Goal: Task Accomplishment & Management: Use online tool/utility

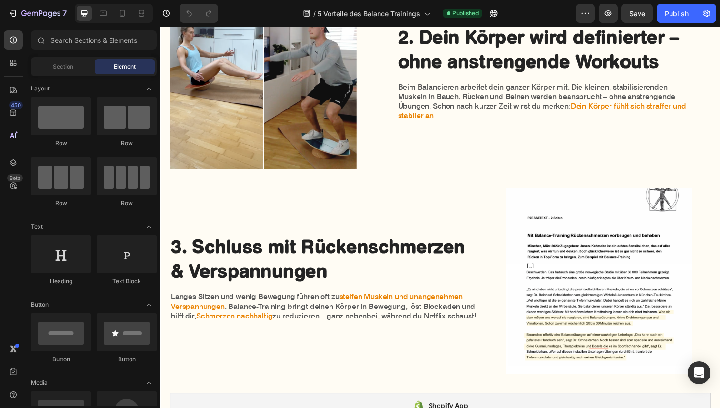
scroll to position [763, 0]
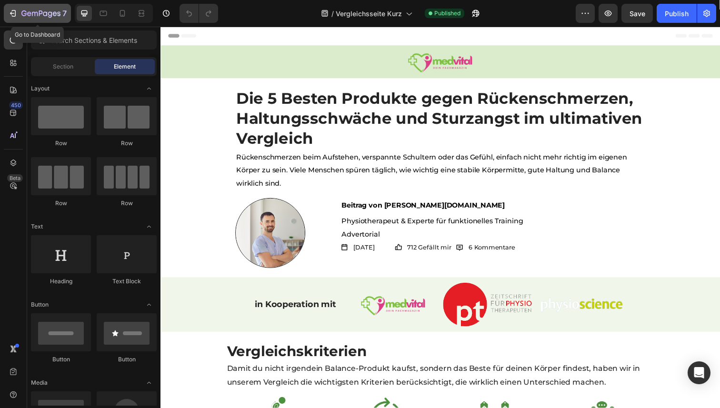
click at [12, 4] on button "7" at bounding box center [37, 13] width 67 height 19
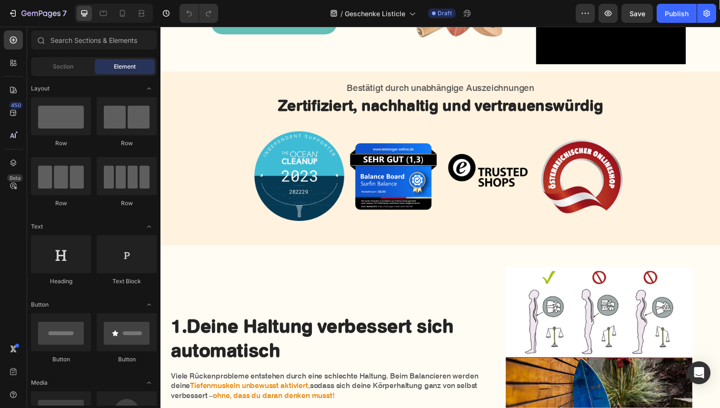
scroll to position [290, 0]
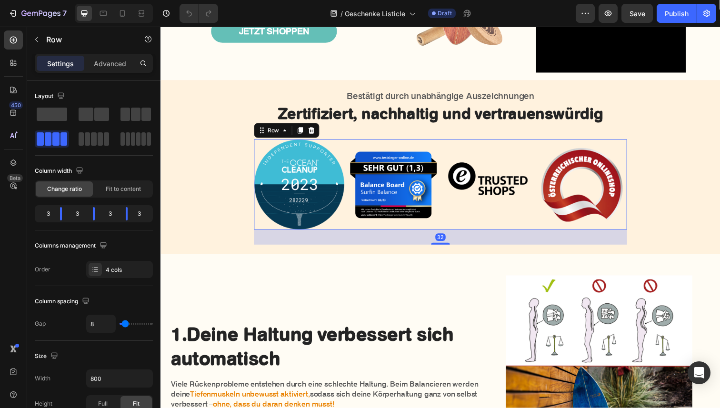
click at [446, 209] on div "Image Image Image Image Row 32" at bounding box center [446, 188] width 381 height 92
click at [121, 270] on div "4 cols" at bounding box center [128, 270] width 45 height 9
click at [126, 244] on div "Columns management" at bounding box center [94, 245] width 118 height 15
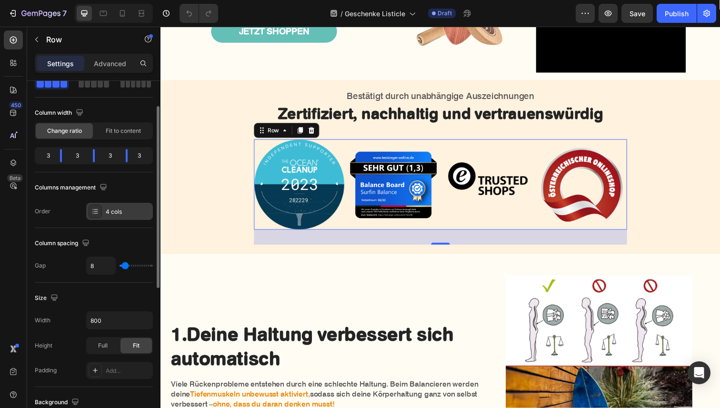
scroll to position [55, 0]
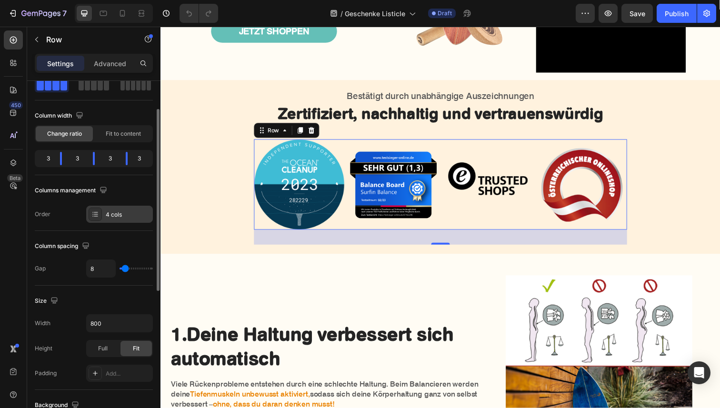
click at [99, 216] on icon at bounding box center [95, 214] width 8 height 8
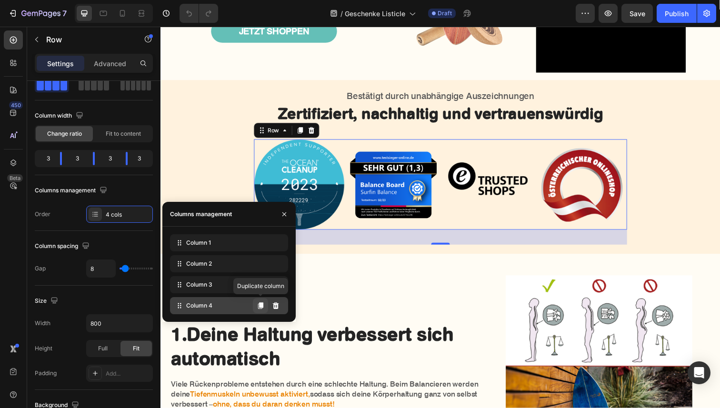
click at [259, 306] on icon at bounding box center [261, 306] width 8 height 8
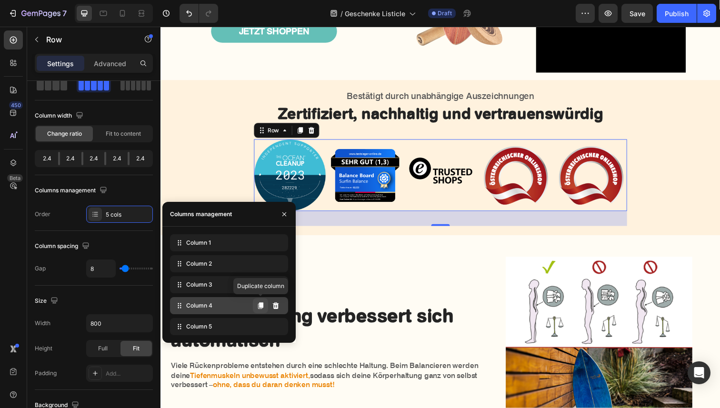
click at [259, 306] on icon at bounding box center [261, 306] width 8 height 8
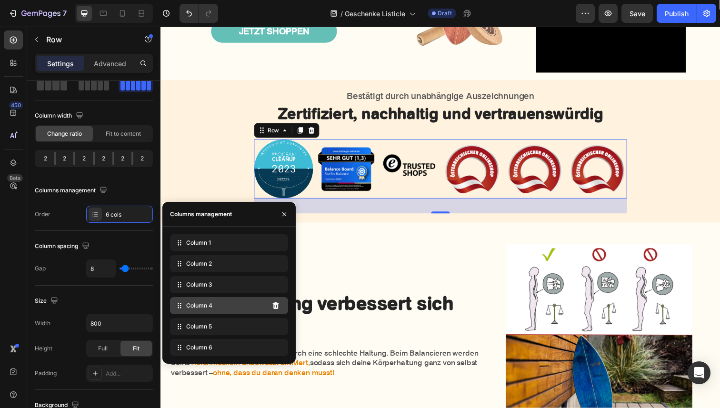
click at [259, 306] on div "Column 4" at bounding box center [229, 305] width 118 height 17
click at [281, 219] on button "button" at bounding box center [284, 214] width 15 height 15
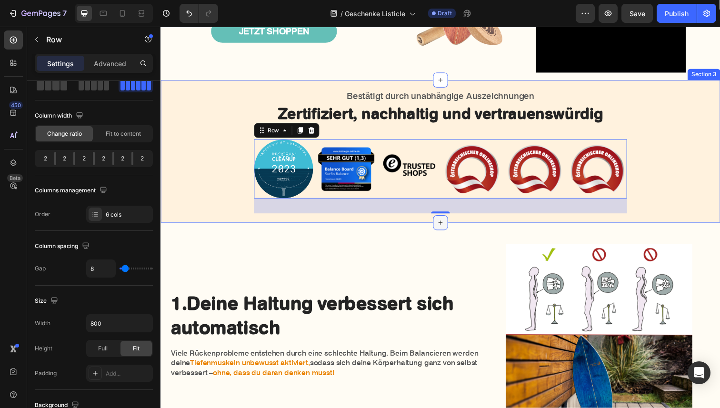
click at [445, 230] on icon at bounding box center [446, 227] width 8 height 8
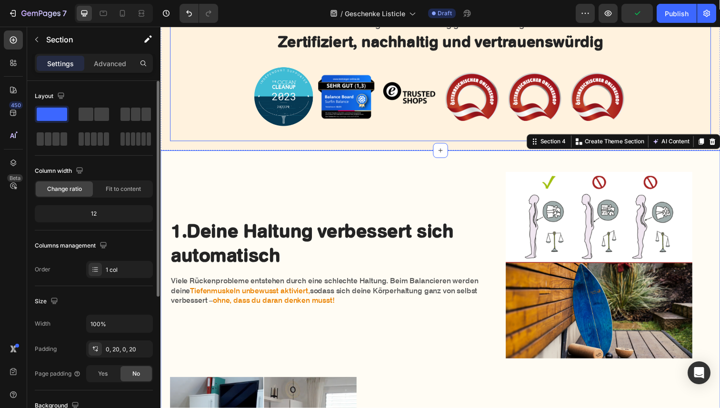
scroll to position [358, 0]
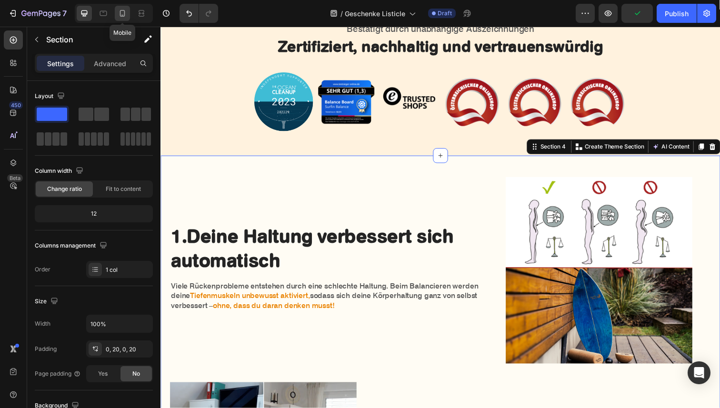
click at [121, 16] on icon at bounding box center [122, 13] width 5 height 7
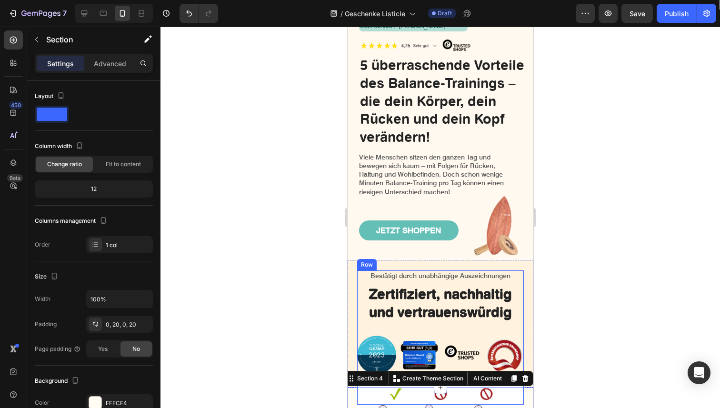
scroll to position [79, 0]
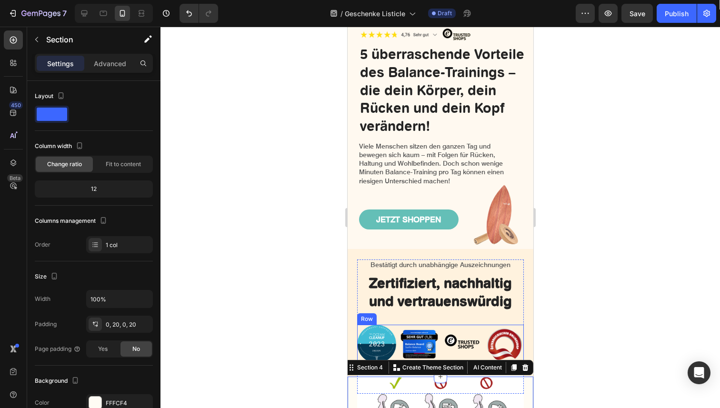
click at [396, 325] on div "Image Image Image Image Row" at bounding box center [440, 344] width 167 height 39
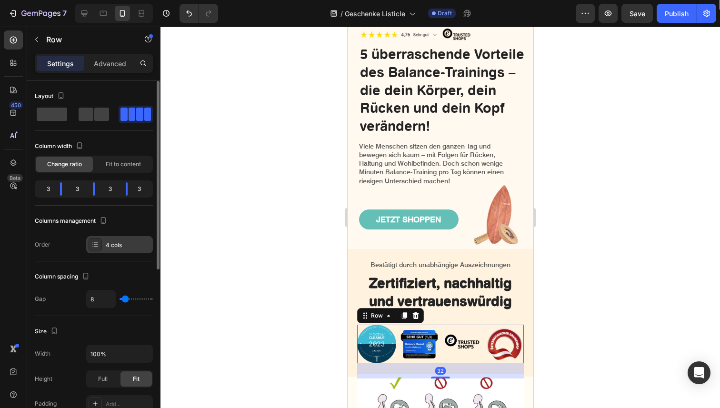
click at [116, 241] on div "4 cols" at bounding box center [128, 245] width 45 height 9
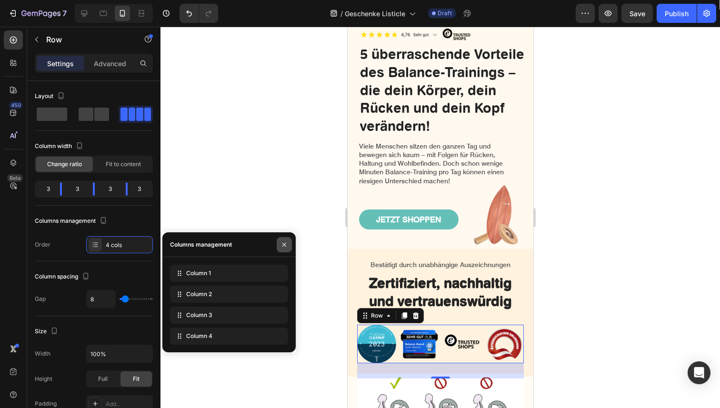
click at [284, 249] on button "button" at bounding box center [284, 244] width 15 height 15
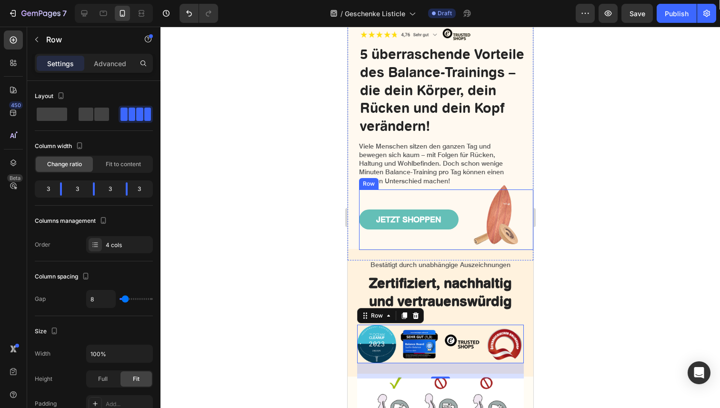
scroll to position [164, 0]
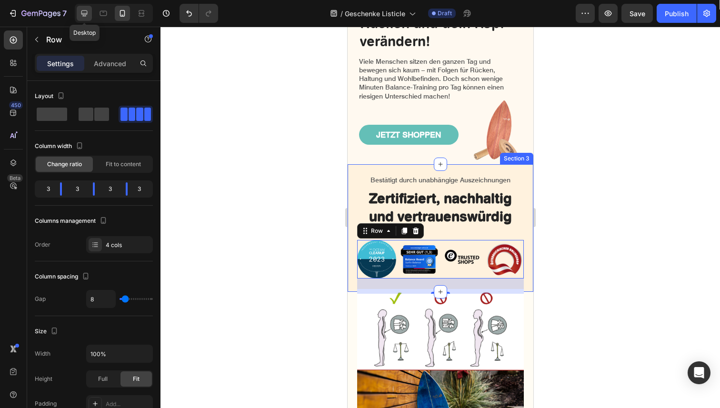
click at [82, 17] on icon at bounding box center [85, 14] width 10 height 10
type input "1200"
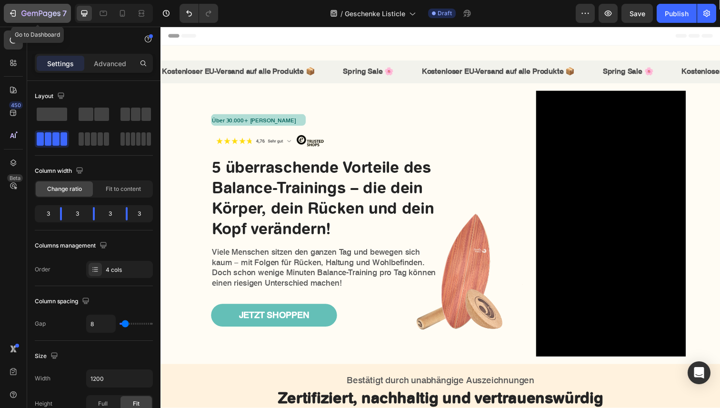
click at [15, 13] on icon "button" at bounding box center [14, 13] width 4 height 7
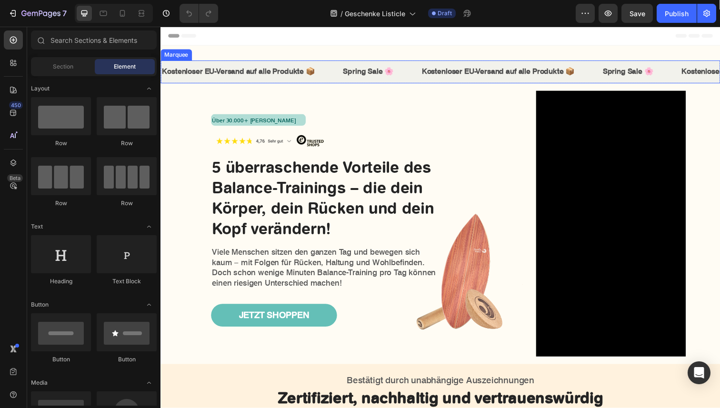
click at [343, 76] on div "Kostenloser EU-Versand auf alle Produkte 📦 Text" at bounding box center [253, 72] width 185 height 23
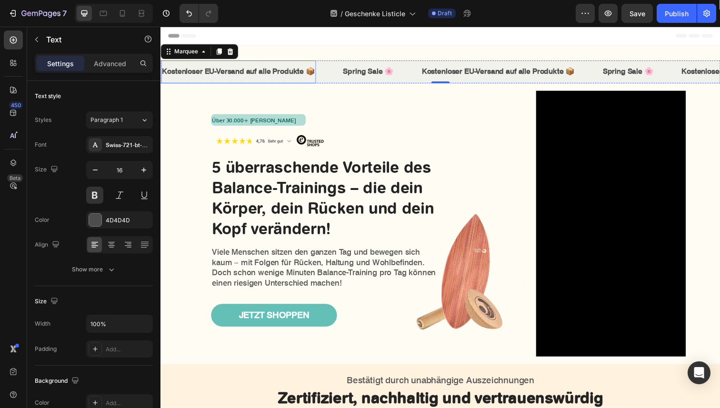
click at [274, 75] on p "Kostenloser EU-Versand auf alle Produkte 📦" at bounding box center [240, 73] width 156 height 14
click at [342, 62] on div "Kostenloser EU-Versand auf alle Produkte 📦 Text" at bounding box center [253, 72] width 185 height 23
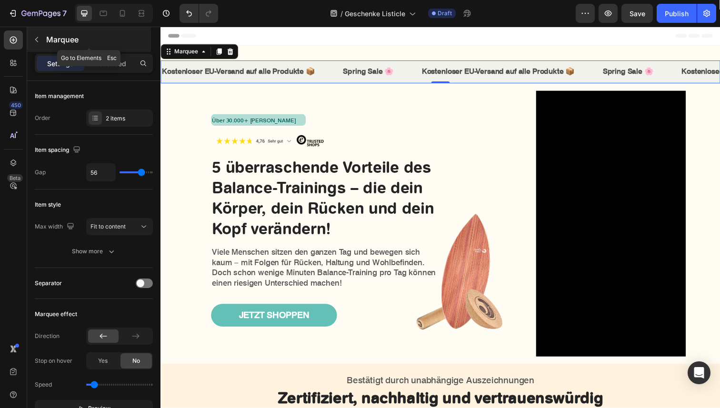
click at [41, 41] on button "button" at bounding box center [36, 39] width 15 height 15
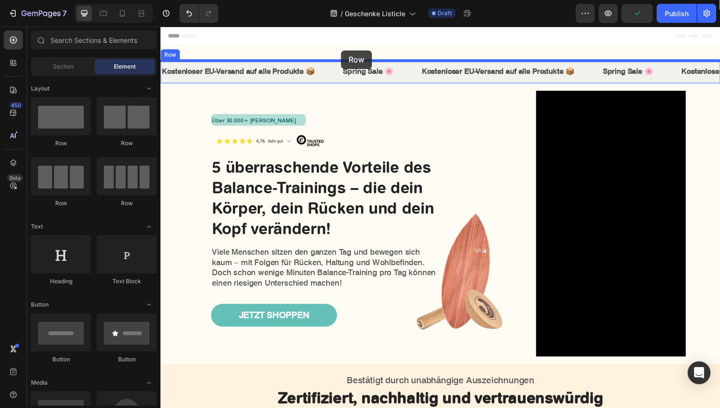
drag, startPoint x: 236, startPoint y: 137, endPoint x: 345, endPoint y: 51, distance: 138.6
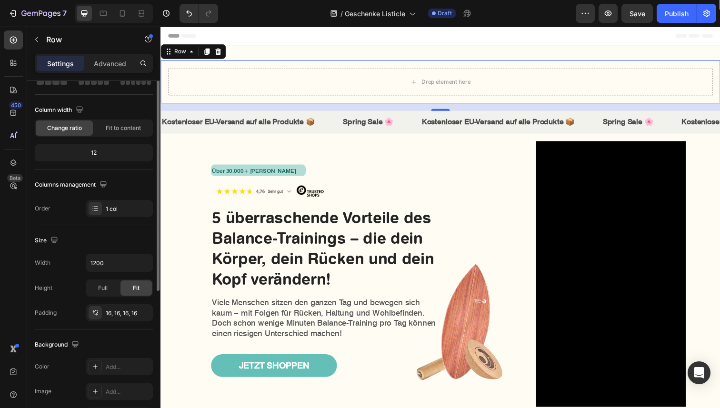
scroll to position [65, 0]
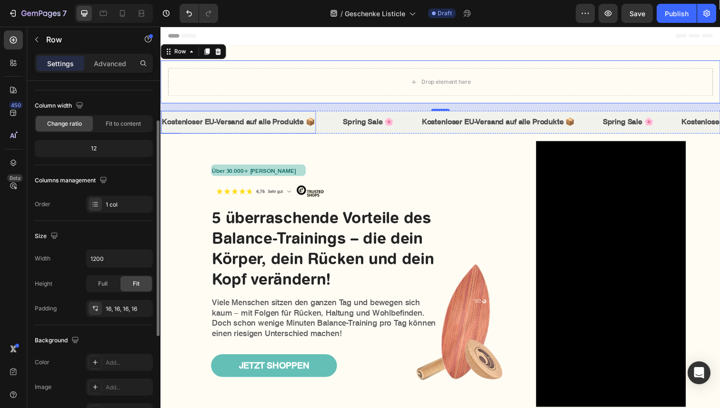
click at [270, 127] on p "Kostenloser EU-Versand auf alle Produkte 📦" at bounding box center [240, 125] width 156 height 14
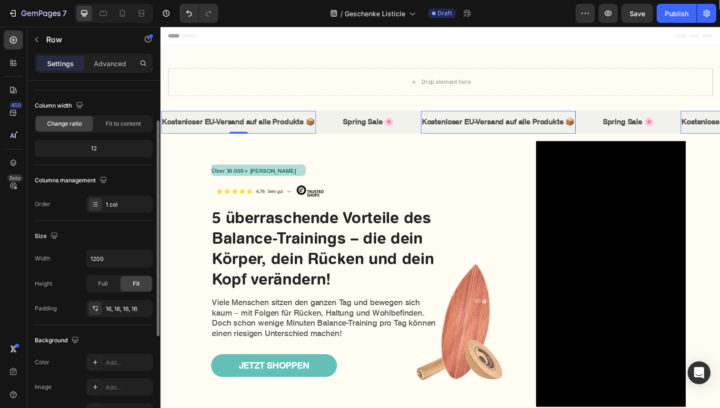
scroll to position [0, 0]
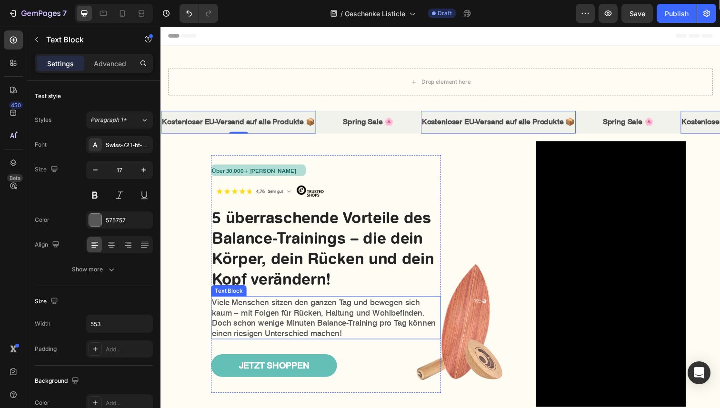
click at [307, 317] on p "Viele Menschen sitzen den ganzen Tag und bewegen sich kaum – mit Folgen für Rüc…" at bounding box center [329, 324] width 233 height 42
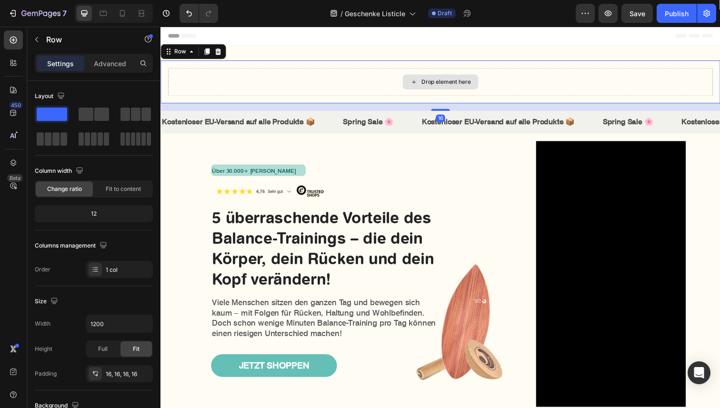
click at [339, 86] on div "Drop element here" at bounding box center [446, 83] width 556 height 29
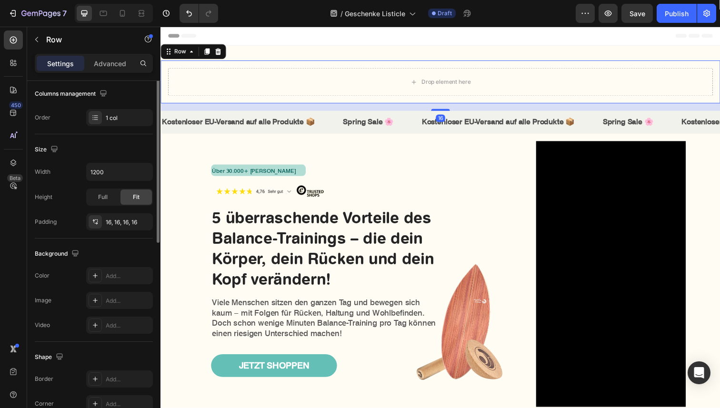
scroll to position [227, 0]
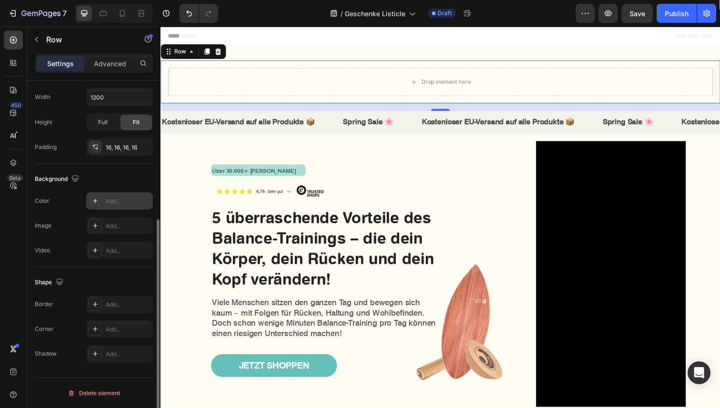
click at [112, 207] on div "Add..." at bounding box center [119, 200] width 67 height 17
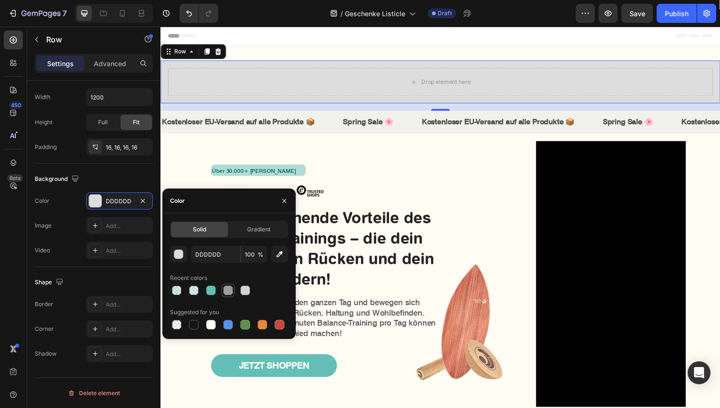
click at [224, 295] on div at bounding box center [227, 290] width 11 height 11
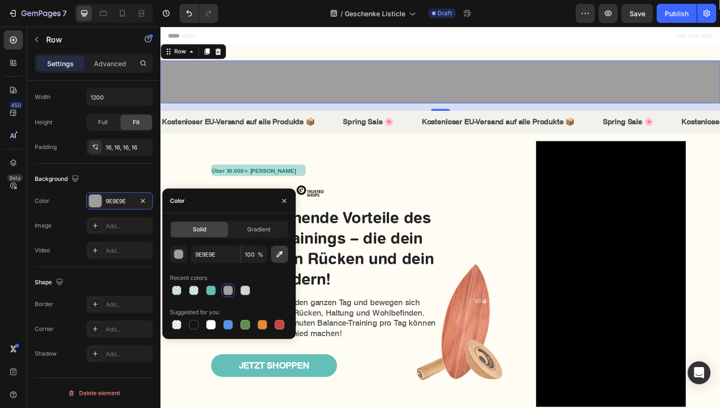
click at [278, 251] on icon "button" at bounding box center [280, 254] width 10 height 10
type input "F2F1EB"
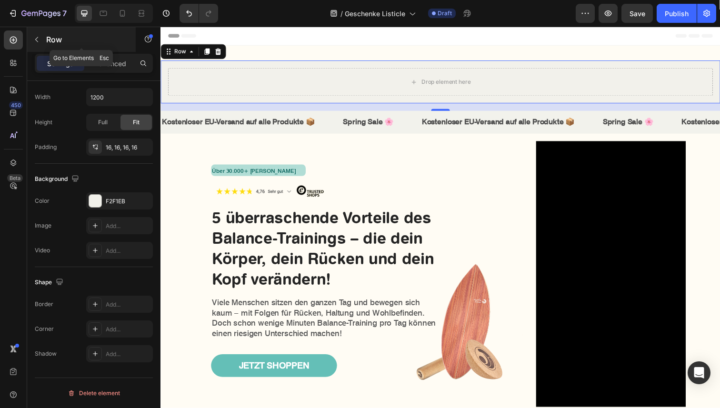
click at [33, 38] on icon "button" at bounding box center [37, 40] width 8 height 8
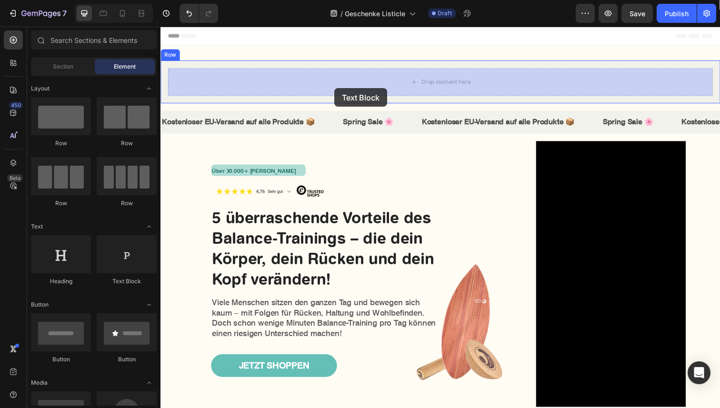
drag, startPoint x: 285, startPoint y: 282, endPoint x: 338, endPoint y: 88, distance: 201.5
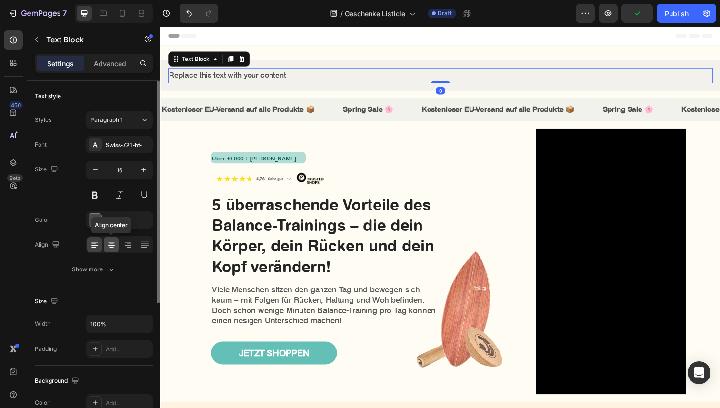
click at [109, 241] on icon at bounding box center [112, 245] width 10 height 10
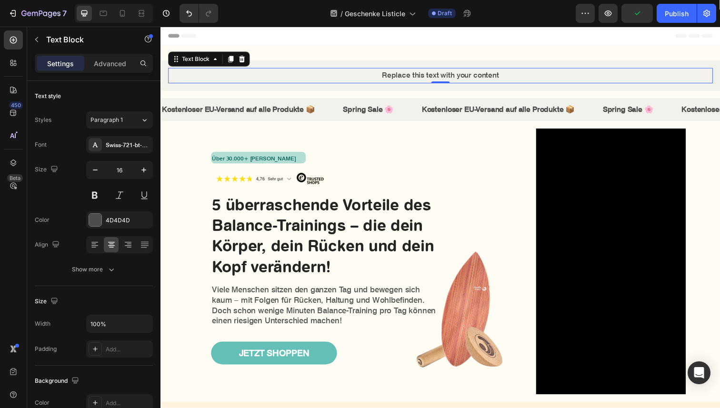
click at [418, 75] on div "Replace this text with your content" at bounding box center [446, 77] width 556 height 16
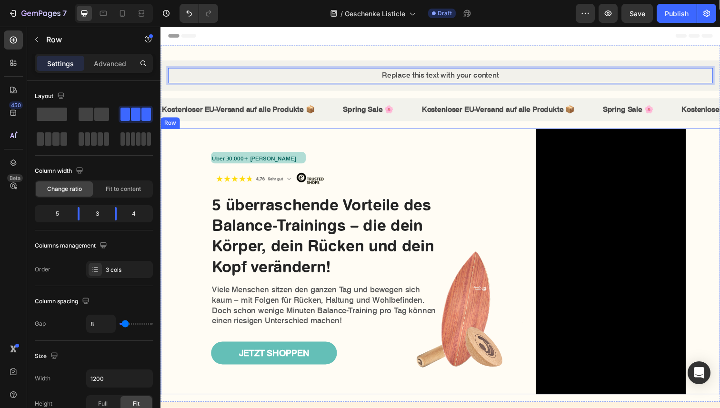
drag, startPoint x: 372, startPoint y: 139, endPoint x: 372, endPoint y: 133, distance: 6.7
click at [372, 139] on div "Über 30.000+ zufriedene Kunden Text Block Row Image 5 überraschende Vorteile de…" at bounding box center [277, 266] width 235 height 271
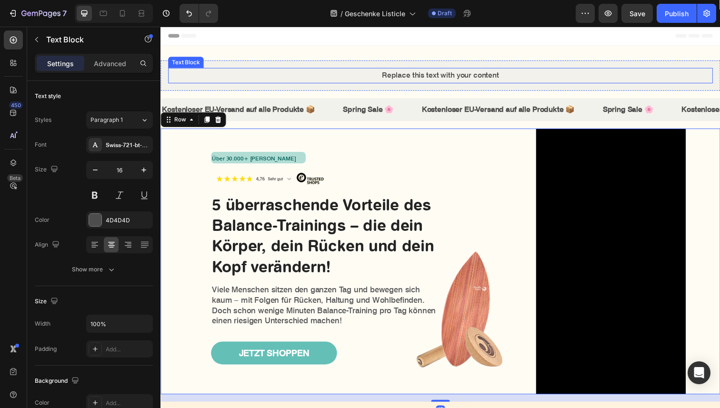
click at [393, 81] on p "Replace this text with your content" at bounding box center [446, 77] width 554 height 14
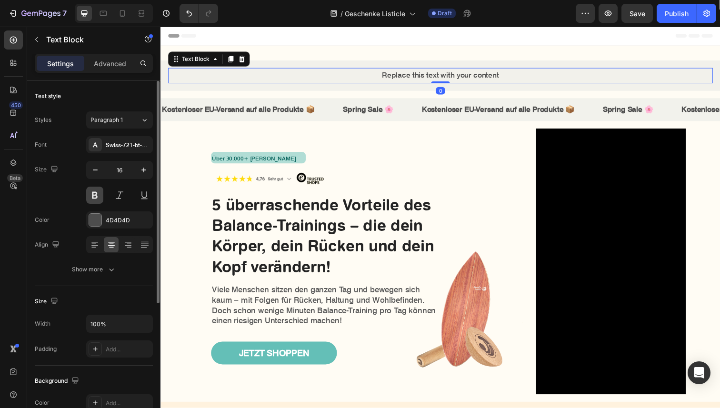
click at [89, 195] on button at bounding box center [94, 195] width 17 height 17
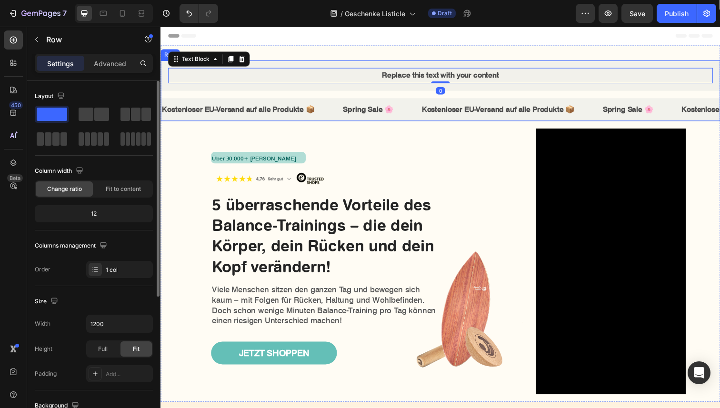
click at [408, 97] on div "Replace this text with your content Text Block 0 Row Kostenloser EU-Versand auf…" at bounding box center [445, 92] width 571 height 62
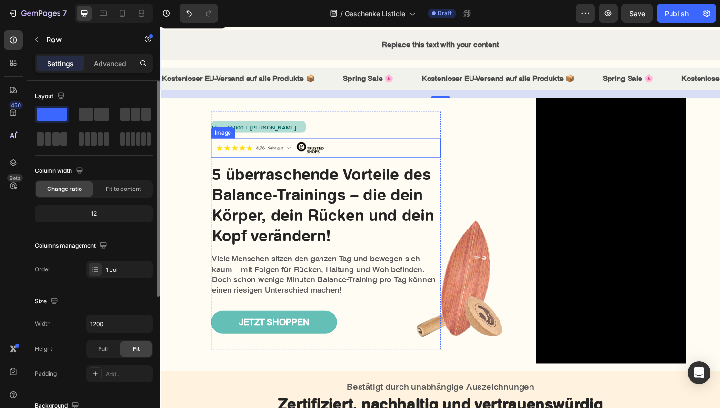
scroll to position [30, 0]
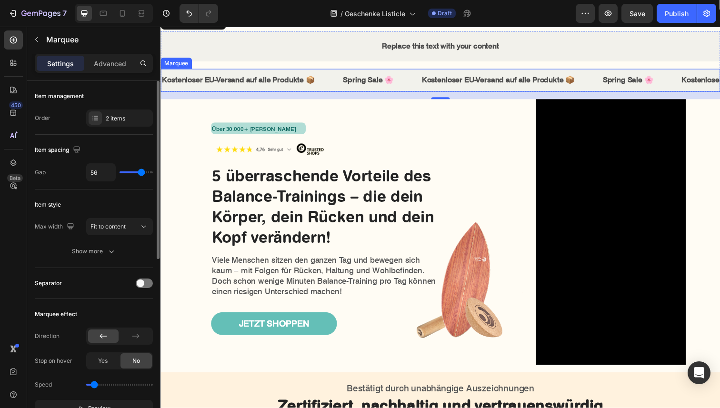
click at [409, 75] on div "Spring Sale 🌸 Text" at bounding box center [386, 81] width 80 height 23
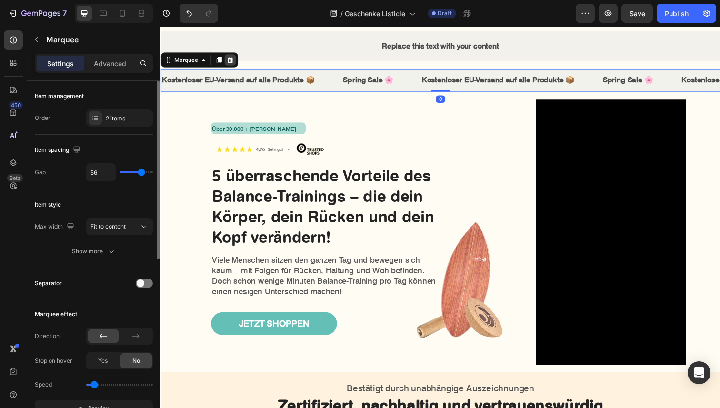
click at [233, 61] on icon at bounding box center [232, 61] width 6 height 7
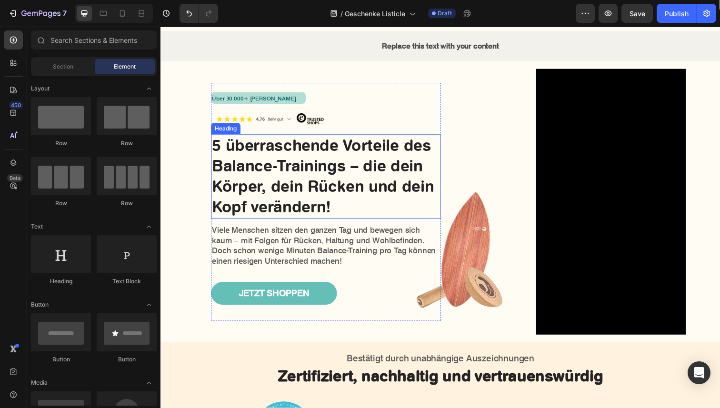
scroll to position [14, 0]
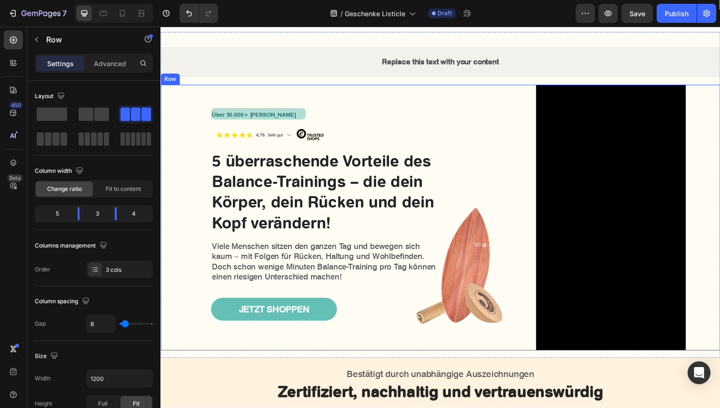
click at [503, 96] on div "Image Row" at bounding box center [469, 221] width 141 height 271
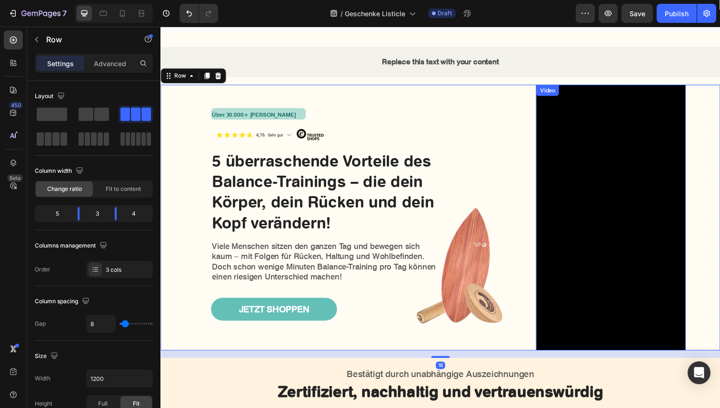
click at [581, 158] on video at bounding box center [620, 221] width 153 height 271
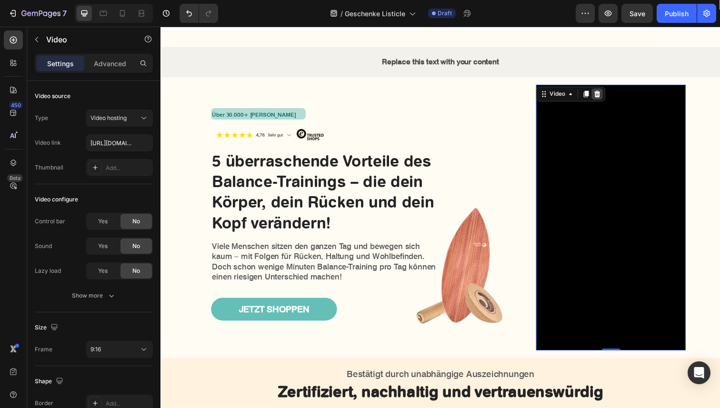
click at [608, 98] on icon at bounding box center [606, 95] width 6 height 7
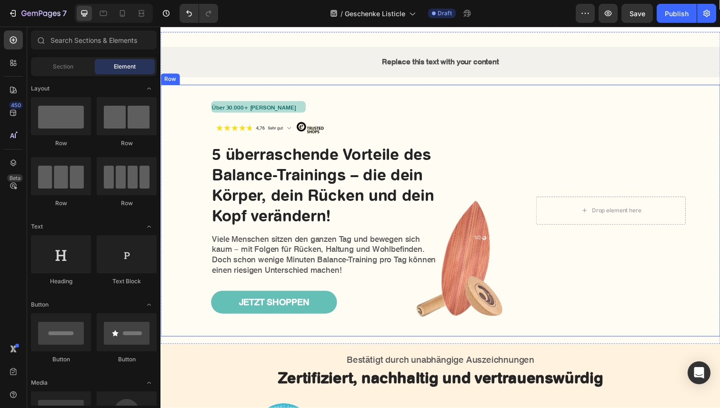
click at [568, 117] on div "Drop element here Row" at bounding box center [638, 214] width 188 height 257
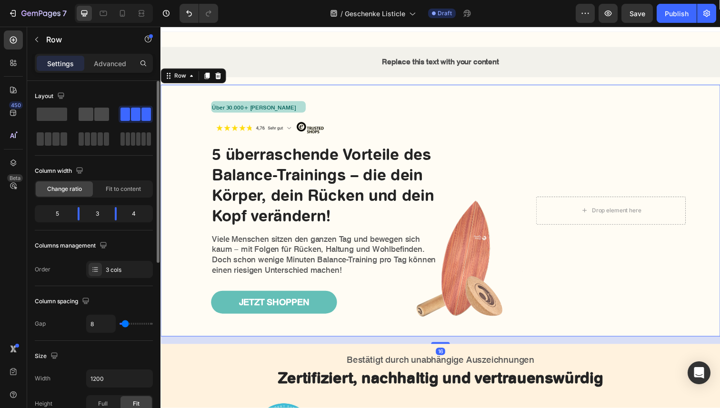
click at [90, 118] on span at bounding box center [86, 114] width 15 height 13
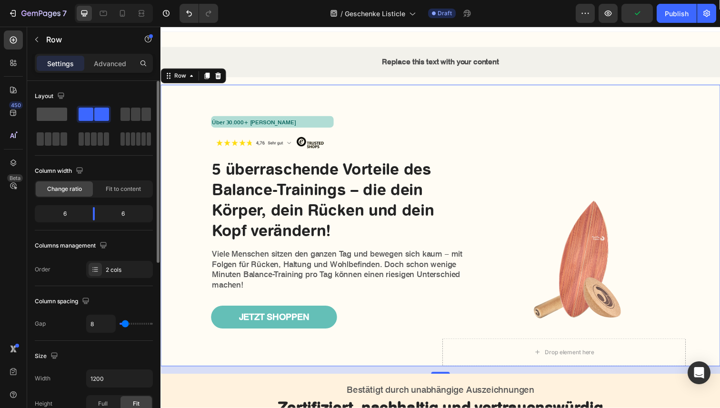
click at [47, 112] on span at bounding box center [52, 114] width 30 height 13
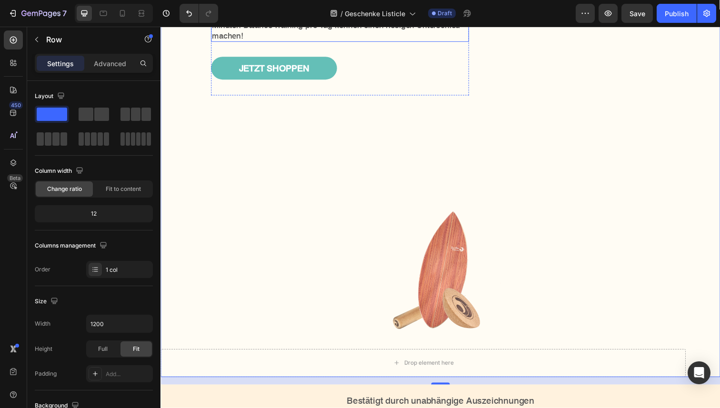
scroll to position [301, 0]
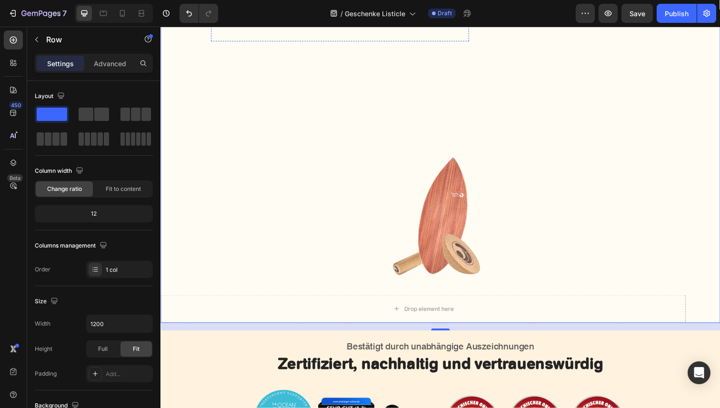
click at [243, 246] on div "Über 30.000+ zufriedene Kunden Text Block Row Image 5 überraschende Vorteile de…" at bounding box center [445, 64] width 571 height 530
click at [361, 209] on div "Über 30.000+ zufriedene Kunden Text Block Row Image 5 überraschende Vorteile de…" at bounding box center [445, 64] width 571 height 530
drag, startPoint x: 41, startPoint y: 40, endPoint x: 49, endPoint y: 40, distance: 8.1
click at [41, 40] on button "button" at bounding box center [36, 39] width 15 height 15
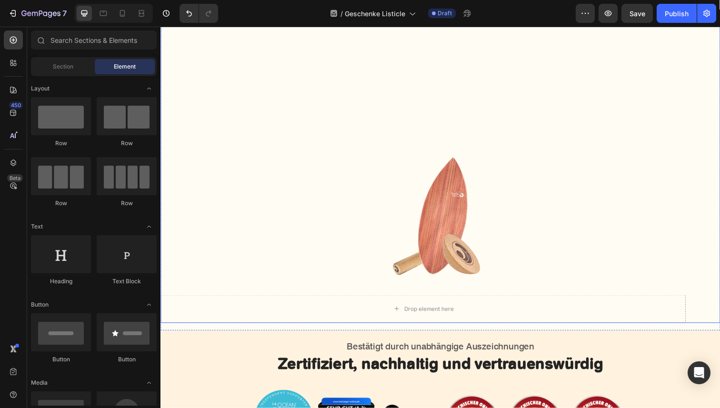
scroll to position [0, 0]
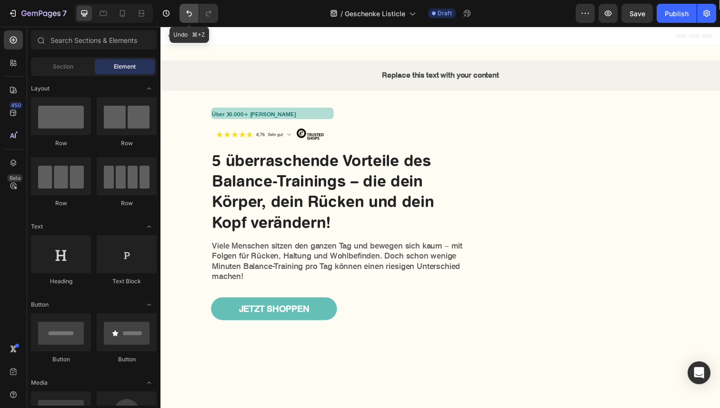
click at [193, 15] on icon "Undo/Redo" at bounding box center [189, 14] width 10 height 10
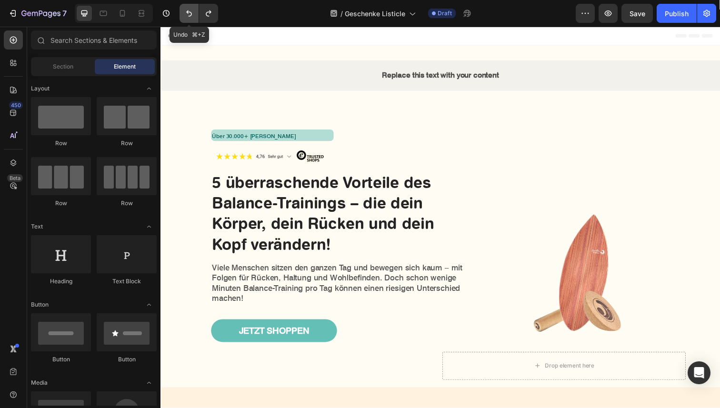
click at [193, 15] on icon "Undo/Redo" at bounding box center [189, 14] width 10 height 10
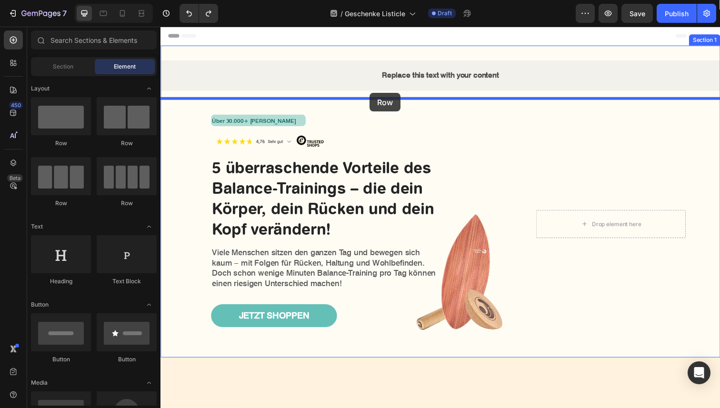
drag, startPoint x: 229, startPoint y: 148, endPoint x: 374, endPoint y: 94, distance: 154.0
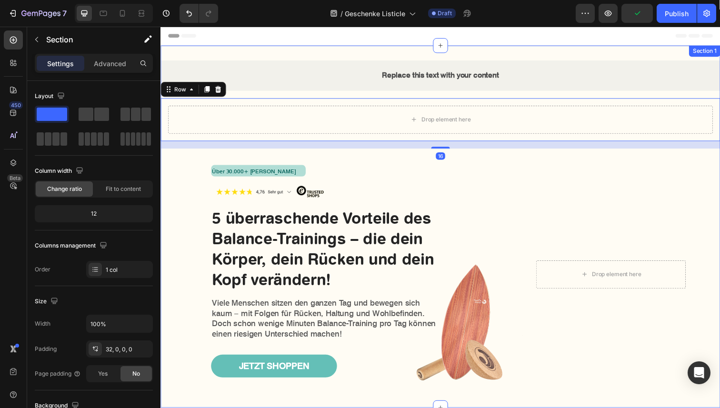
click at [388, 49] on div "Replace this text with your content Text Block Row Row Drop element here Row 16…" at bounding box center [445, 231] width 571 height 370
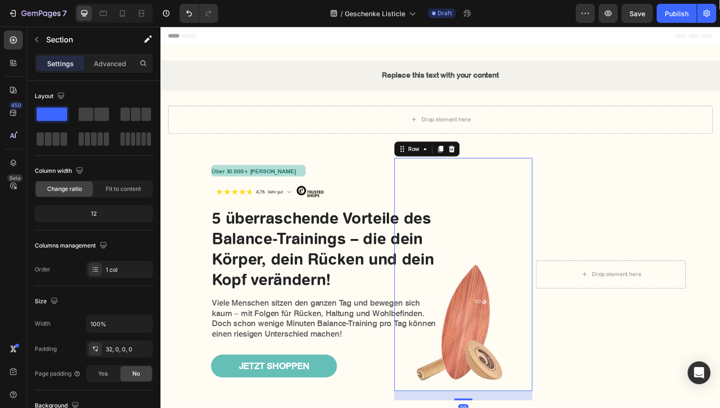
click at [438, 206] on div "Image" at bounding box center [469, 280] width 141 height 238
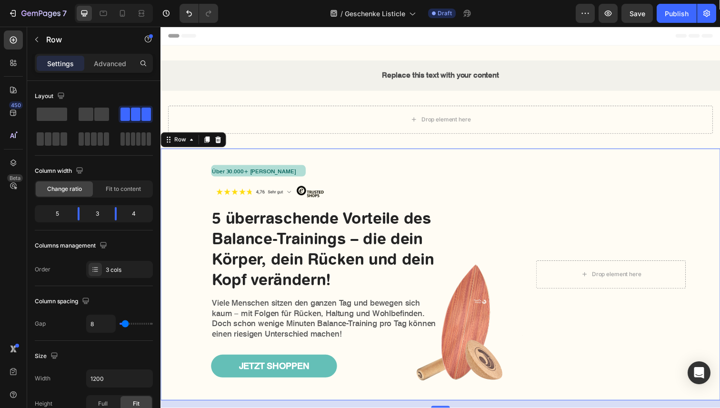
scroll to position [227, 0]
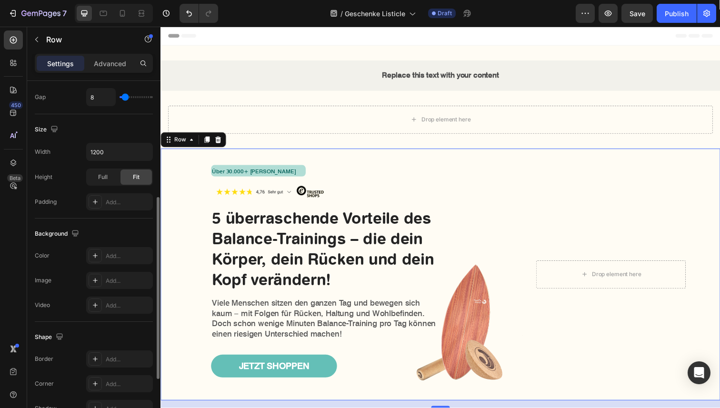
click at [502, 158] on div "Image Row" at bounding box center [469, 279] width 141 height 257
click at [492, 168] on div "Image" at bounding box center [469, 280] width 141 height 238
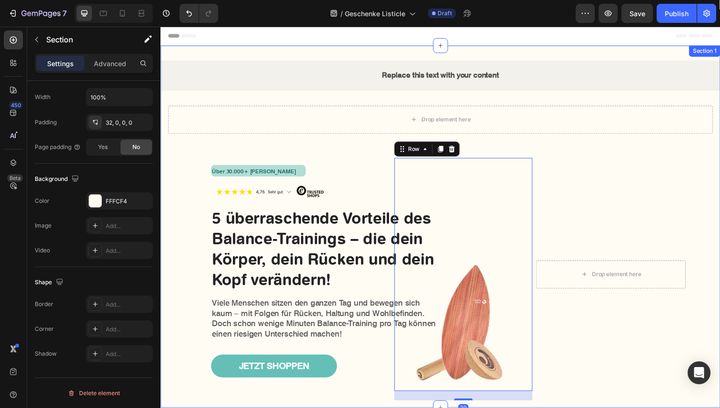
click at [522, 149] on div "Replace this text with your content Text Block Row Row Drop element here Row Üb…" at bounding box center [445, 238] width 571 height 355
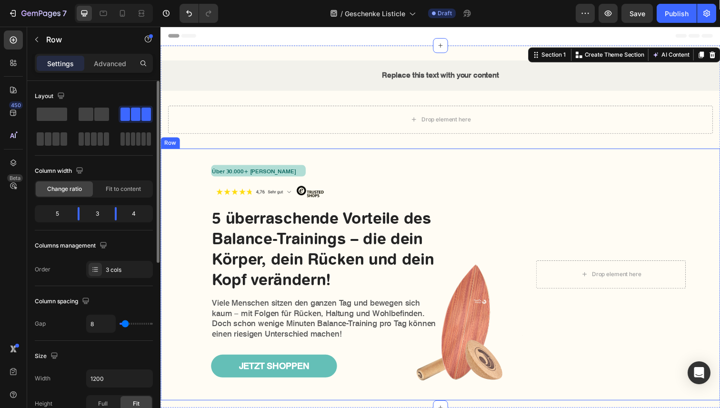
click at [520, 157] on div "Image Row" at bounding box center [469, 279] width 141 height 257
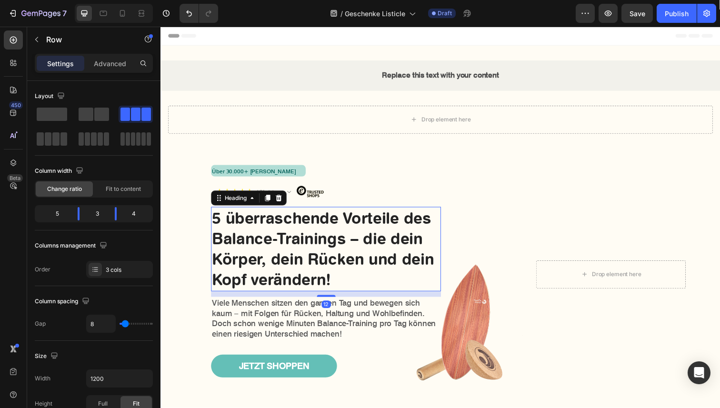
click at [267, 260] on h1 "5 überraschende Vorteile des Balance-Trainings – die dein Körper, dein Rücken u…" at bounding box center [329, 254] width 235 height 86
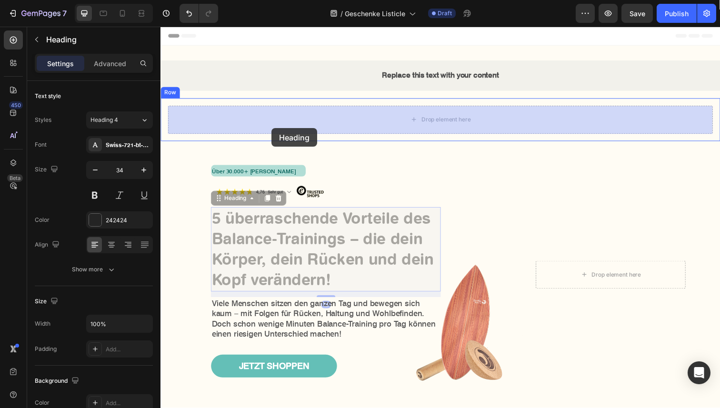
drag, startPoint x: 221, startPoint y: 202, endPoint x: 272, endPoint y: 127, distance: 91.2
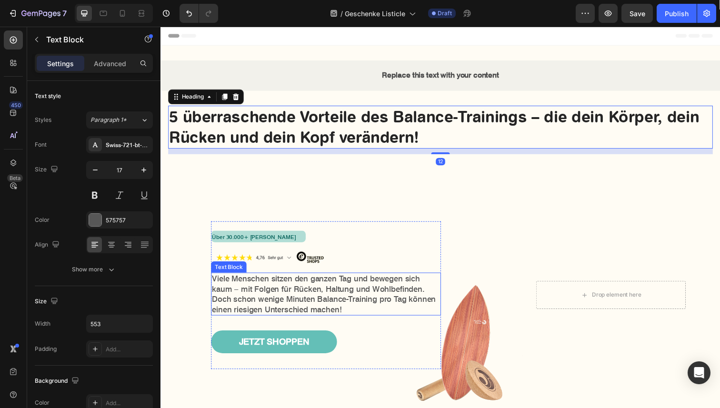
click at [241, 307] on p "Viele Menschen sitzen den ganzen Tag und bewegen sich kaum – mit Folgen für Rüc…" at bounding box center [329, 300] width 233 height 42
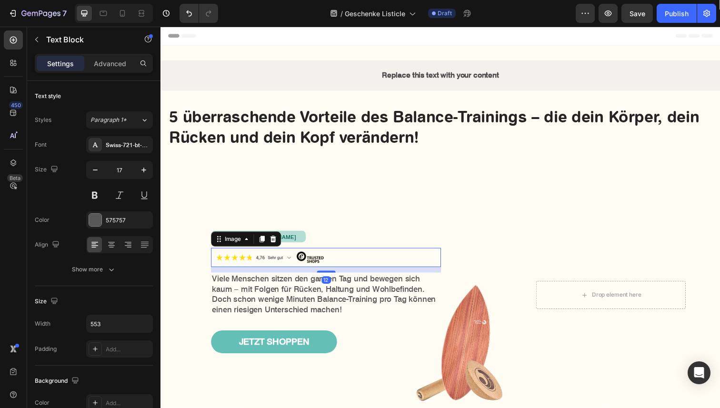
click at [314, 264] on img at bounding box center [271, 263] width 119 height 20
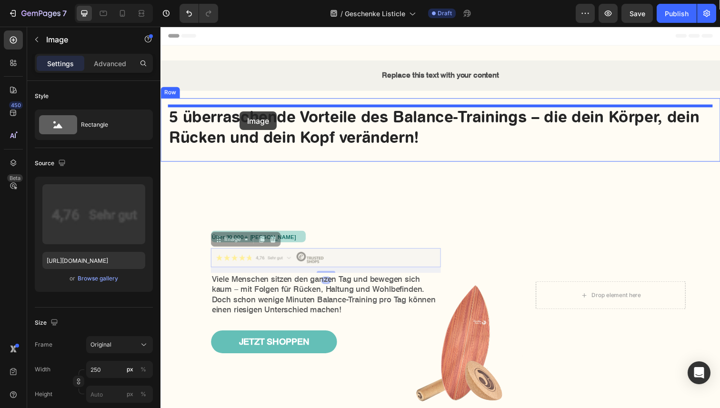
drag, startPoint x: 220, startPoint y: 247, endPoint x: 241, endPoint y: 113, distance: 135.4
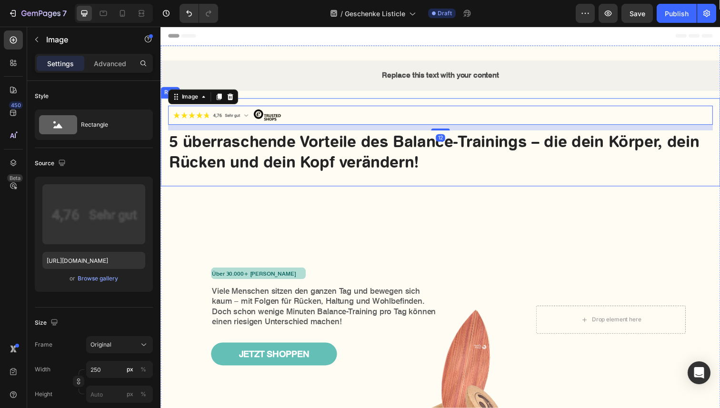
click at [312, 183] on div "Image 12 5 überraschende Vorteile des Balance-Trainings – die dein Körper, dein…" at bounding box center [445, 145] width 571 height 90
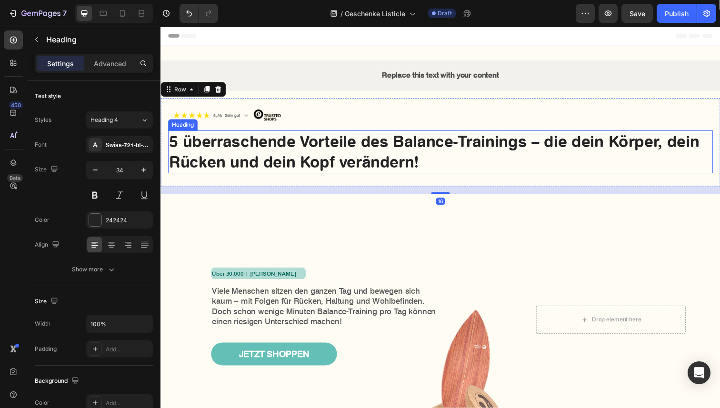
click at [227, 165] on h1 "5 überraschende Vorteile des Balance-Trainings – die dein Körper, dein Rücken u…" at bounding box center [446, 155] width 556 height 44
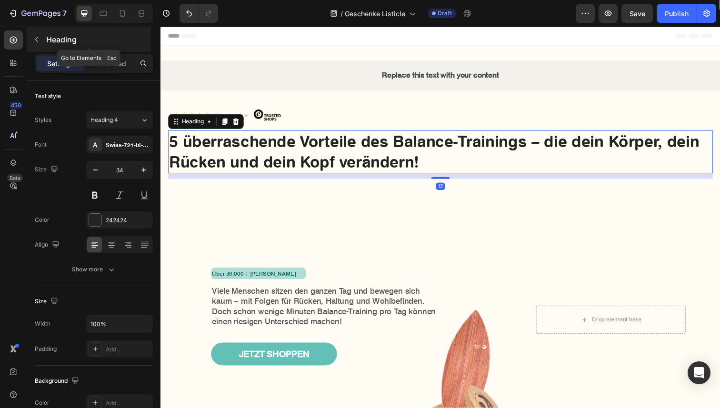
click at [40, 39] on button "button" at bounding box center [36, 39] width 15 height 15
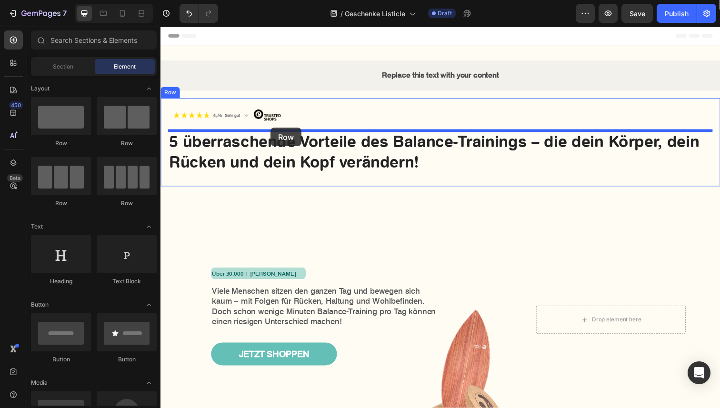
drag, startPoint x: 223, startPoint y: 149, endPoint x: 272, endPoint y: 129, distance: 53.6
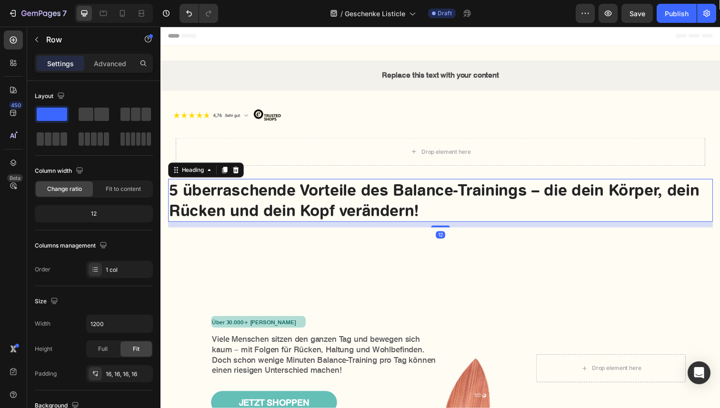
click at [258, 199] on h1 "5 überraschende Vorteile des Balance-Trainings – die dein Körper, dein Rücken u…" at bounding box center [446, 204] width 556 height 44
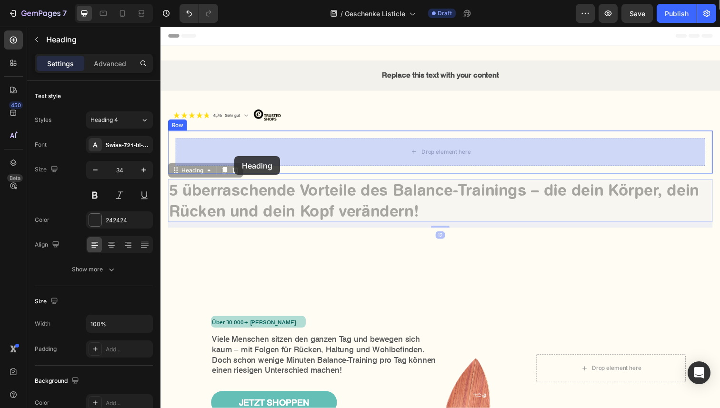
drag, startPoint x: 179, startPoint y: 175, endPoint x: 235, endPoint y: 160, distance: 58.5
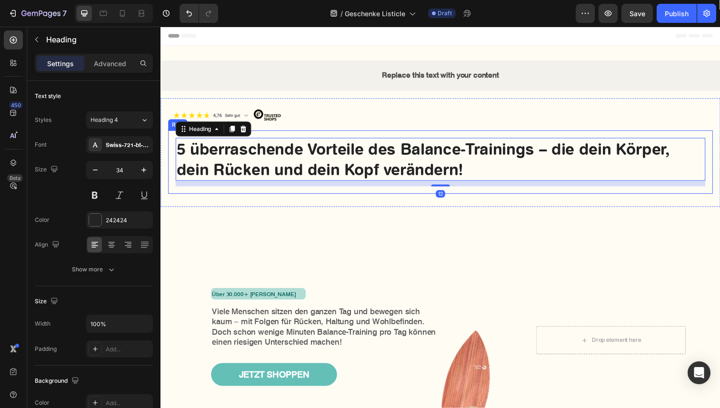
click at [182, 191] on div "5 überraschende Vorteile des Balance-Trainings – die dein Körper, dein Rücken u…" at bounding box center [446, 165] width 556 height 65
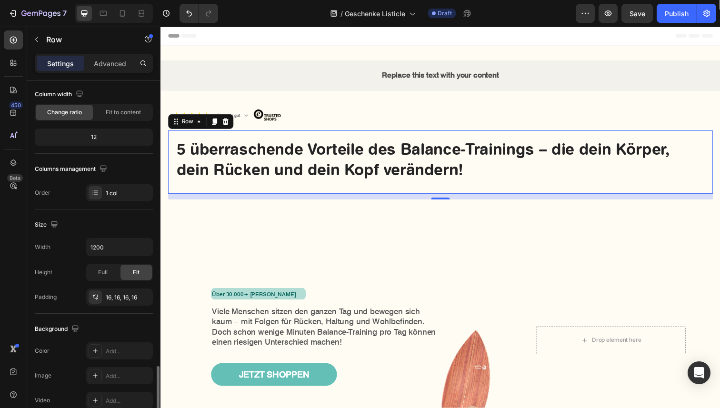
scroll to position [227, 0]
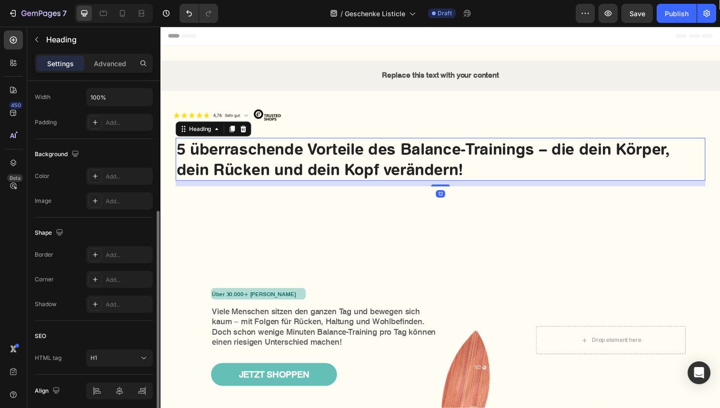
click at [216, 175] on h1 "5 überraschende Vorteile des Balance-Trainings – die dein Körper, dein Rücken u…" at bounding box center [446, 162] width 541 height 44
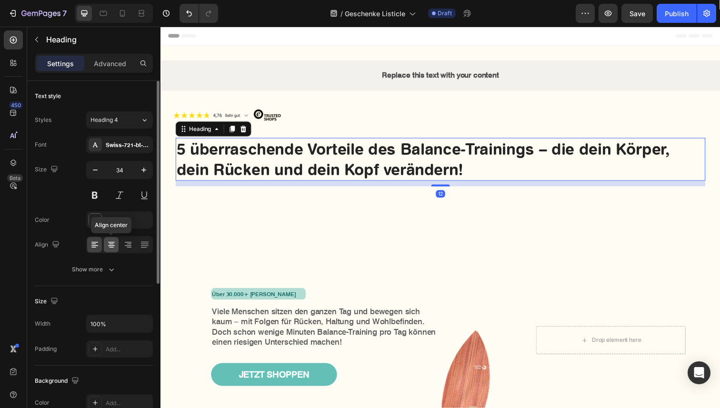
click at [111, 249] on icon at bounding box center [112, 245] width 10 height 10
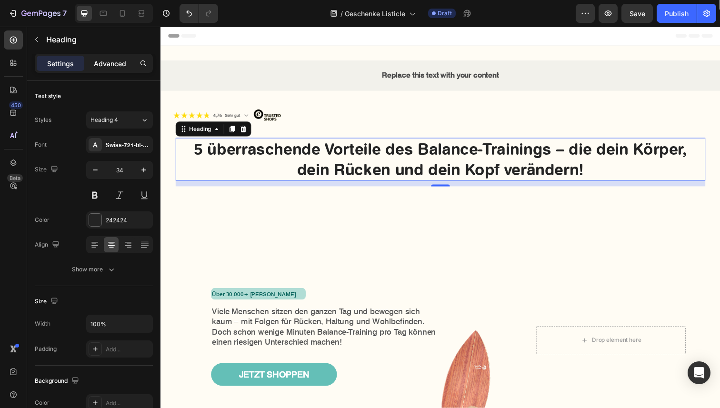
click at [103, 60] on p "Advanced" at bounding box center [110, 64] width 32 height 10
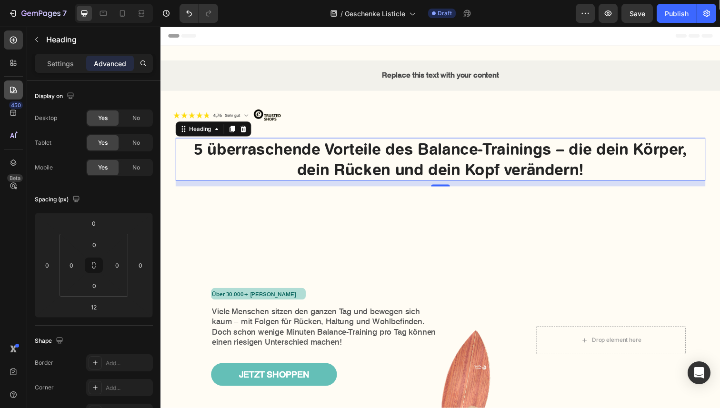
click at [12, 89] on icon at bounding box center [14, 90] width 10 height 10
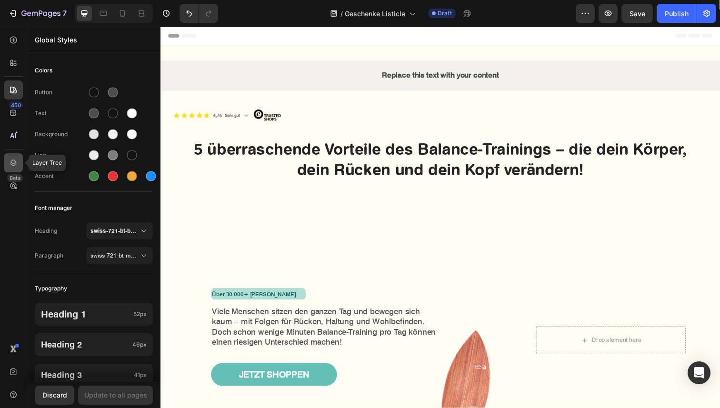
click at [12, 157] on div at bounding box center [13, 162] width 19 height 19
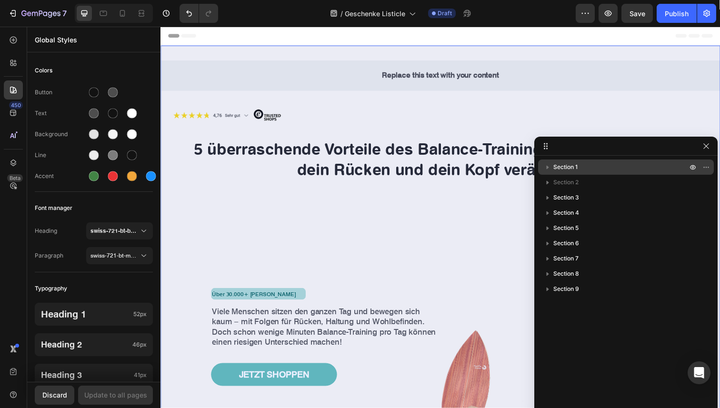
click at [549, 171] on icon "button" at bounding box center [548, 167] width 10 height 10
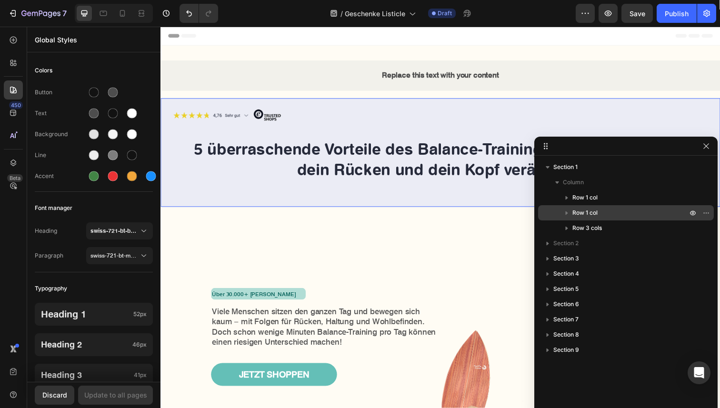
click at [569, 212] on icon "button" at bounding box center [567, 213] width 10 height 10
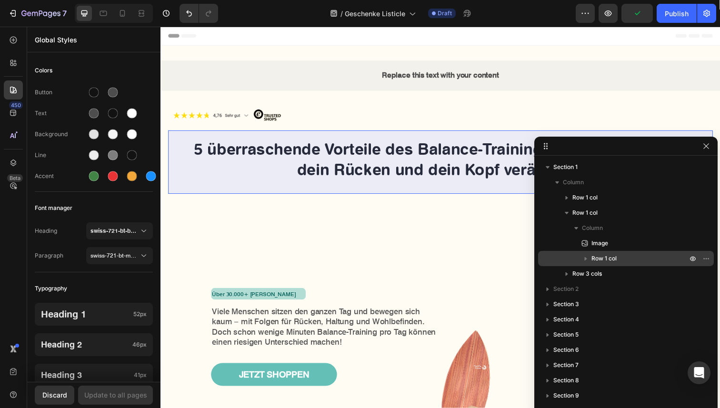
click at [593, 257] on span "Row 1 col" at bounding box center [603, 259] width 25 height 10
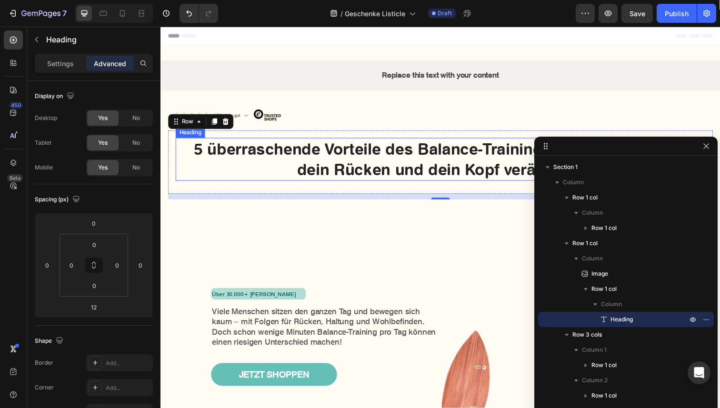
click at [211, 161] on h1 "5 überraschende Vorteile des Balance-Trainings – die dein Körper, dein Rücken u…" at bounding box center [446, 162] width 541 height 44
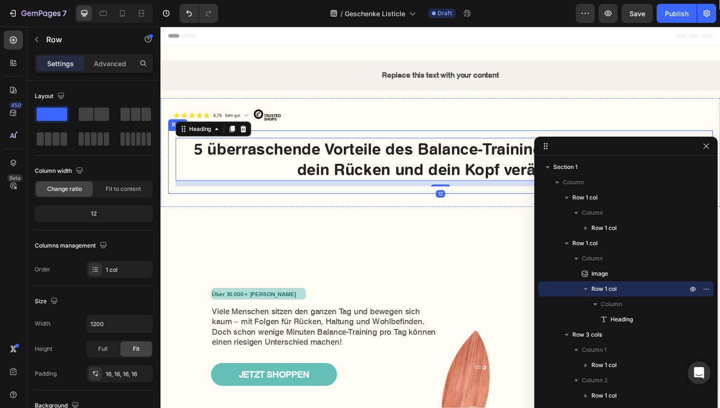
click at [173, 189] on div "5 überraschende Vorteile des Balance-Trainings – die dein Körper, dein Rücken u…" at bounding box center [446, 165] width 556 height 65
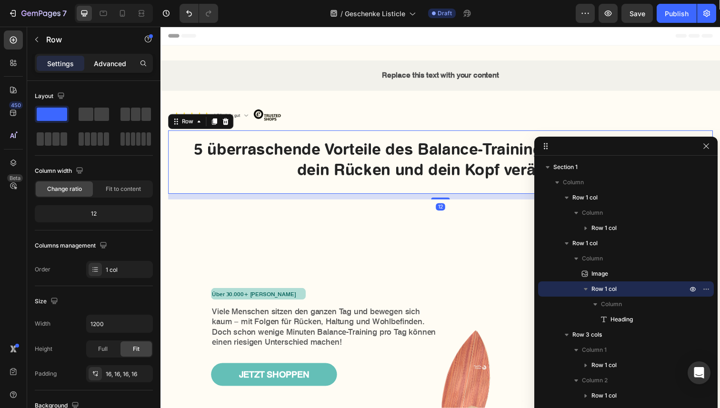
click at [99, 65] on p "Advanced" at bounding box center [110, 64] width 32 height 10
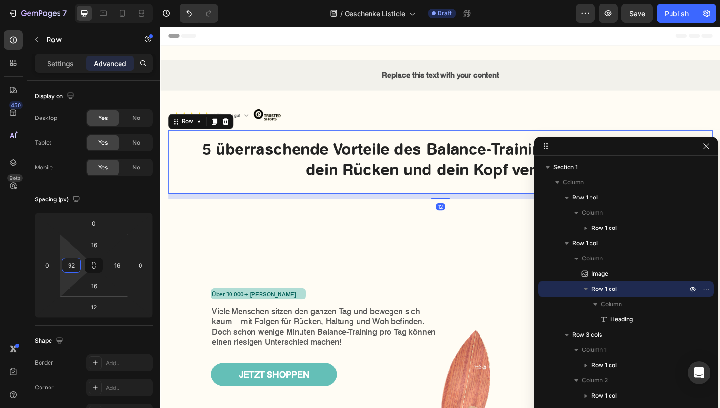
type input "94"
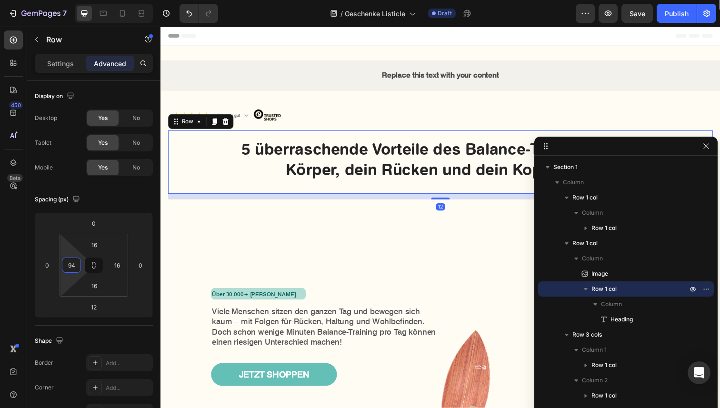
drag, startPoint x: 70, startPoint y: 251, endPoint x: 76, endPoint y: 233, distance: 19.4
click at [76, 0] on html "7 Version history / Geschenke Listicle Draft Preview Save Publish 450 Beta Sect…" at bounding box center [360, 0] width 720 height 0
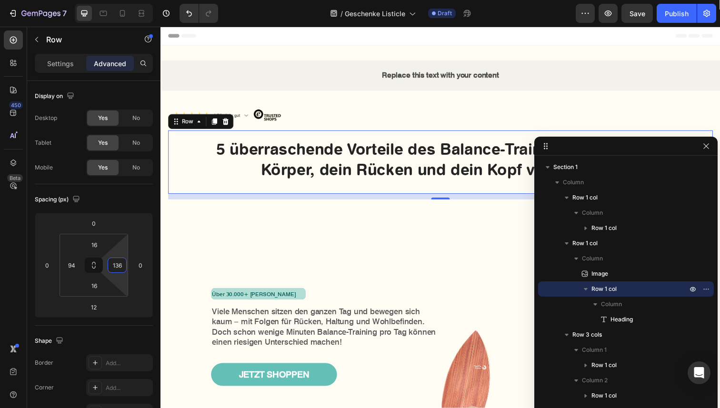
type input "138"
drag, startPoint x: 116, startPoint y: 251, endPoint x: 124, endPoint y: 222, distance: 30.1
click at [124, 0] on html "7 Version history / Geschenke Listicle Draft Preview Save Publish 450 Beta Sect…" at bounding box center [360, 0] width 720 height 0
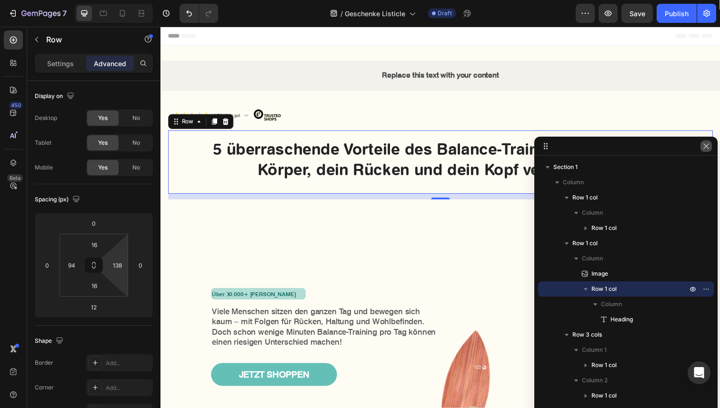
click at [705, 143] on icon "button" at bounding box center [706, 146] width 8 height 8
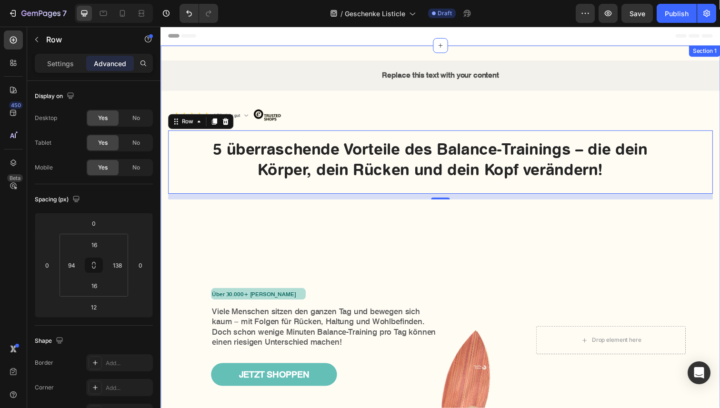
click at [411, 217] on div "Replace this text with your content Text Block Row Row Image 5 überraschende Vo…" at bounding box center [445, 272] width 571 height 422
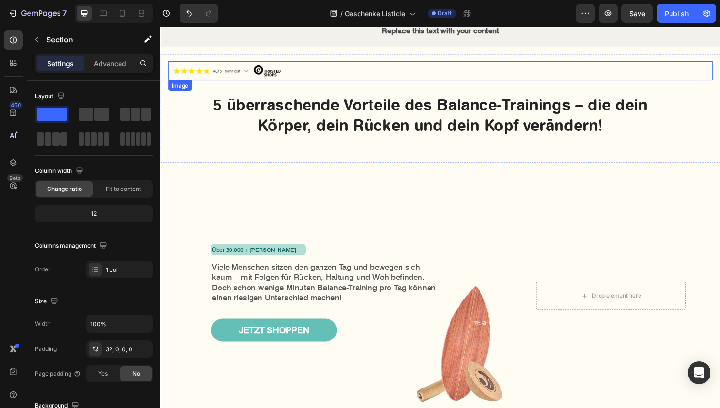
scroll to position [40, 0]
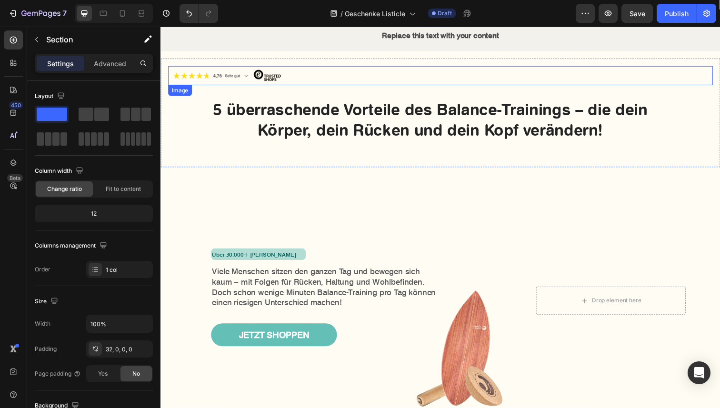
click at [218, 64] on div "Image 5 überraschende Vorteile des Balance-Trainings – die dein Körper, dein Rü…" at bounding box center [445, 115] width 571 height 111
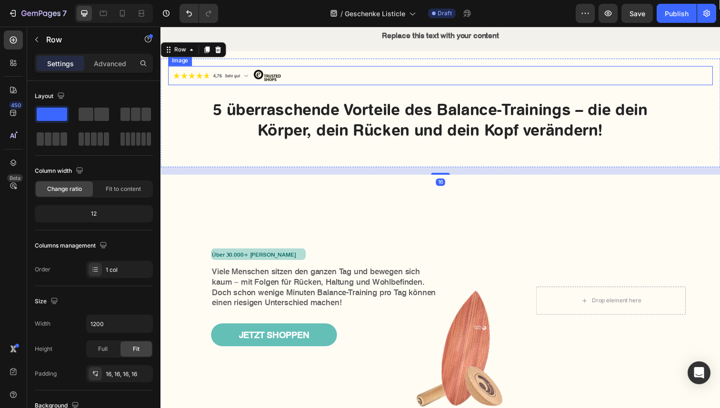
click at [219, 79] on img at bounding box center [227, 77] width 119 height 20
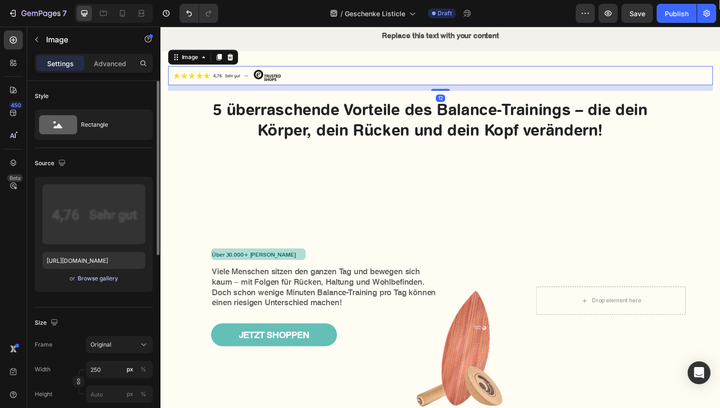
click at [88, 279] on div "Browse gallery" at bounding box center [98, 278] width 40 height 9
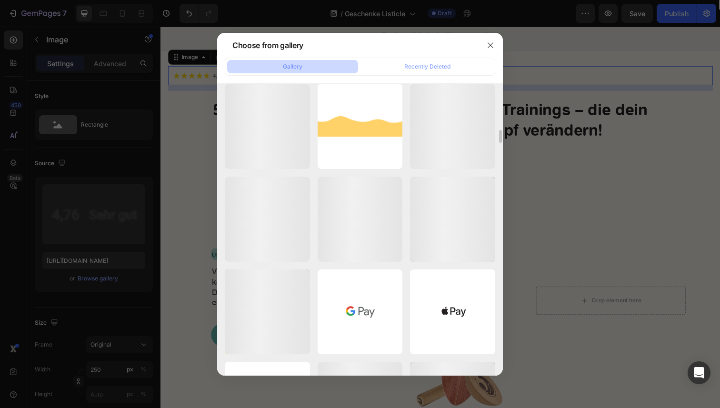
scroll to position [6203, 0]
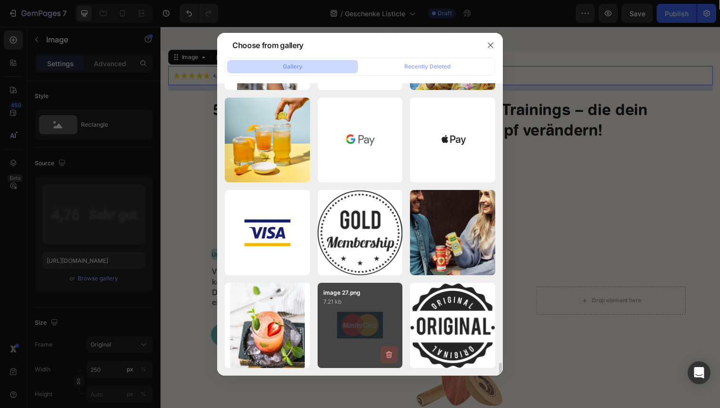
click at [390, 358] on icon "button" at bounding box center [389, 354] width 6 height 7
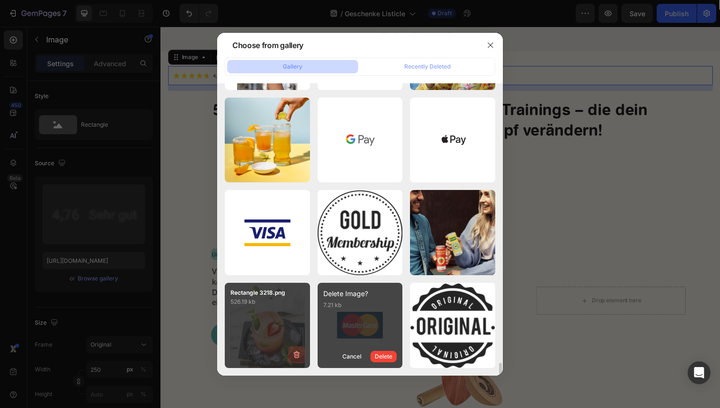
click at [294, 357] on icon "button" at bounding box center [297, 355] width 10 height 10
click at [294, 357] on div "Delete" at bounding box center [291, 356] width 18 height 9
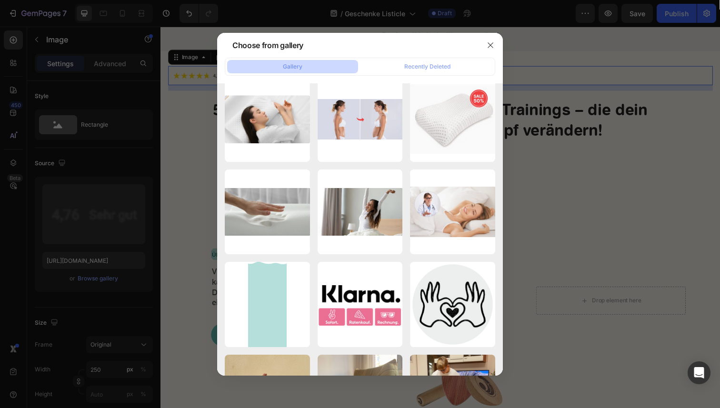
scroll to position [3032, 0]
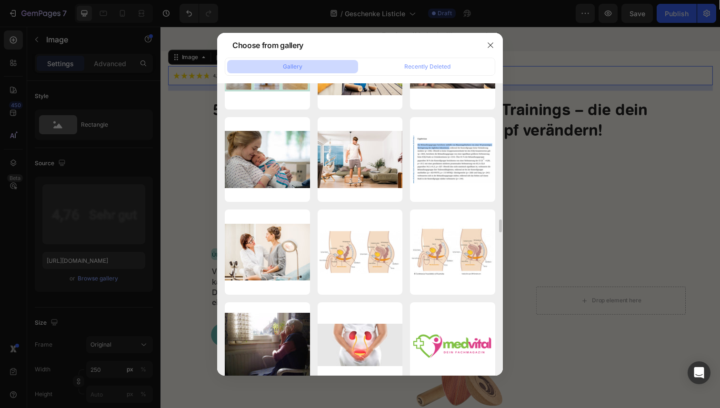
click at [489, 52] on div at bounding box center [490, 45] width 25 height 25
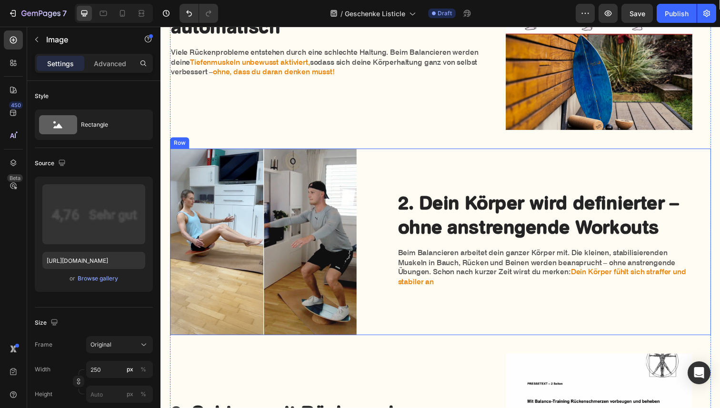
scroll to position [793, 0]
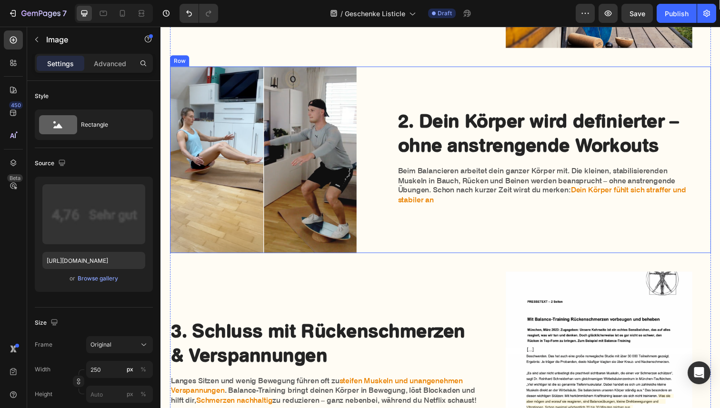
click at [422, 239] on div "2. Dein Körper wird definierter – ohne anstrengende Workouts Heading Beim Balan…" at bounding box center [554, 163] width 304 height 190
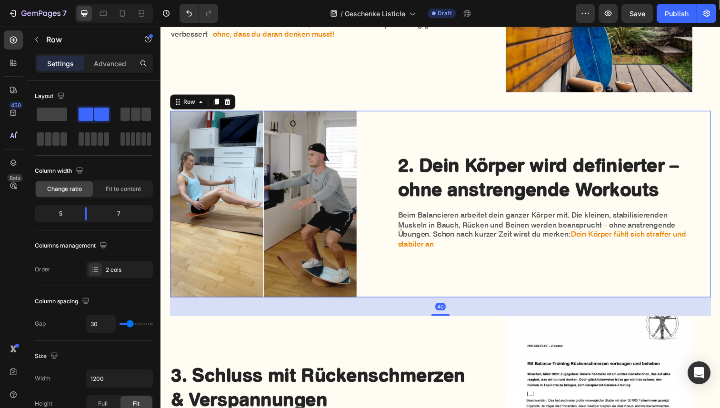
scroll to position [746, 0]
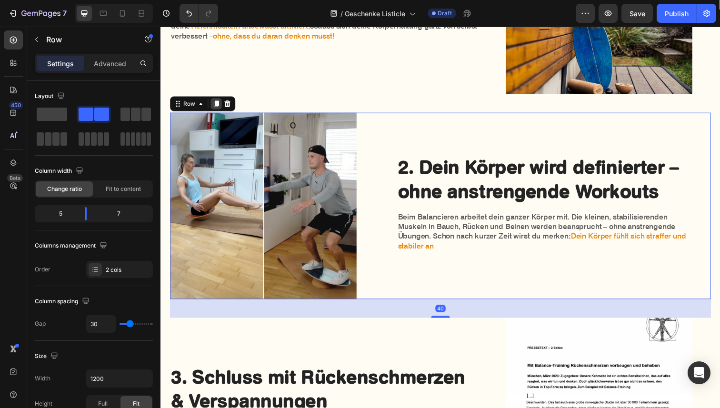
click at [218, 105] on icon at bounding box center [217, 106] width 5 height 7
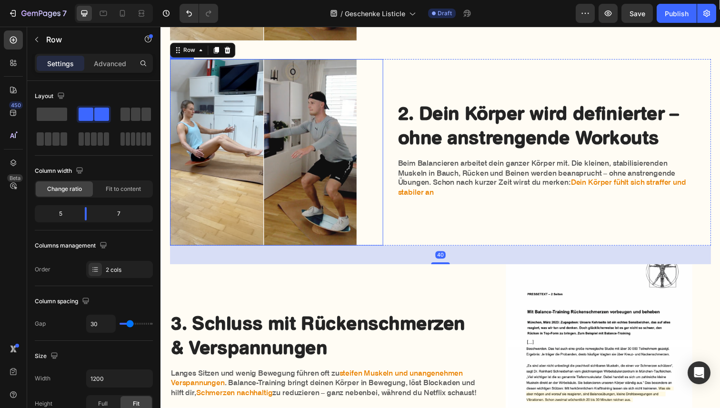
scroll to position [1010, 0]
click at [217, 53] on icon at bounding box center [217, 51] width 5 height 7
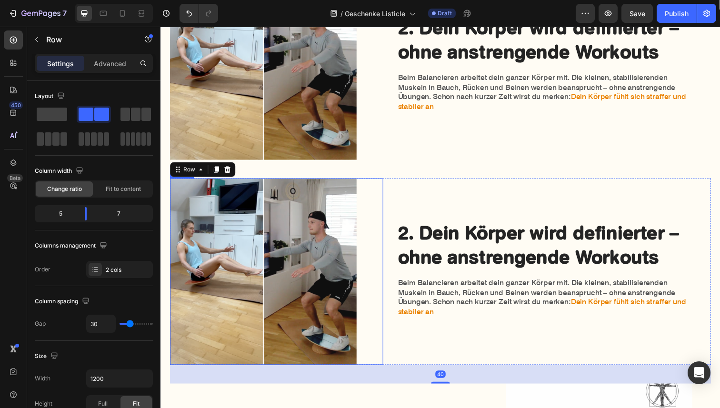
scroll to position [1096, 0]
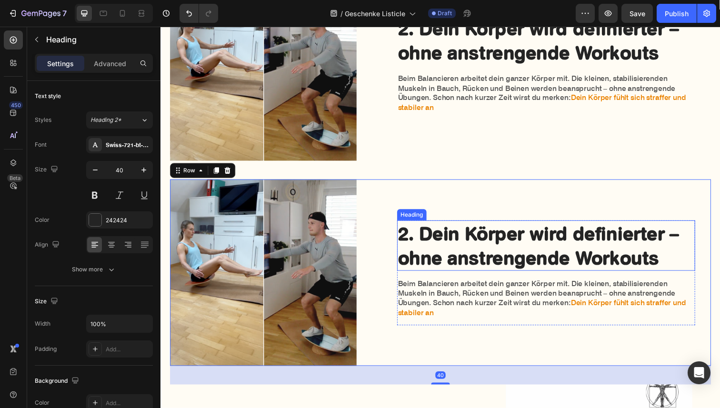
click at [442, 229] on h2 "2. Dein Körper wird definierter – ohne anstrengende Workouts" at bounding box center [554, 250] width 304 height 51
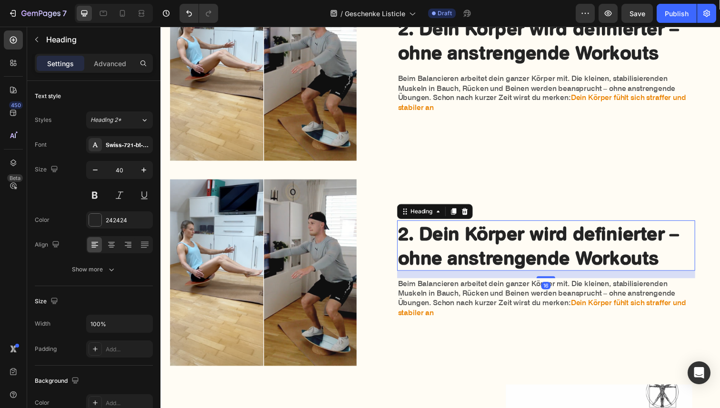
click at [418, 243] on h2 "2. Dein Körper wird definierter – ohne anstrengende Workouts" at bounding box center [554, 250] width 304 height 51
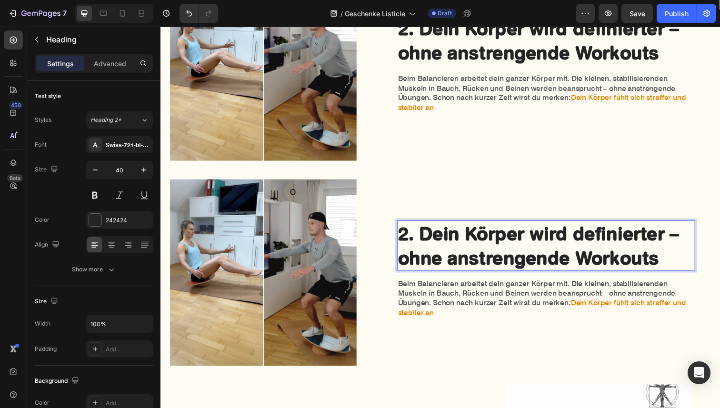
click at [427, 244] on p "2. Dein Körper wird definierter – ohne anstrengende Workouts" at bounding box center [554, 251] width 302 height 50
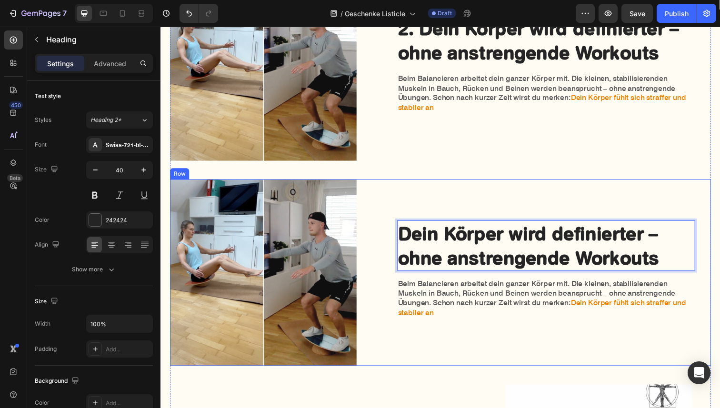
click at [473, 230] on p "Dein Körper wird definierter – ohne anstrengende Workouts" at bounding box center [554, 251] width 302 height 50
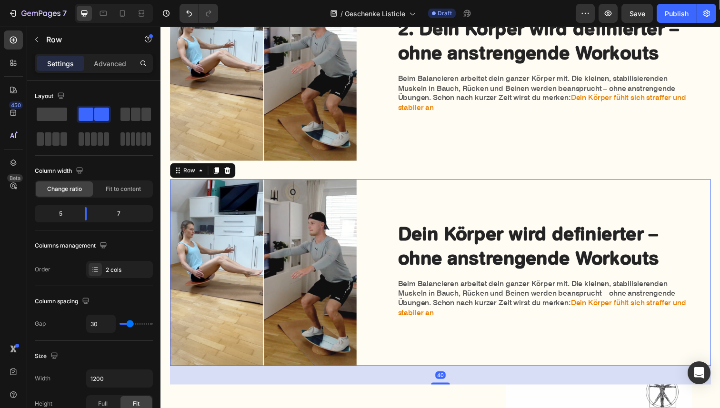
click at [470, 215] on div "Dein Körper wird definierter – ohne anstrengende Workouts Heading Beim Balancie…" at bounding box center [554, 278] width 304 height 190
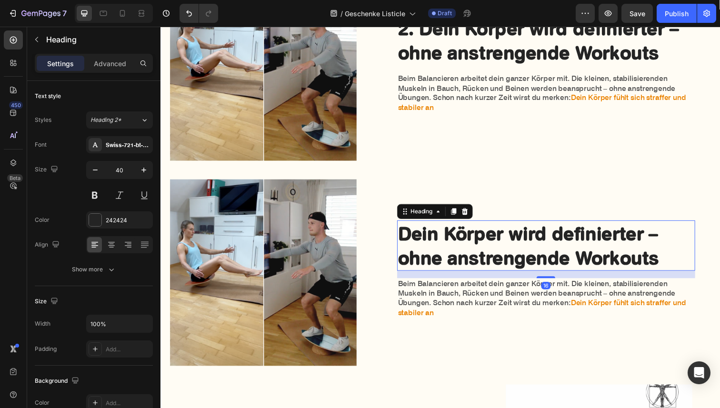
click at [469, 226] on p "Dein Körper wird definierter – ohne anstrengende Workouts" at bounding box center [554, 251] width 302 height 50
click at [35, 34] on button "button" at bounding box center [36, 39] width 15 height 15
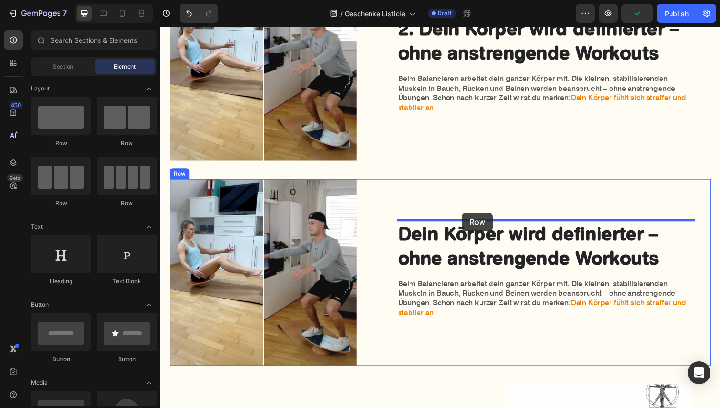
drag, startPoint x: 284, startPoint y: 157, endPoint x: 468, endPoint y: 216, distance: 193.3
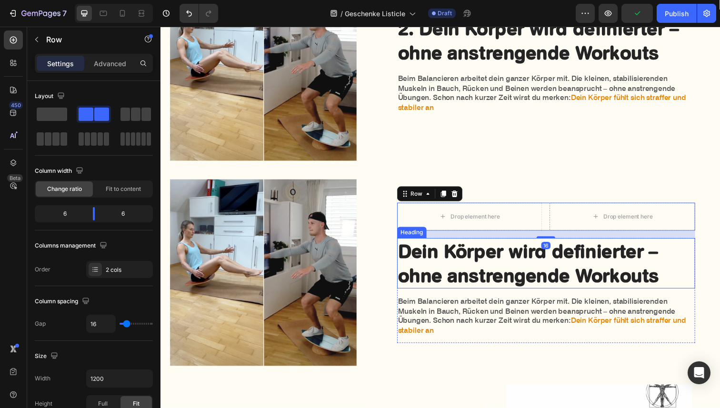
click at [473, 281] on p "Dein Körper wird definierter – ohne anstrengende Workouts" at bounding box center [554, 269] width 302 height 50
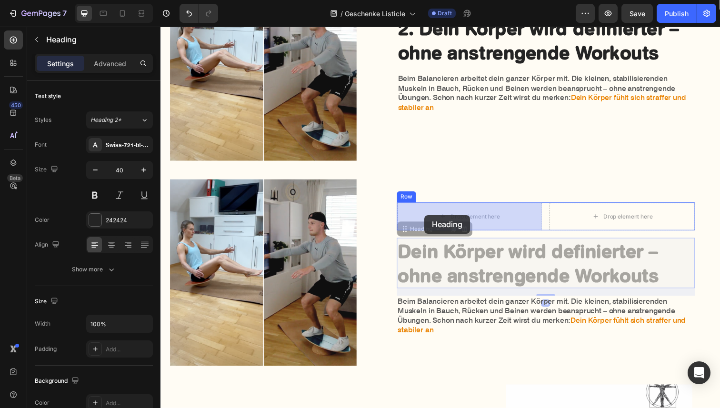
drag, startPoint x: 409, startPoint y: 236, endPoint x: 429, endPoint y: 219, distance: 26.0
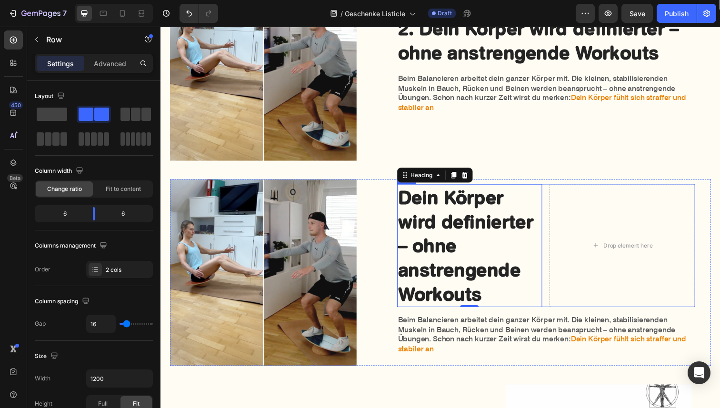
click at [555, 241] on div "Dein Körper wird definierter – ohne anstrengende Workouts Heading 0 Drop elemen…" at bounding box center [554, 251] width 304 height 126
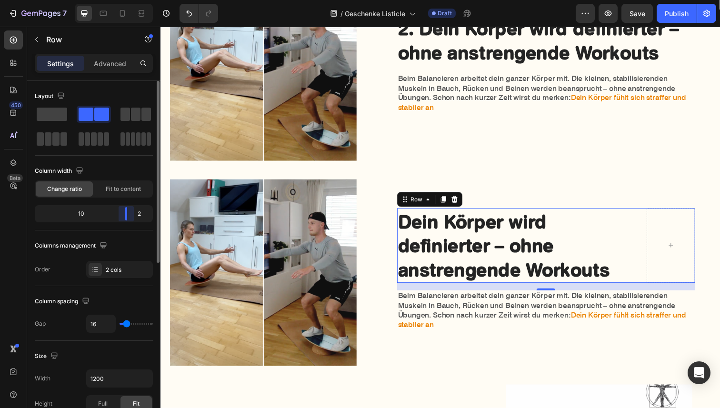
drag, startPoint x: 92, startPoint y: 215, endPoint x: 135, endPoint y: 214, distance: 43.3
click at [135, 215] on div "10 2" at bounding box center [94, 213] width 118 height 17
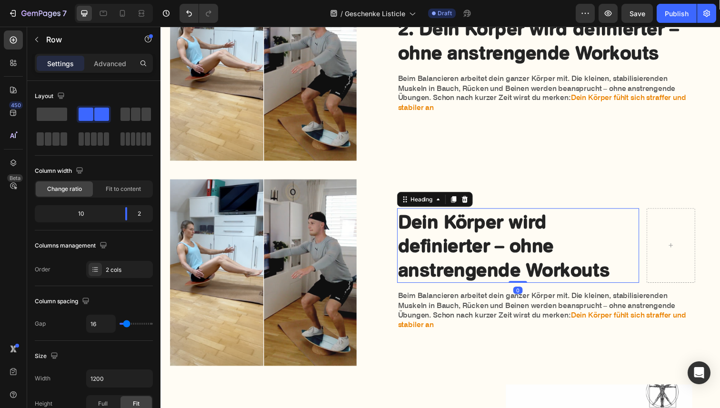
click at [446, 229] on h2 "Dein Körper wird definierter – ohne anstrengende Workouts" at bounding box center [525, 250] width 247 height 76
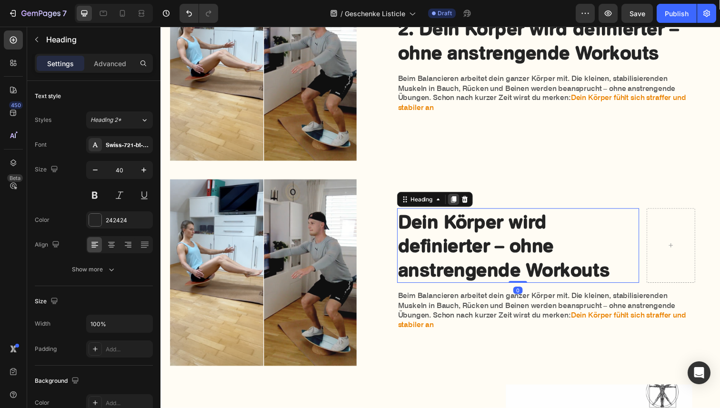
click at [460, 206] on icon at bounding box center [460, 203] width 8 height 8
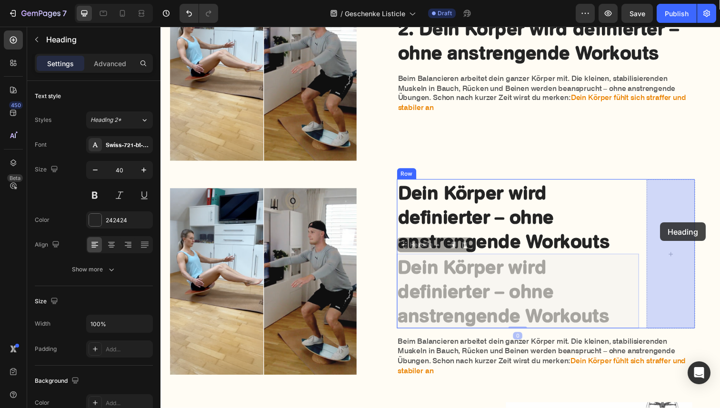
drag, startPoint x: 409, startPoint y: 250, endPoint x: 670, endPoint y: 227, distance: 262.4
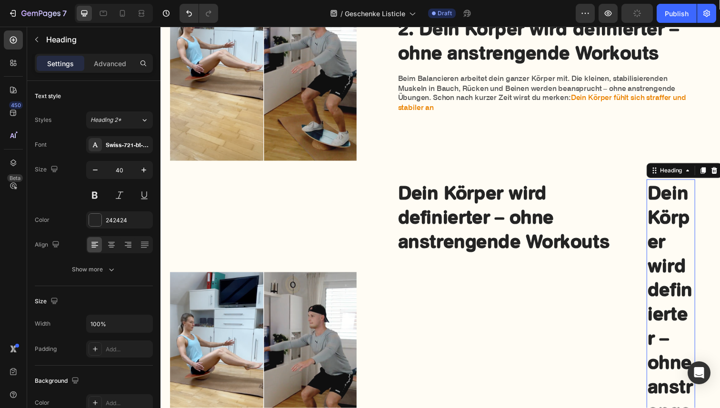
click at [670, 227] on h2 "Dein Körper wird definierter – ohne anstrengende Workouts" at bounding box center [681, 345] width 50 height 324
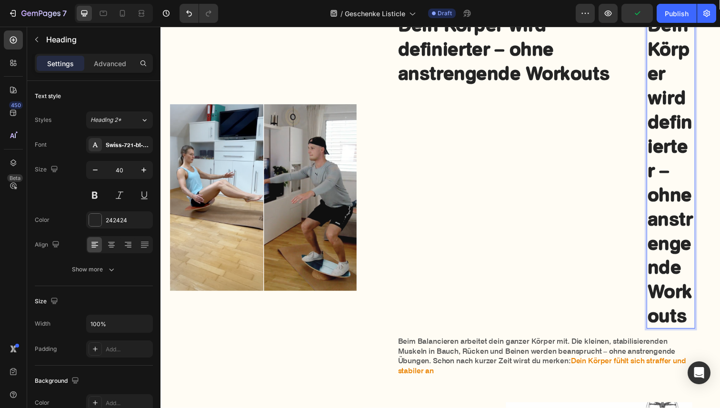
scroll to position [1332, 0]
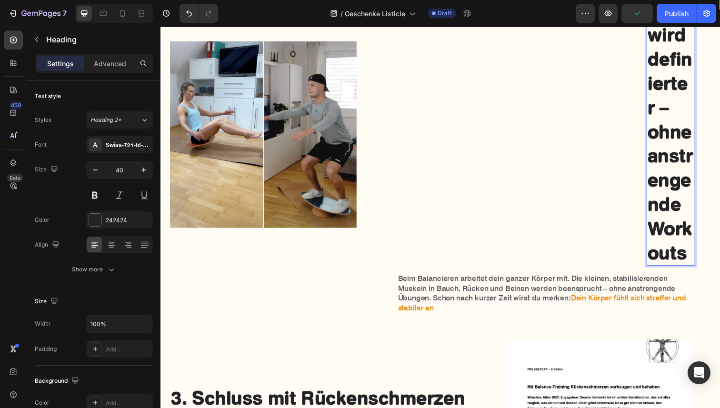
click at [670, 227] on p "Dein Körper wird definierter – ohne anstrengende Workouts" at bounding box center [681, 109] width 48 height 322
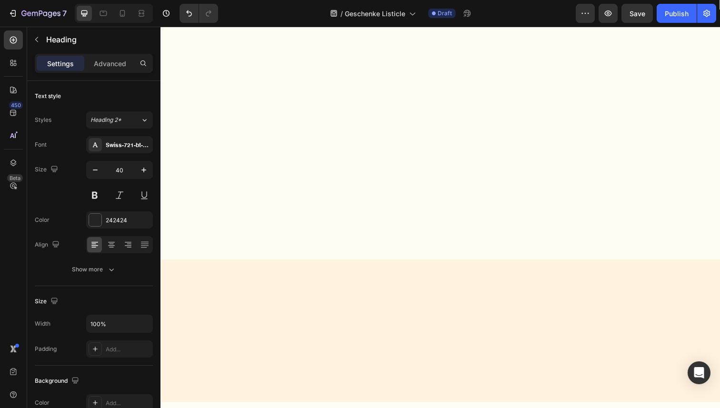
scroll to position [0, 0]
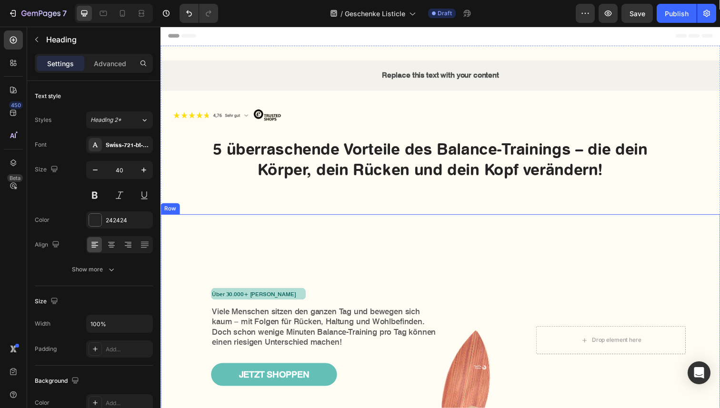
drag, startPoint x: 698, startPoint y: 256, endPoint x: 623, endPoint y: 364, distance: 131.4
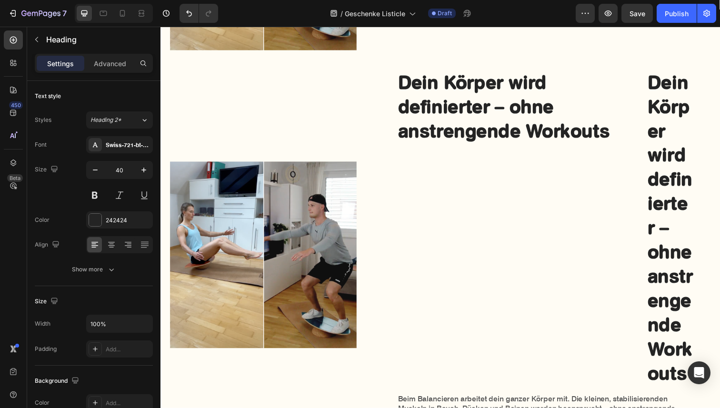
scroll to position [1240, 0]
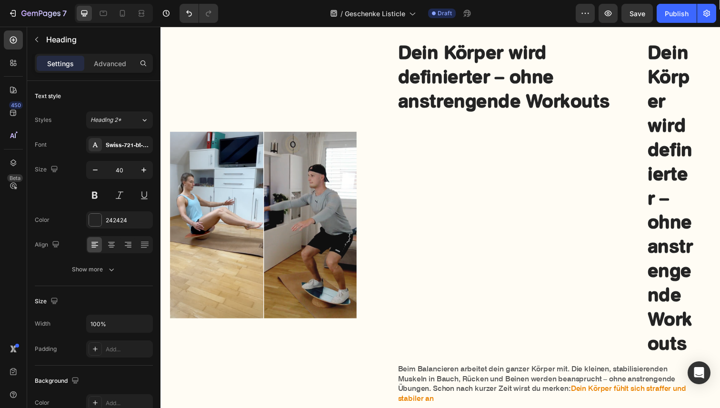
click at [674, 299] on h2 "Dein Körper wird definierter – ohne anstrengende Workouts" at bounding box center [681, 202] width 50 height 324
click at [674, 299] on p "Dein Körper wird definierter – ohne anstrengende Workouts" at bounding box center [681, 201] width 48 height 322
click at [699, 353] on p "Dein Körper wird definierter – ohne anstrengende Workouts" at bounding box center [681, 201] width 48 height 322
click at [610, 305] on div "Dein Körper wird definierter – ohne anstrengende Workouts Heading" at bounding box center [525, 202] width 247 height 324
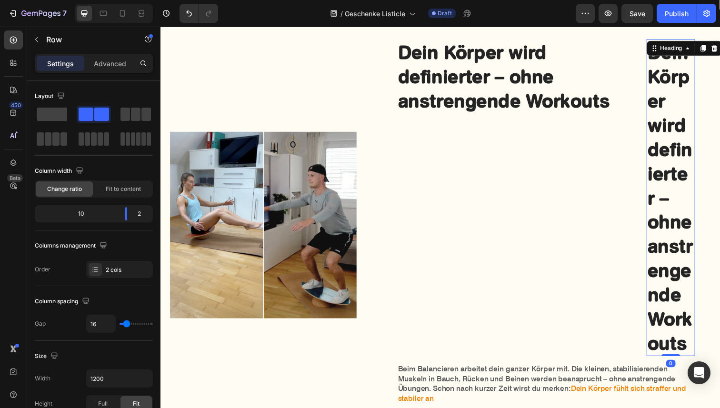
click at [692, 263] on p "Dein Körper wird definierter – ohne anstrengende Workouts" at bounding box center [681, 201] width 48 height 322
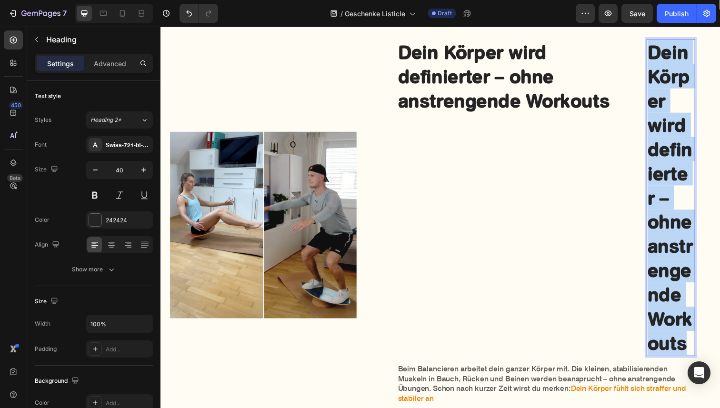
drag, startPoint x: 701, startPoint y: 348, endPoint x: 661, endPoint y: 59, distance: 291.7
click at [661, 59] on p "Dein Körper wird definierter – ohne anstrengende Workouts" at bounding box center [681, 201] width 48 height 322
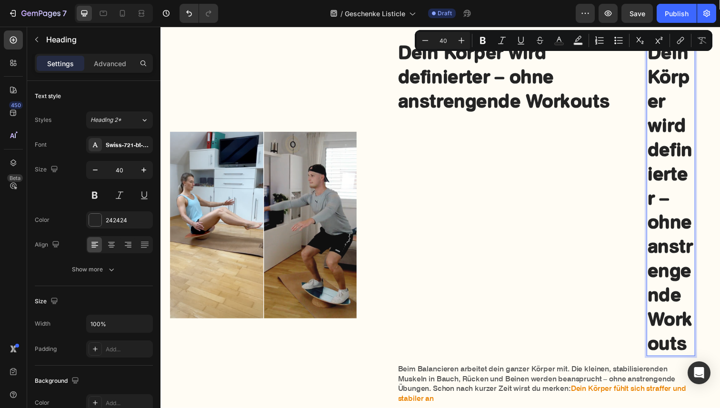
scroll to position [1269, 0]
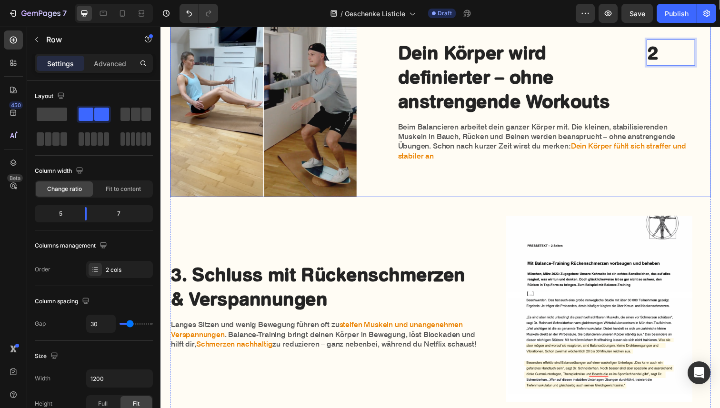
click at [520, 187] on div "Dein Körper wird definierter – ohne anstrengende Workouts Heading 2 Heading 0 R…" at bounding box center [554, 105] width 304 height 190
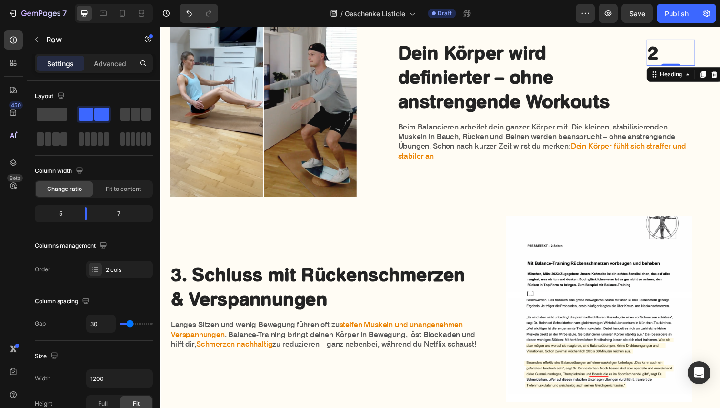
click at [661, 54] on p "2" at bounding box center [681, 53] width 48 height 25
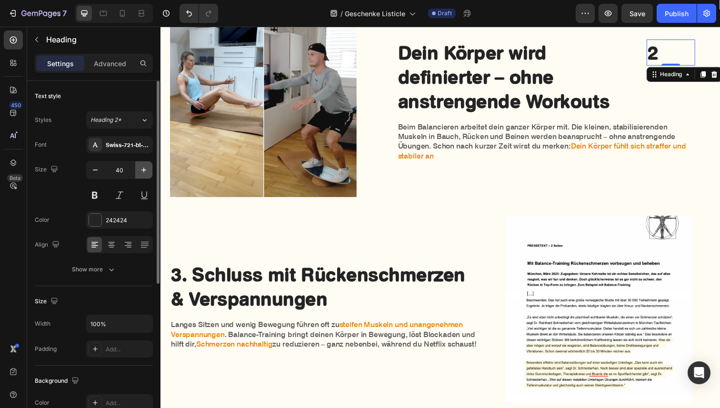
click at [146, 173] on icon "button" at bounding box center [144, 170] width 10 height 10
type input "44"
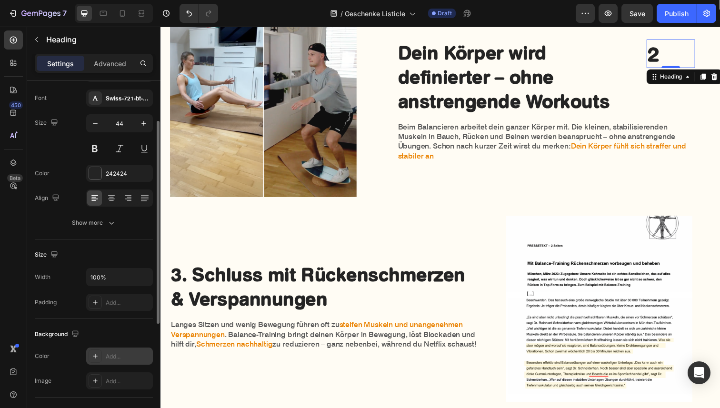
scroll to position [264, 0]
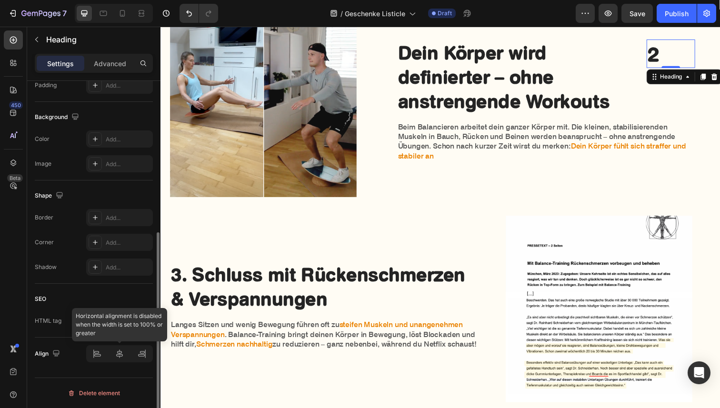
click at [142, 355] on div at bounding box center [119, 353] width 67 height 17
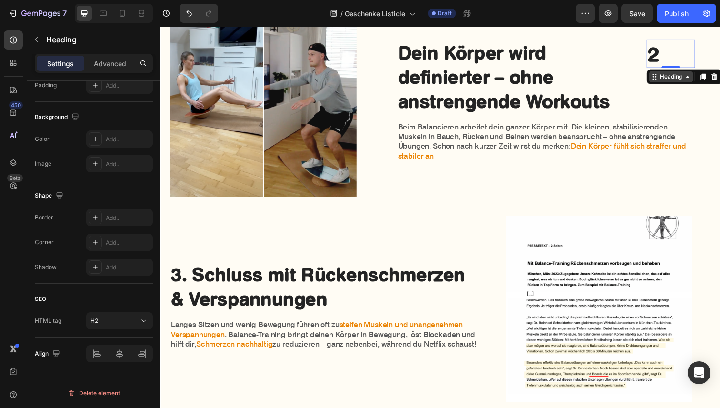
click at [695, 72] on div "Heading" at bounding box center [681, 77] width 45 height 11
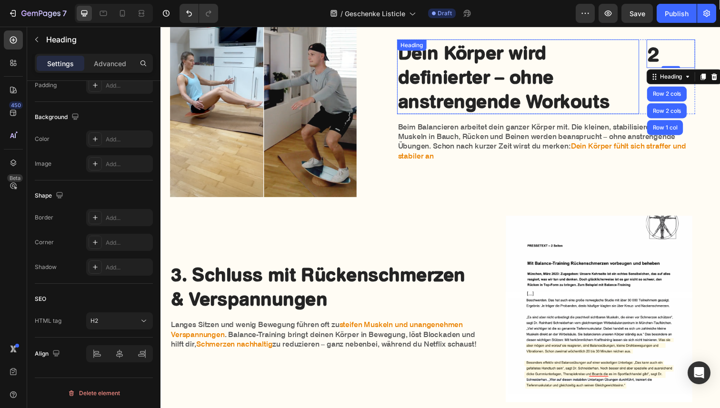
click at [628, 89] on h2 "Dein Körper wird definierter – ohne anstrengende Workouts" at bounding box center [525, 78] width 247 height 76
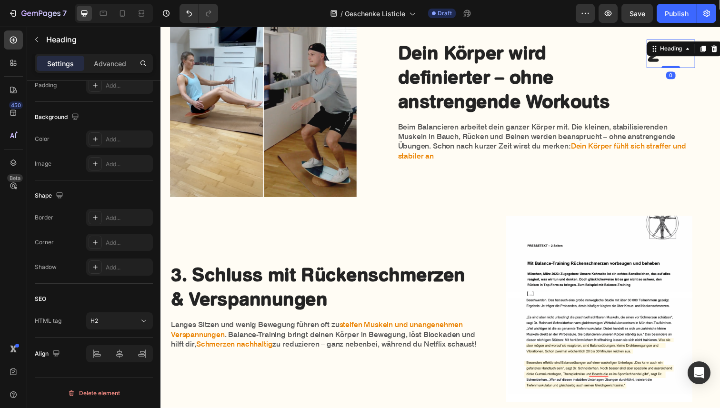
click at [679, 63] on p "2" at bounding box center [681, 54] width 48 height 27
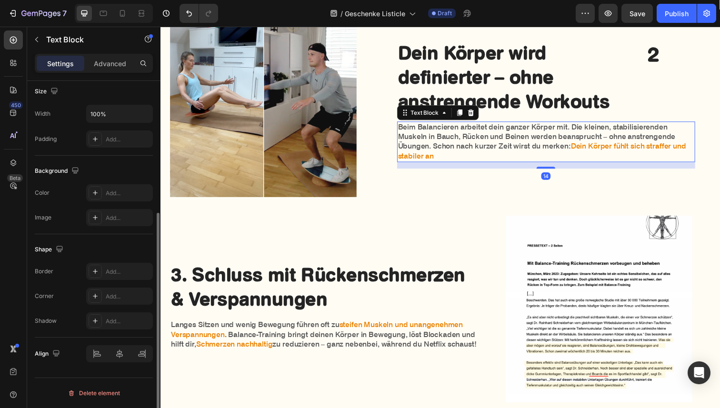
scroll to position [0, 0]
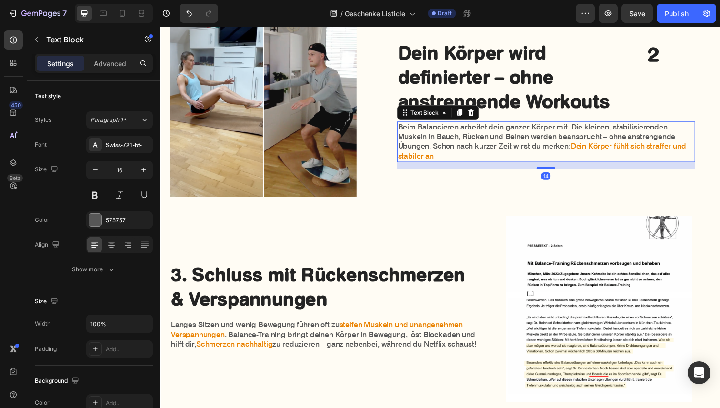
click at [586, 131] on p "Beim Balancieren arbeitet dein ganzer Körper mit. Die kleinen, stabilisierenden…" at bounding box center [554, 145] width 302 height 40
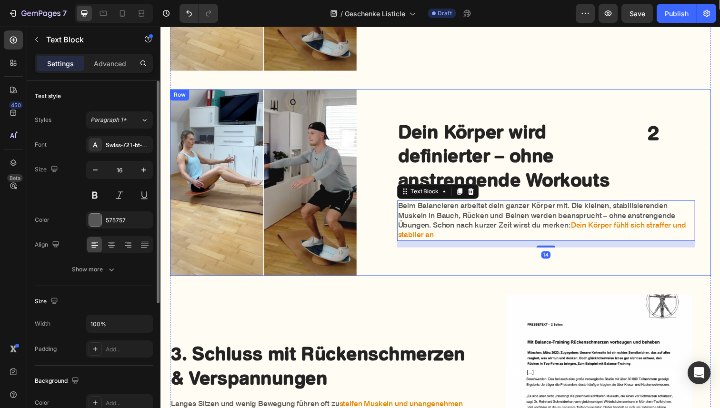
scroll to position [1187, 0]
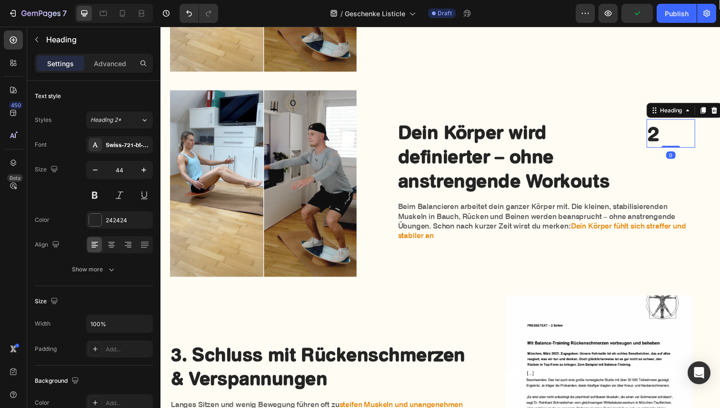
click at [686, 138] on p "2" at bounding box center [681, 135] width 48 height 27
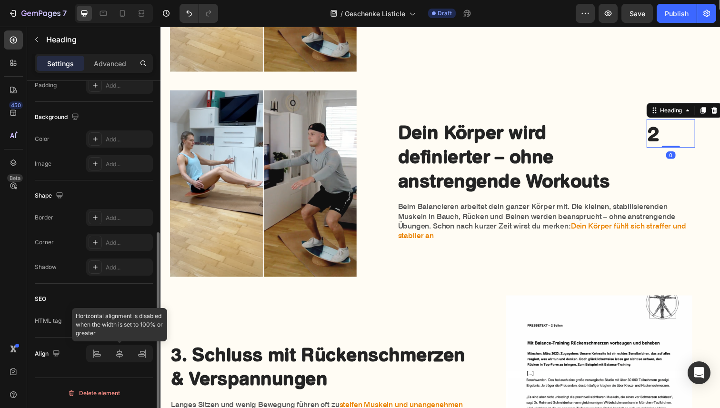
click at [140, 358] on div at bounding box center [119, 353] width 67 height 17
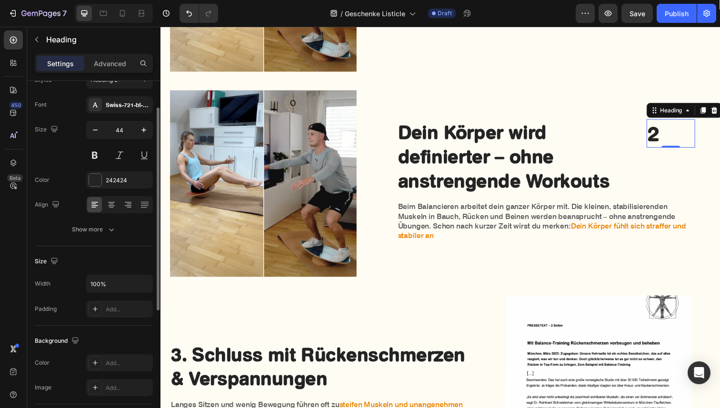
scroll to position [42, 0]
click at [129, 209] on div at bounding box center [127, 202] width 15 height 15
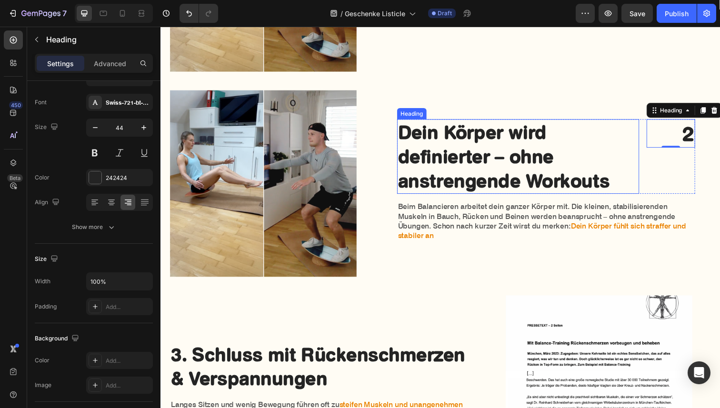
click at [514, 136] on h2 "Dein Körper wird definierter – ohne anstrengende Workouts" at bounding box center [525, 159] width 247 height 76
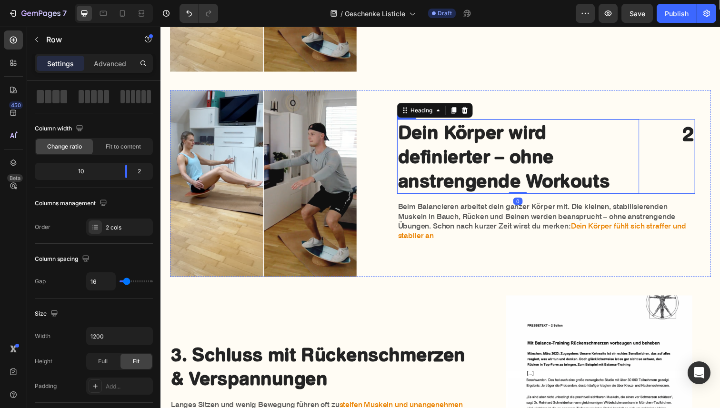
click at [655, 156] on div "Dein Körper wird definierter – ohne anstrengende Workouts Heading 0 2 Heading R…" at bounding box center [554, 159] width 304 height 76
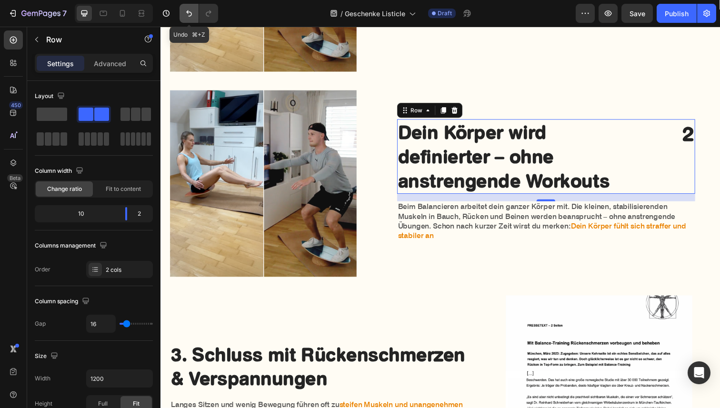
click at [191, 11] on icon "Undo/Redo" at bounding box center [189, 14] width 10 height 10
click at [191, 13] on icon "Undo/Redo" at bounding box center [189, 13] width 6 height 6
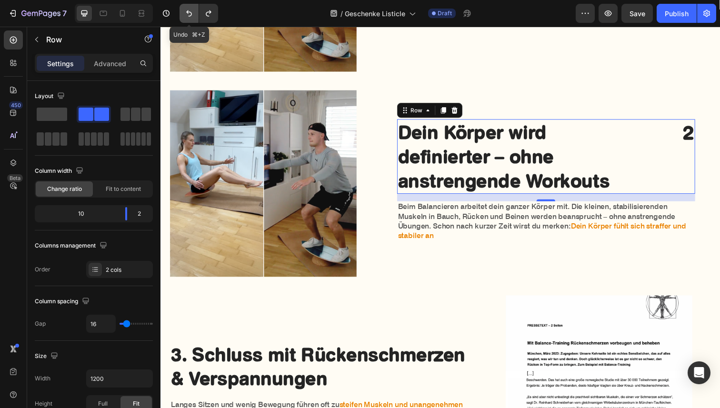
click at [191, 13] on icon "Undo/Redo" at bounding box center [189, 13] width 6 height 6
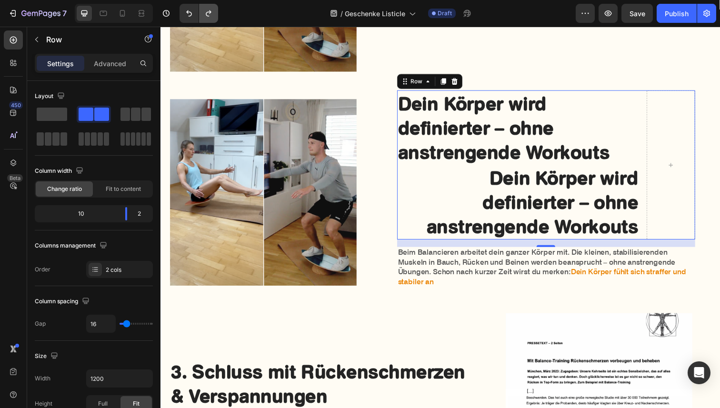
click at [215, 17] on button "Undo/Redo" at bounding box center [208, 13] width 19 height 19
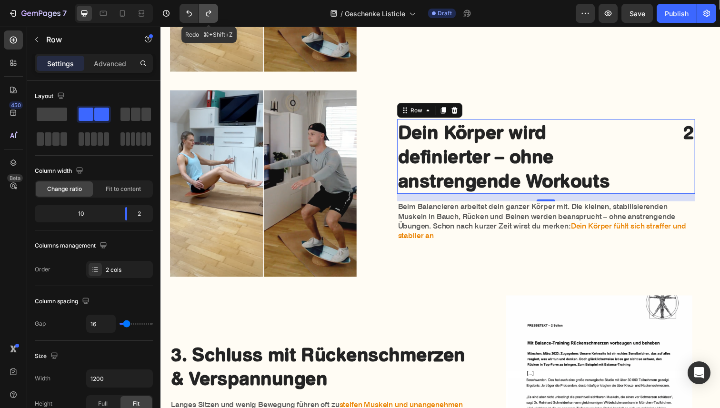
click at [215, 17] on button "Undo/Redo" at bounding box center [208, 13] width 19 height 19
click at [689, 142] on h2 "2" at bounding box center [681, 134] width 50 height 27
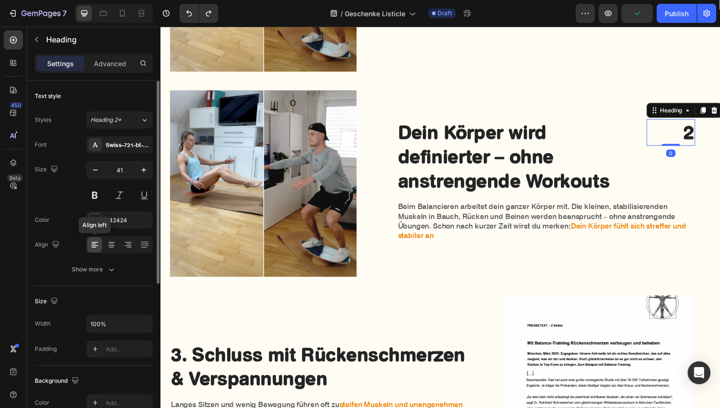
click at [96, 247] on icon at bounding box center [95, 245] width 10 height 10
click at [670, 140] on h2 "2" at bounding box center [681, 134] width 50 height 27
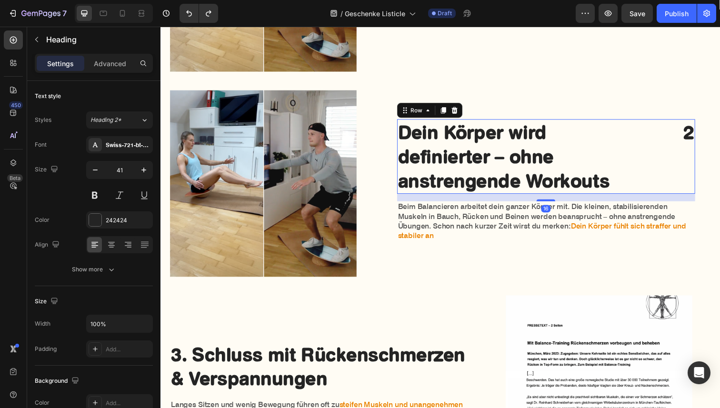
click at [667, 167] on div "2 Heading" at bounding box center [681, 159] width 50 height 76
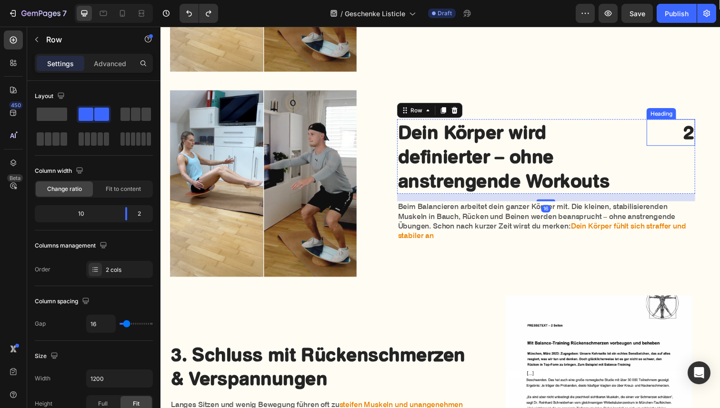
click at [668, 139] on p "2" at bounding box center [681, 134] width 48 height 25
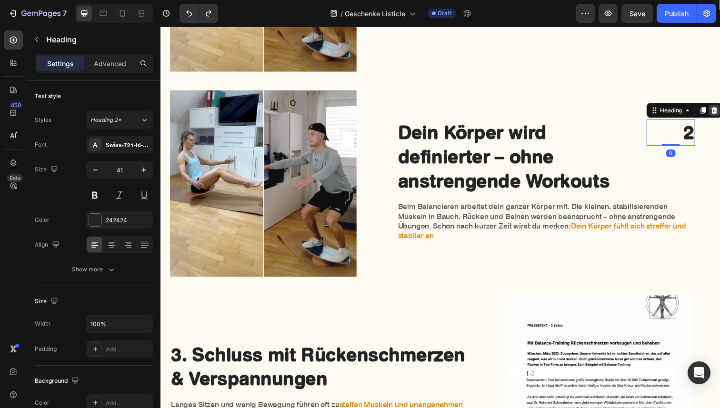
click at [719, 116] on div at bounding box center [725, 112] width 11 height 11
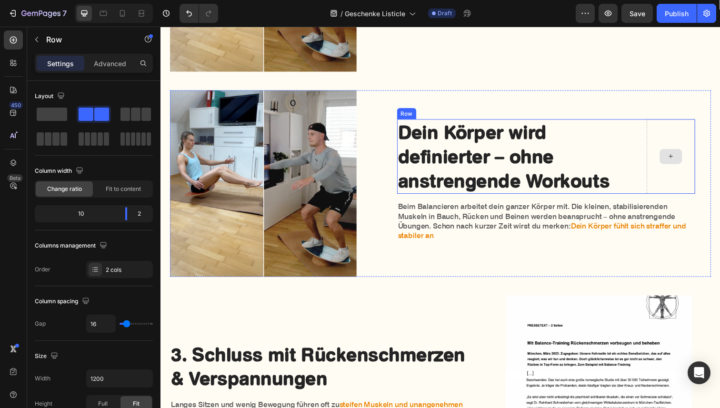
click at [663, 144] on div at bounding box center [681, 159] width 50 height 76
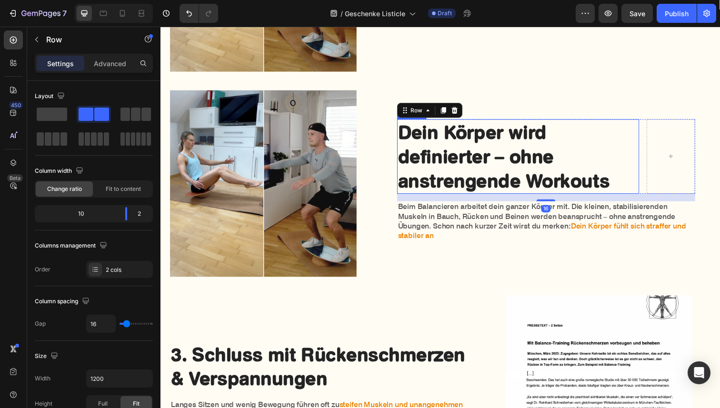
click at [491, 157] on h2 "Dein Körper wird definierter – ohne anstrengende Workouts" at bounding box center [525, 159] width 247 height 76
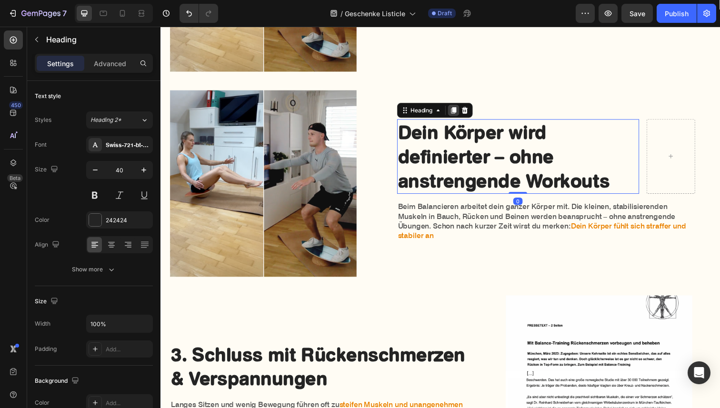
click at [461, 115] on icon at bounding box center [460, 113] width 8 height 8
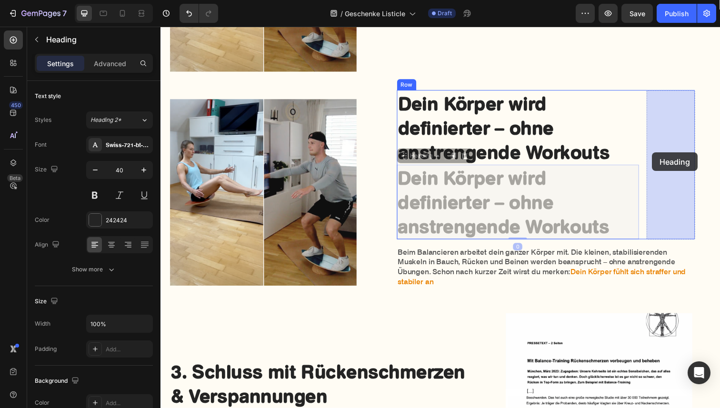
drag, startPoint x: 411, startPoint y: 163, endPoint x: 663, endPoint y: 155, distance: 252.0
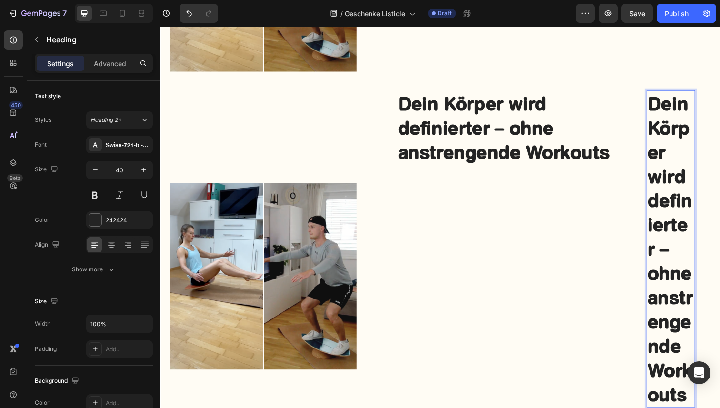
click at [665, 154] on h2 "Dein Körper wird definierter – ohne anstrengende Workouts" at bounding box center [681, 254] width 50 height 324
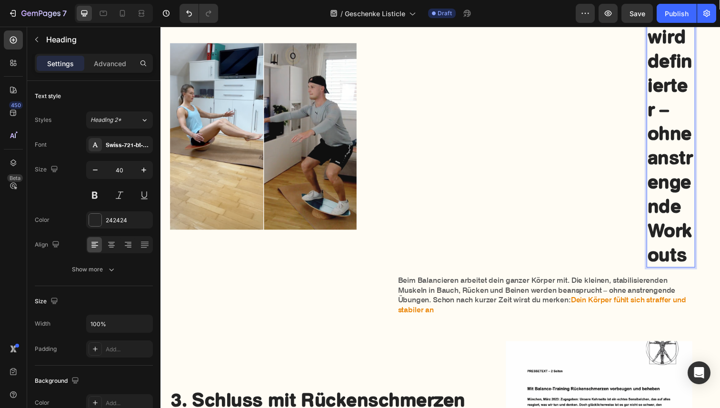
click at [666, 165] on p "Dein Körper wird definierter – ohne anstrengende Workouts" at bounding box center [681, 111] width 48 height 322
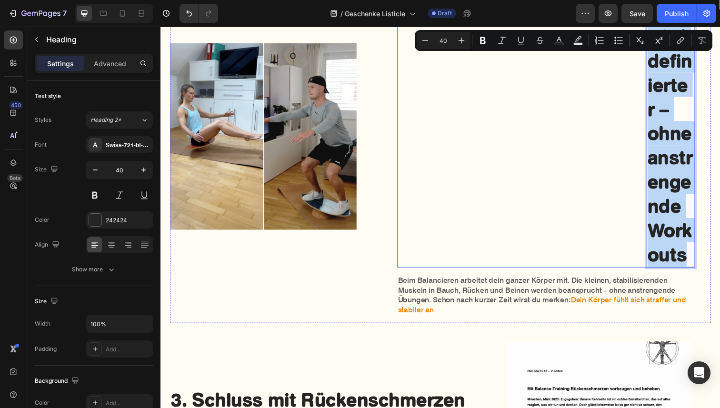
drag, startPoint x: 700, startPoint y: 261, endPoint x: 650, endPoint y: 38, distance: 229.3
click at [650, 38] on div "Dein Körper wird definierter – ohne anstrengende Workouts Heading Dein Körper w…" at bounding box center [554, 111] width 304 height 324
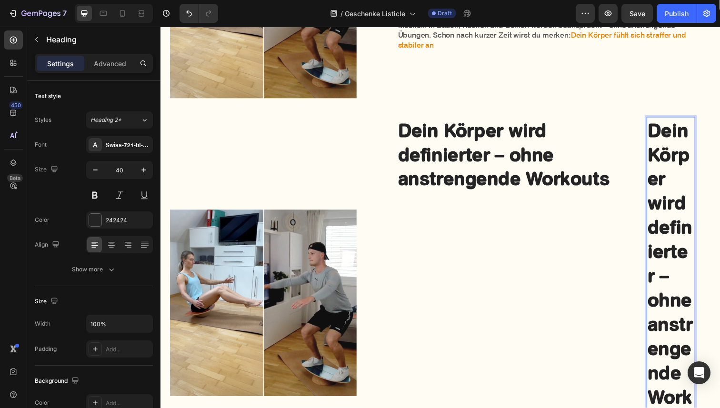
scroll to position [1190, 0]
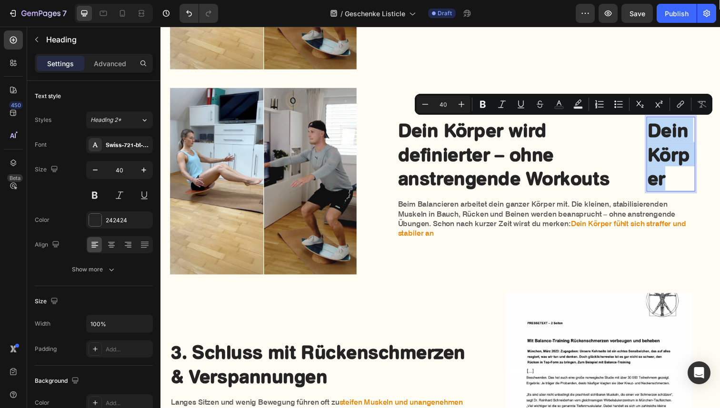
drag, startPoint x: 685, startPoint y: 184, endPoint x: 661, endPoint y: 139, distance: 51.1
click at [661, 139] on p "Dein Körper" at bounding box center [681, 157] width 48 height 74
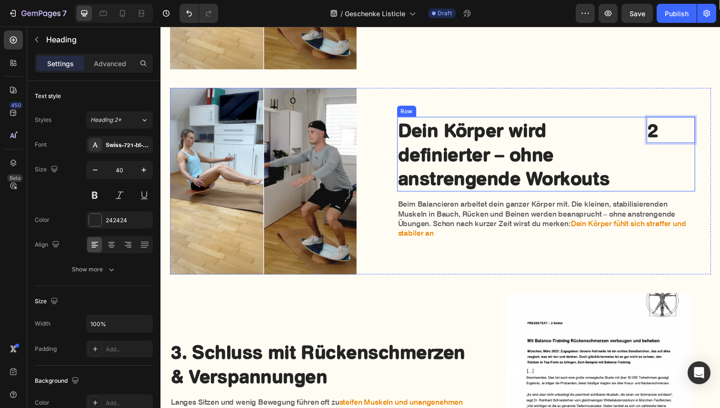
click at [664, 171] on div "2 Heading 0" at bounding box center [681, 157] width 50 height 76
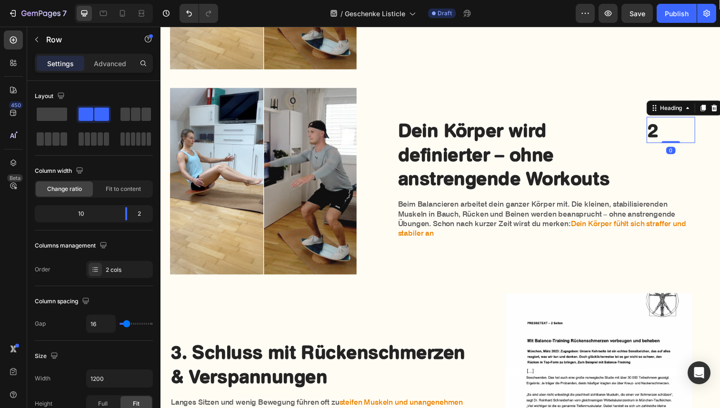
click at [666, 142] on p "2" at bounding box center [681, 132] width 48 height 25
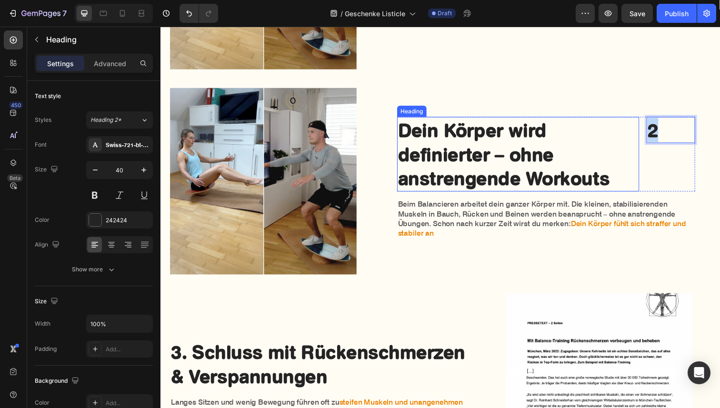
drag, startPoint x: 671, startPoint y: 136, endPoint x: 646, endPoint y: 136, distance: 24.8
click at [646, 136] on div "Dein Körper wird definierter – ohne anstrengende Workouts Heading 2 Heading 0 R…" at bounding box center [554, 157] width 304 height 76
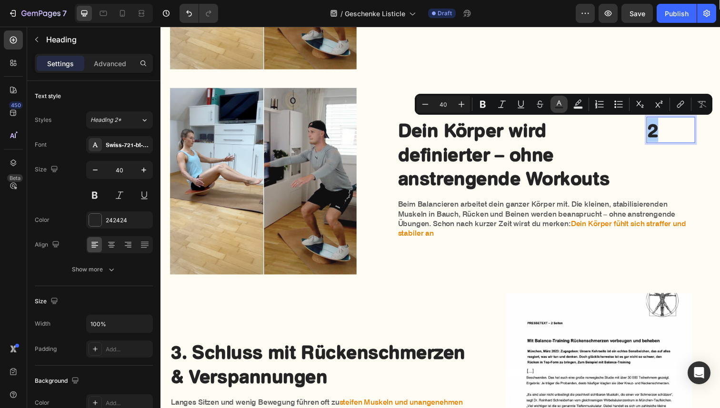
click at [563, 99] on icon "Editor contextual toolbar" at bounding box center [559, 104] width 10 height 10
type input "242424"
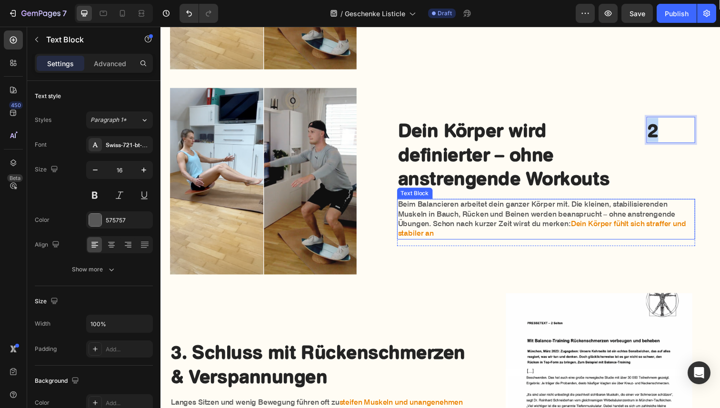
click at [438, 217] on p "Beim Balancieren arbeitet dein ganzer Körper mit. Die kleinen, stabilisierenden…" at bounding box center [554, 224] width 302 height 40
click at [435, 236] on span "Dein Körper fühlt sich straffer und stabiler an" at bounding box center [550, 232] width 294 height 19
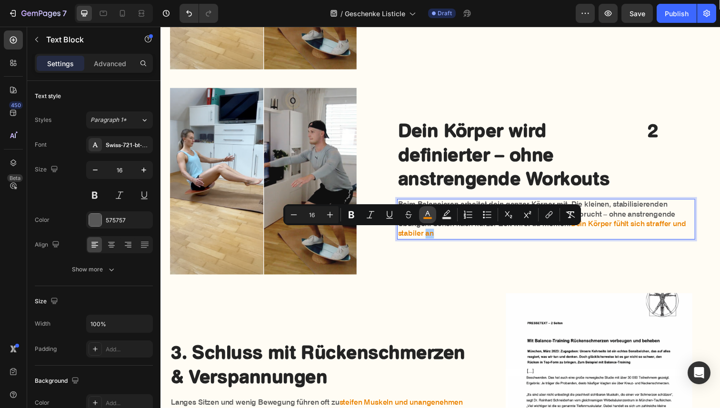
click at [426, 220] on button "color" at bounding box center [427, 214] width 17 height 17
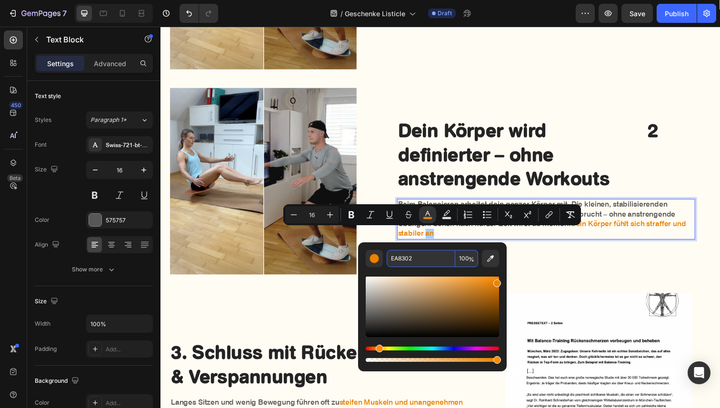
click at [419, 258] on input "EA8302" at bounding box center [421, 258] width 69 height 17
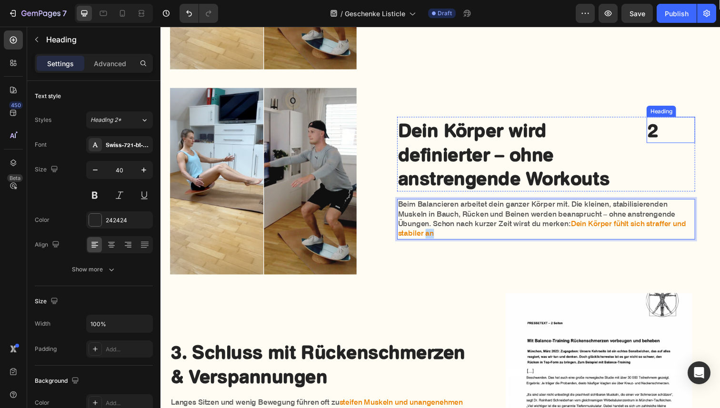
click at [662, 131] on p "2" at bounding box center [681, 132] width 48 height 25
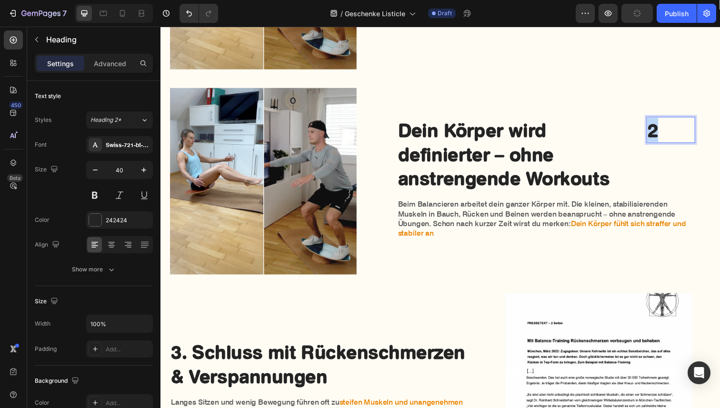
drag, startPoint x: 675, startPoint y: 133, endPoint x: 651, endPoint y: 133, distance: 24.3
click at [651, 133] on div "Dein Körper wird definierter – ohne anstrengende Workouts Heading 2 Heading 0 R…" at bounding box center [554, 157] width 304 height 76
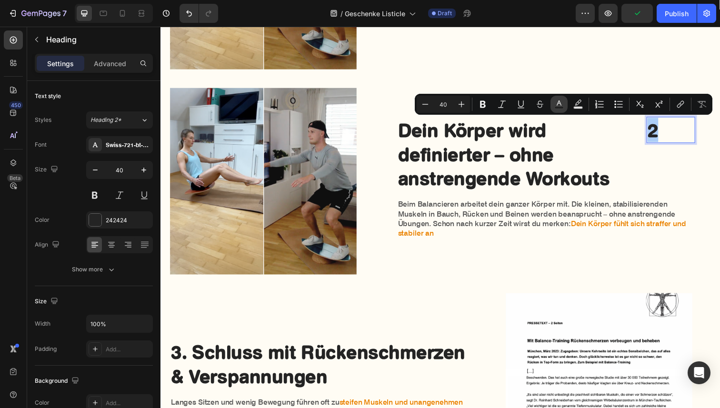
click at [561, 104] on icon "Editor contextual toolbar" at bounding box center [559, 104] width 10 height 10
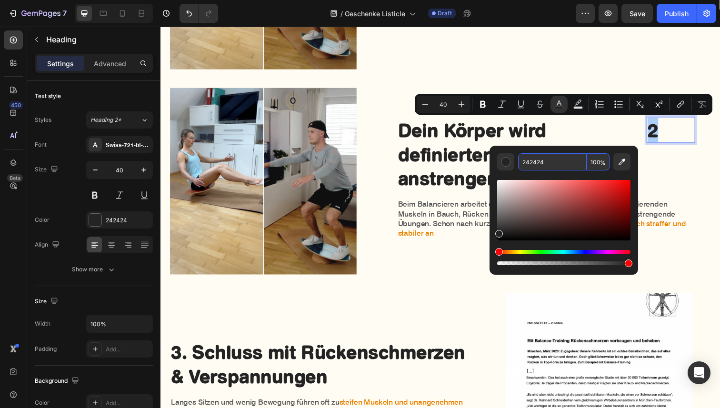
click at [559, 162] on input "242424" at bounding box center [552, 161] width 69 height 17
paste input "EA8302"
type input "EA8302"
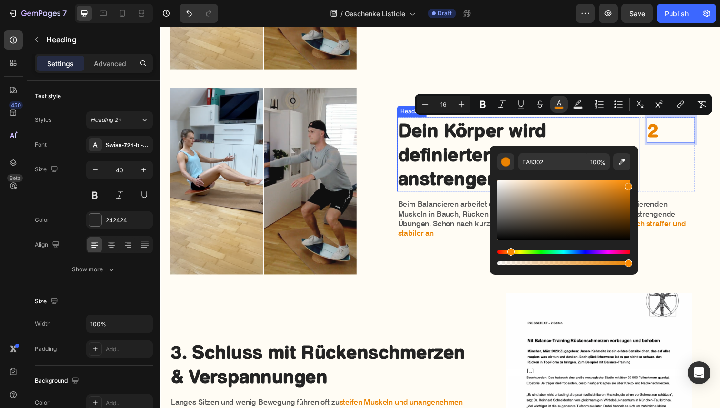
click at [477, 187] on h2 "Dein Körper wird definierter – ohne anstrengende Workouts" at bounding box center [525, 157] width 247 height 76
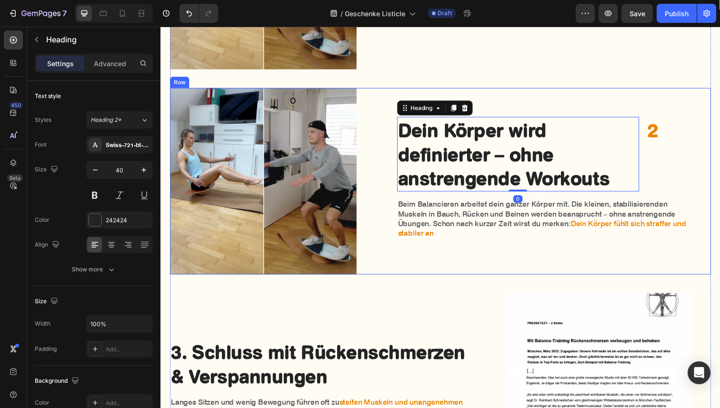
click at [614, 220] on p "Beim Balancieren arbeitet dein ganzer Körper mit. Die kleinen, stabilisierenden…" at bounding box center [554, 224] width 302 height 40
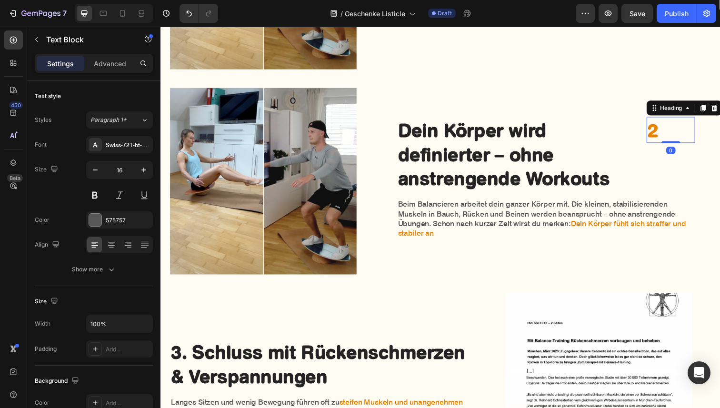
click at [699, 131] on p "⁠⁠⁠⁠⁠⁠⁠ 2" at bounding box center [681, 132] width 48 height 25
click at [139, 171] on button "button" at bounding box center [143, 169] width 17 height 17
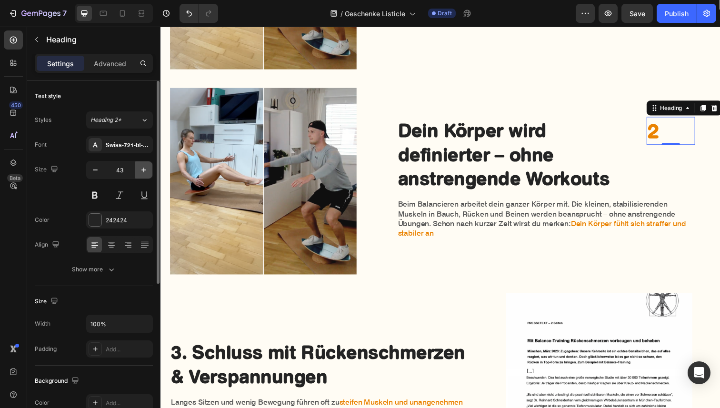
click at [139, 171] on button "button" at bounding box center [143, 169] width 17 height 17
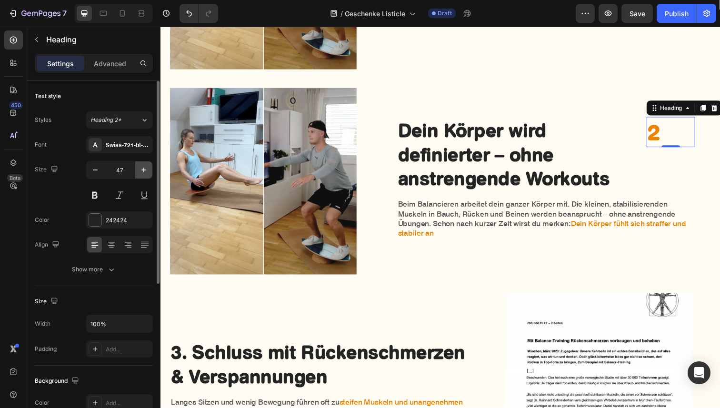
click at [139, 171] on button "button" at bounding box center [143, 169] width 17 height 17
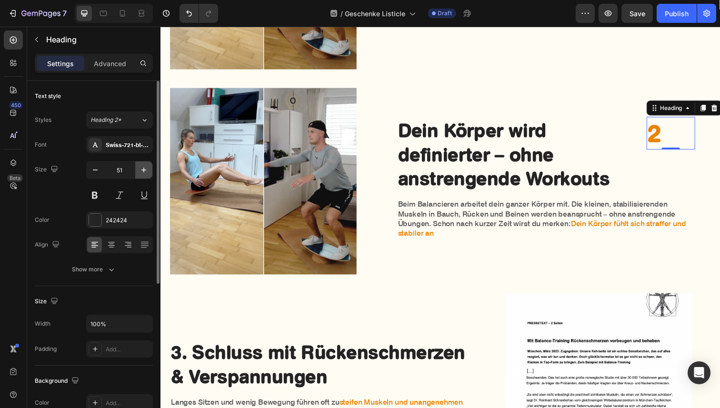
click at [139, 171] on button "button" at bounding box center [143, 169] width 17 height 17
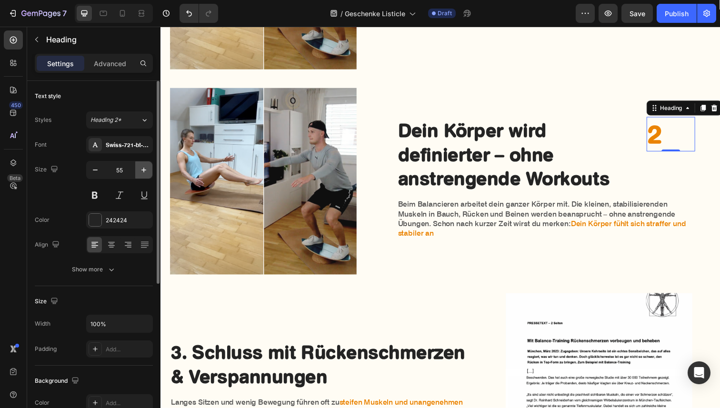
click at [139, 171] on button "button" at bounding box center [143, 169] width 17 height 17
type input "59"
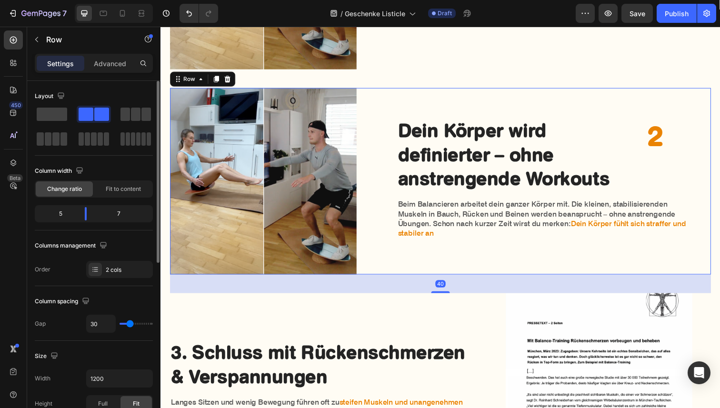
click at [463, 96] on div "Dein Körper wird definierter – ohne anstrengende Workouts Heading ⁠⁠⁠⁠⁠⁠⁠ 2 Hea…" at bounding box center [554, 185] width 304 height 190
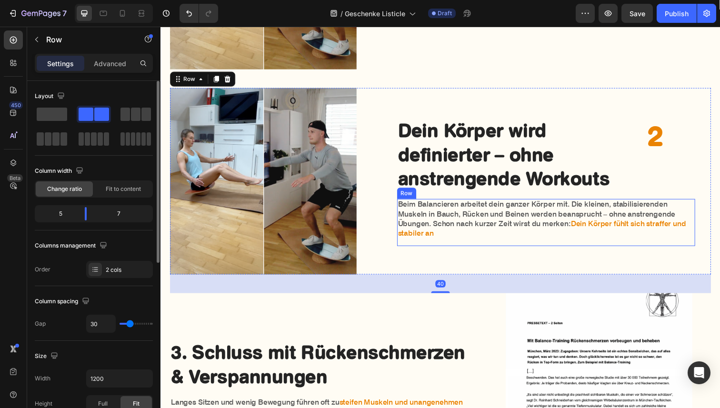
click at [462, 244] on div "Beim Balancieren arbeitet dein ganzer Körper mit. Die kleinen, stabilisierenden…" at bounding box center [554, 227] width 304 height 48
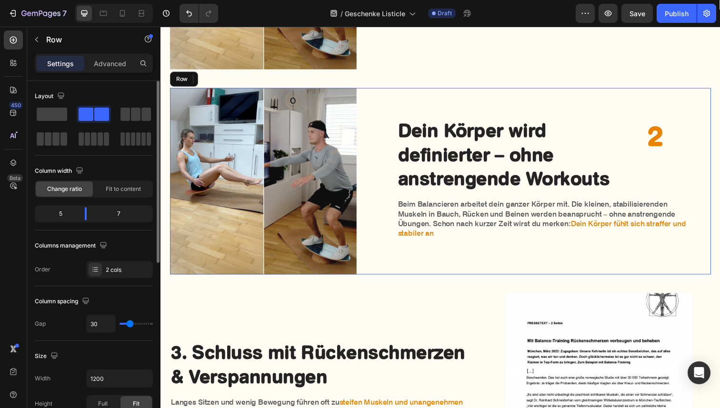
click at [389, 270] on div "Dein Körper wird definierter – ohne anstrengende Workouts Heading ⁠⁠⁠⁠⁠⁠⁠ 2 Hea…" at bounding box center [446, 185] width 552 height 190
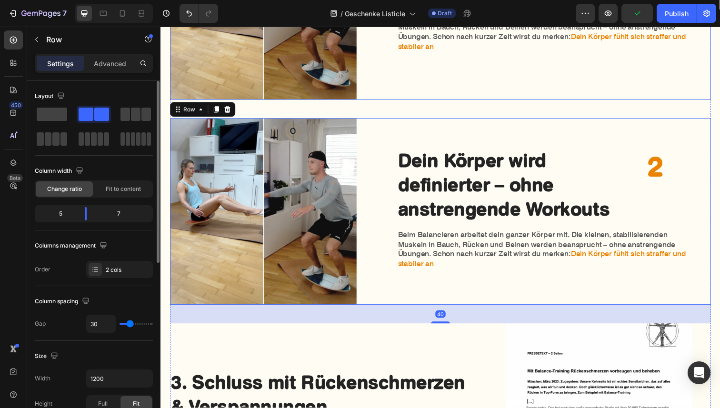
scroll to position [1161, 0]
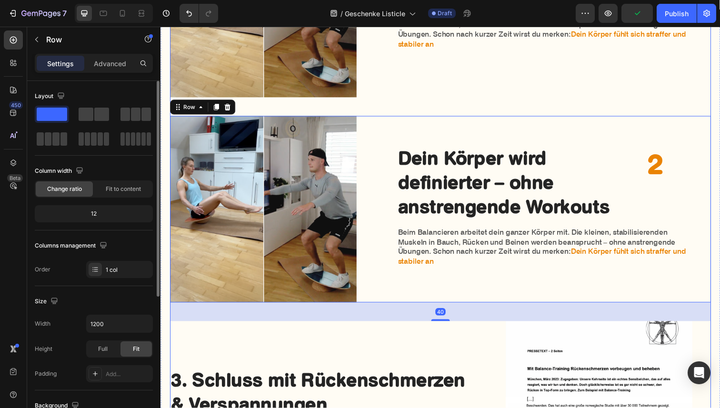
click at [426, 115] on div "1.Deine Haltung verbessert sich automatisch Heading Viele Rückenprobleme entste…" at bounding box center [446, 246] width 552 height 1512
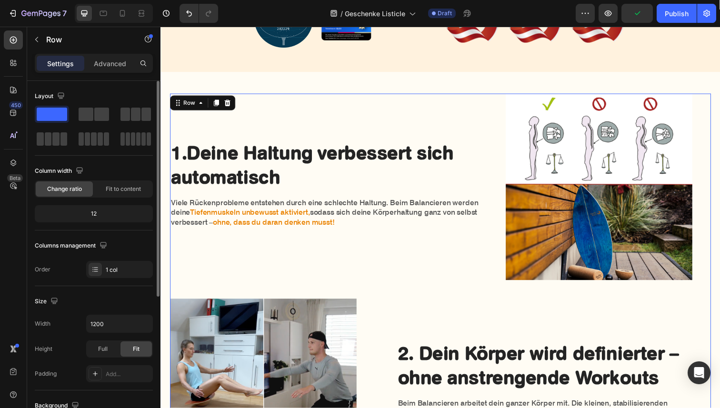
scroll to position [552, 0]
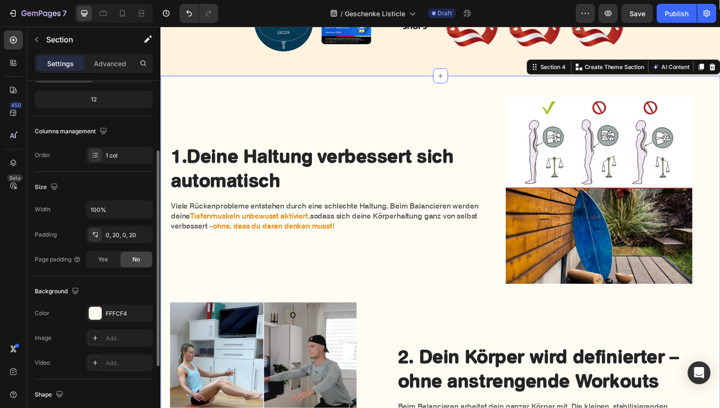
scroll to position [227, 0]
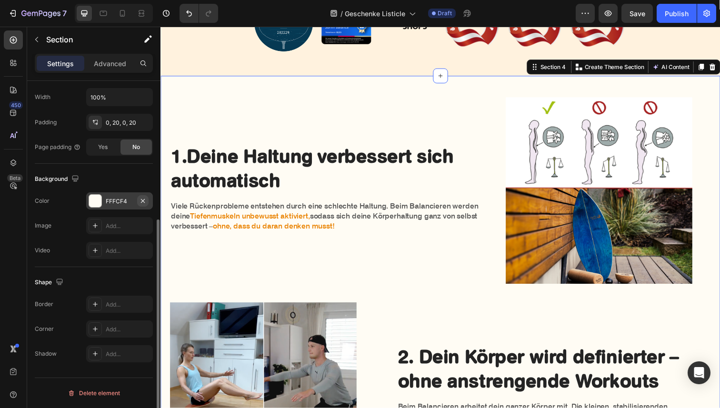
click at [145, 199] on icon "button" at bounding box center [143, 201] width 8 height 8
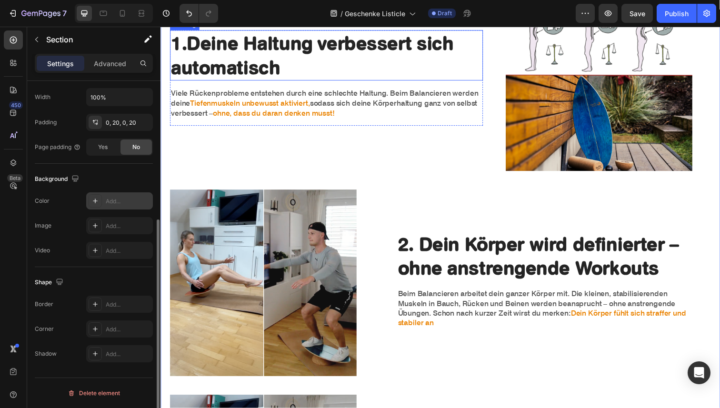
scroll to position [835, 0]
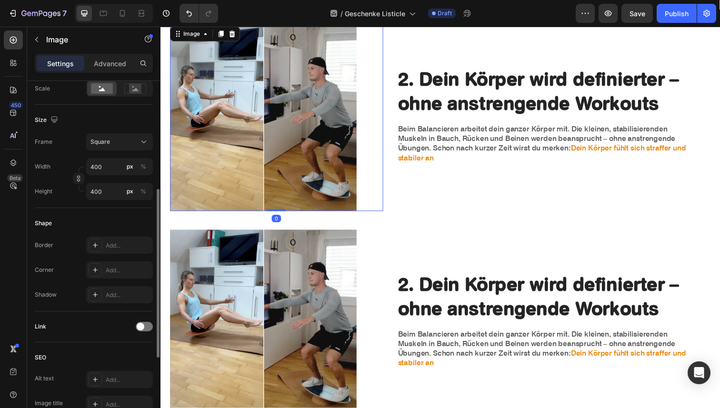
click at [248, 183] on img at bounding box center [265, 120] width 190 height 190
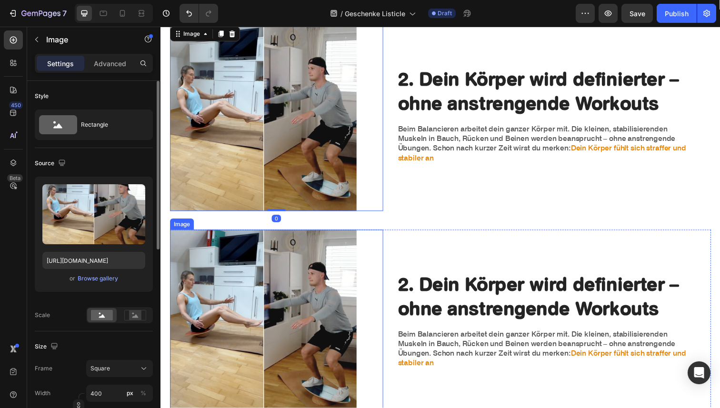
click at [301, 323] on img at bounding box center [265, 329] width 190 height 190
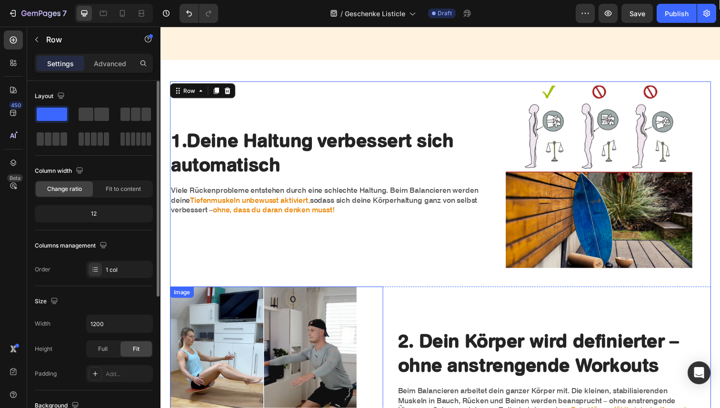
scroll to position [563, 0]
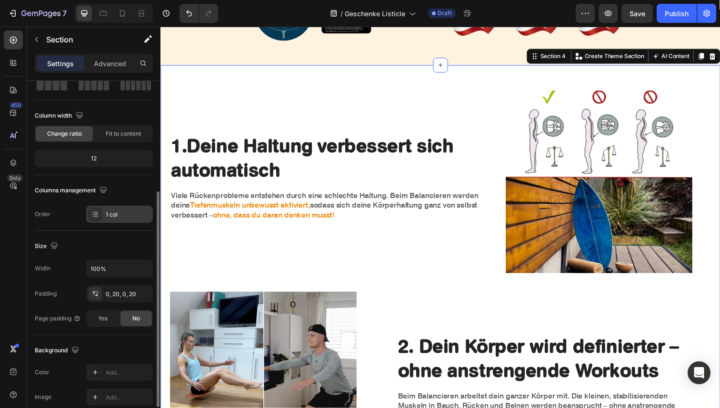
scroll to position [227, 0]
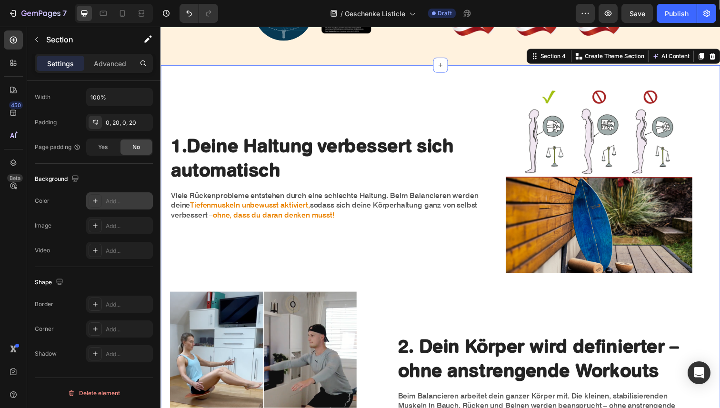
click at [93, 204] on icon at bounding box center [95, 201] width 8 height 8
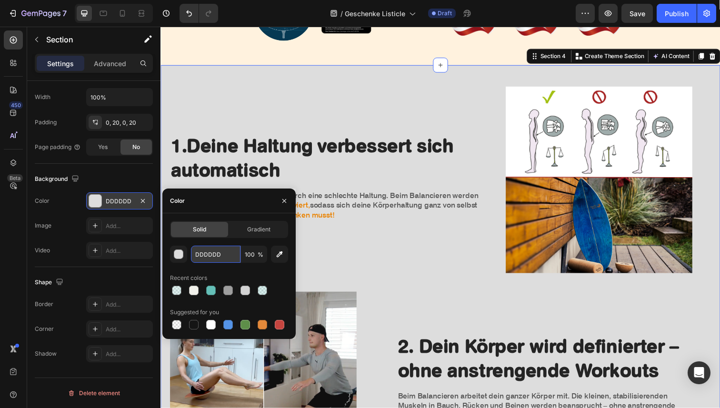
click at [219, 250] on input "DDDDDD" at bounding box center [216, 254] width 50 height 17
drag, startPoint x: 225, startPoint y: 254, endPoint x: 190, endPoint y: 254, distance: 35.2
click at [190, 254] on div "DDDDDD 100 %" at bounding box center [229, 254] width 118 height 17
click at [209, 320] on div at bounding box center [211, 325] width 10 height 10
type input "FFFFFF"
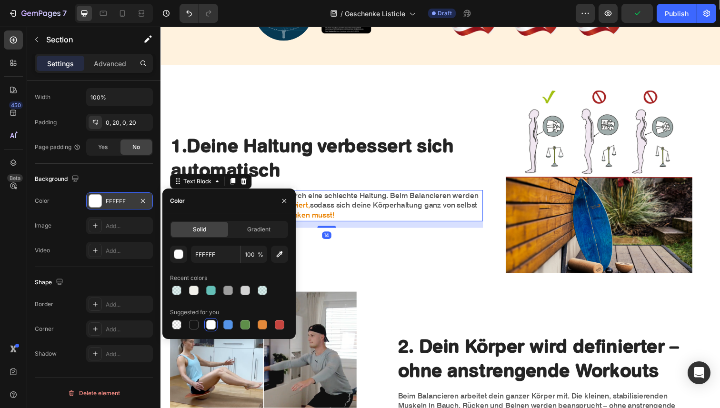
click at [338, 221] on span "ohne, dass du daran denken musst!" at bounding box center [276, 219] width 124 height 9
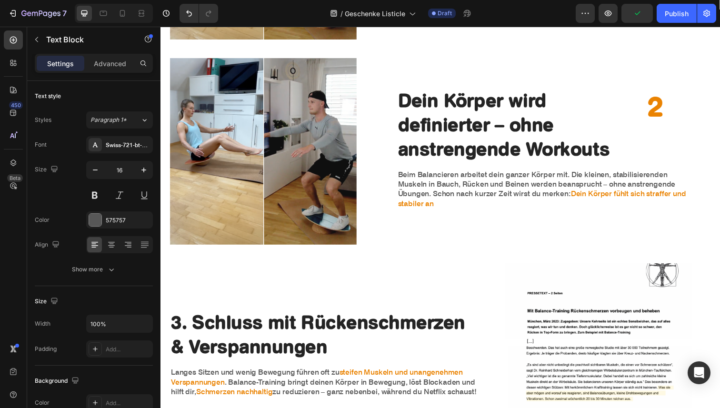
scroll to position [1225, 0]
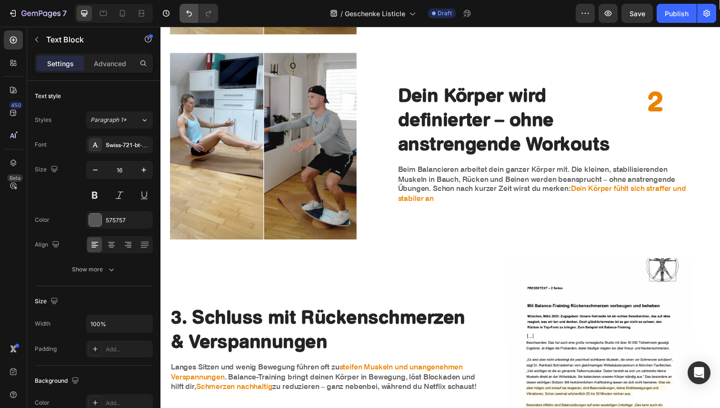
click at [187, 7] on button "Undo/Redo" at bounding box center [188, 13] width 19 height 19
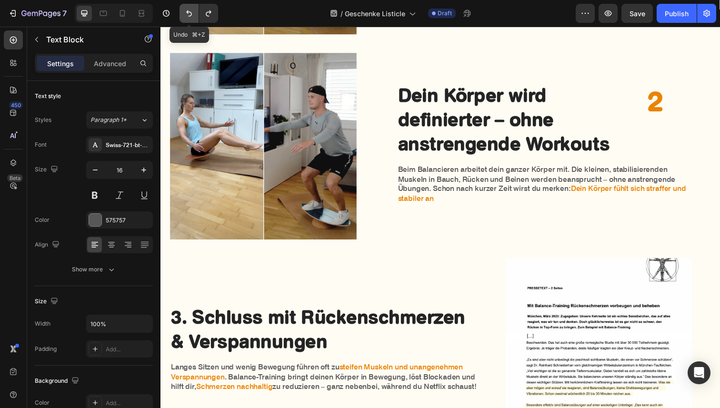
click at [187, 7] on button "Undo/Redo" at bounding box center [188, 13] width 19 height 19
click at [213, 7] on button "Undo/Redo" at bounding box center [208, 13] width 19 height 19
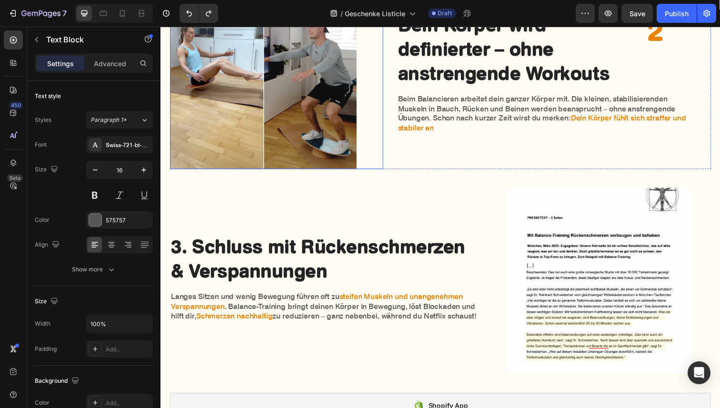
scroll to position [881, 0]
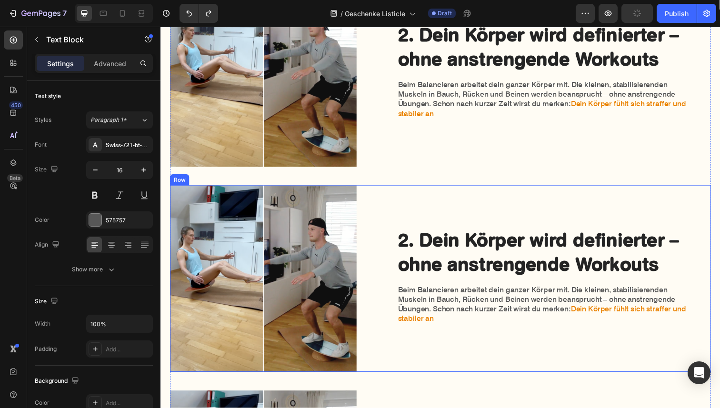
click at [403, 196] on div "2. Dein Körper wird definierter – ohne anstrengende Workouts Heading Beim Balan…" at bounding box center [554, 284] width 304 height 190
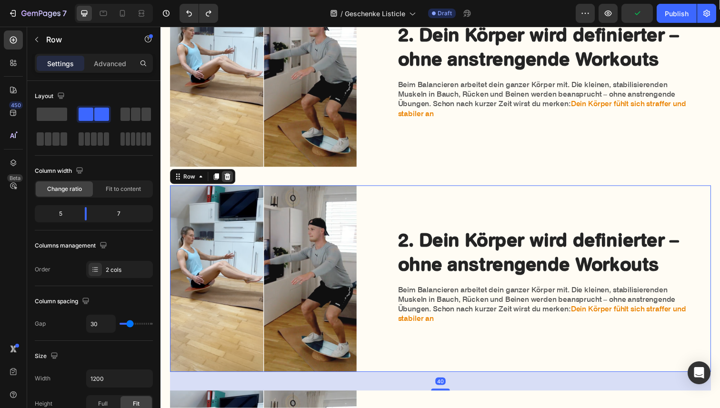
click at [232, 178] on div at bounding box center [228, 179] width 11 height 11
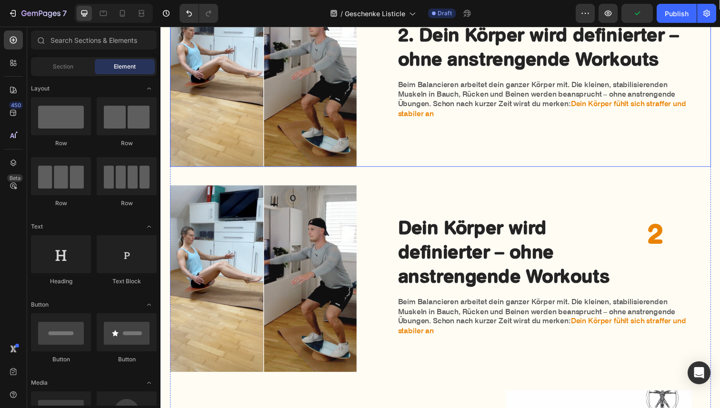
scroll to position [732, 0]
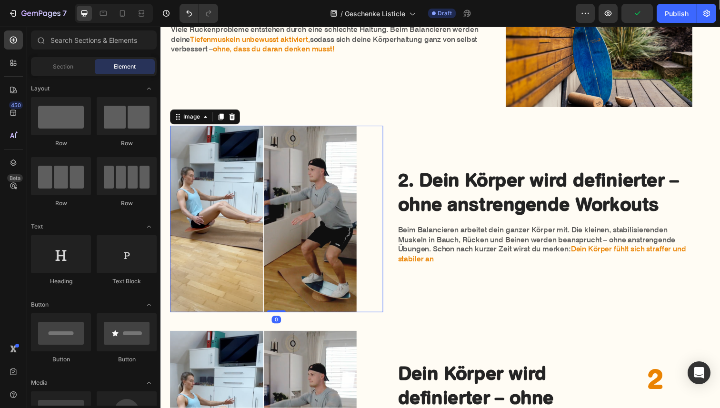
click at [382, 155] on div at bounding box center [279, 223] width 218 height 190
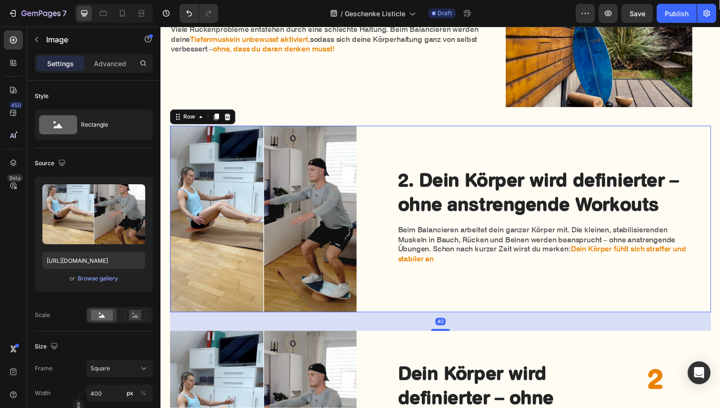
click at [401, 150] on div "2. Dein Körper wird definierter – ohne anstrengende Workouts Heading Beim Balan…" at bounding box center [446, 223] width 552 height 190
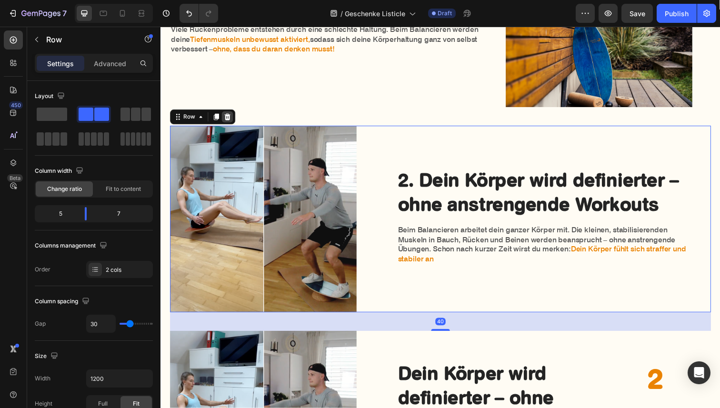
click at [228, 118] on icon at bounding box center [229, 119] width 6 height 7
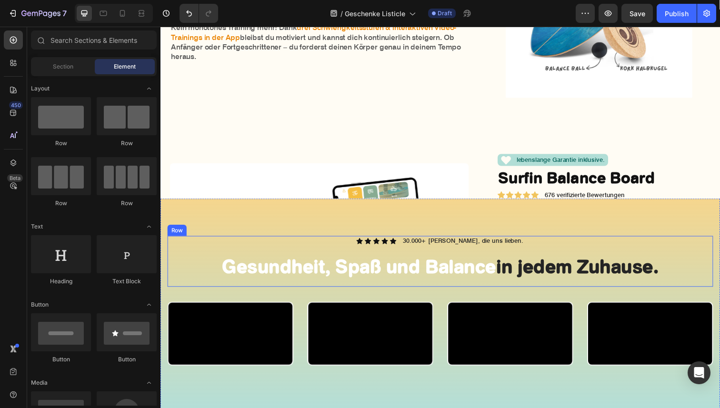
scroll to position [1626, 0]
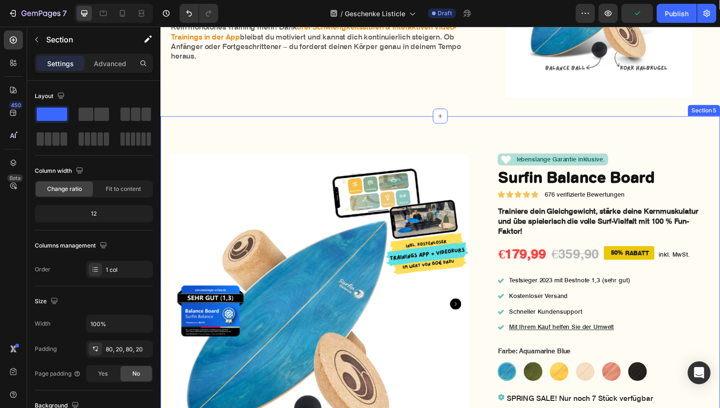
click at [482, 137] on div "lebenslange Garantie inklusive. Item List Product Images lebenslange Garantie i…" at bounding box center [445, 415] width 571 height 595
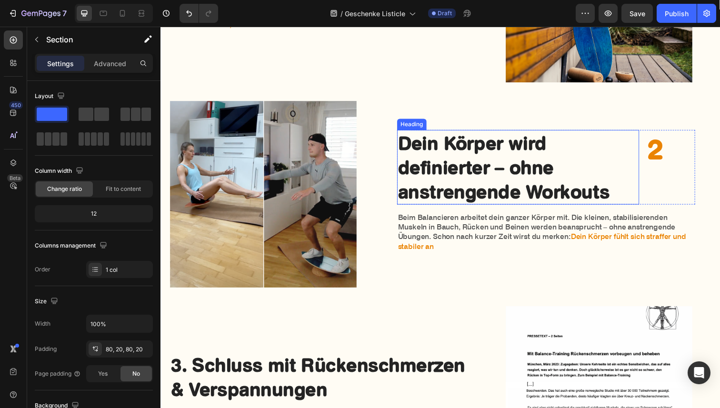
scroll to position [798, 0]
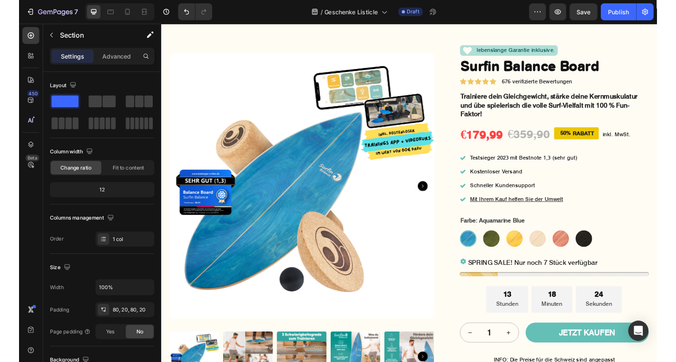
scroll to position [1728, 0]
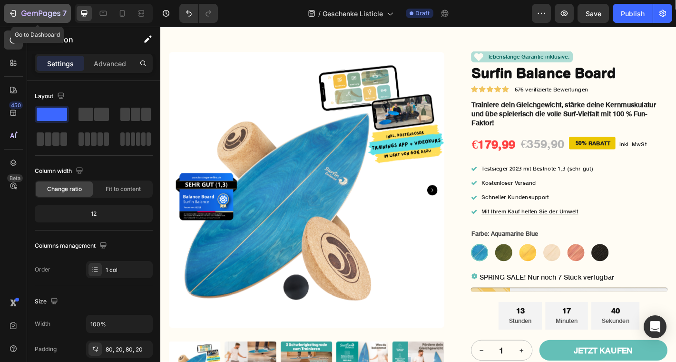
click at [18, 13] on div "7" at bounding box center [37, 13] width 59 height 11
